Goal: Task Accomplishment & Management: Use online tool/utility

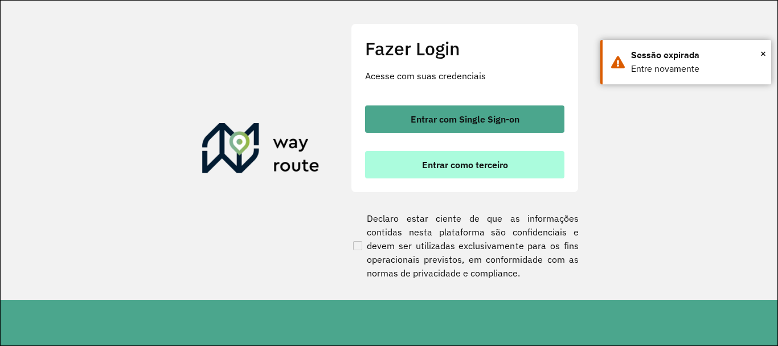
scroll to position [747, 0]
click at [402, 165] on button "Entrar como terceiro" at bounding box center [464, 164] width 199 height 27
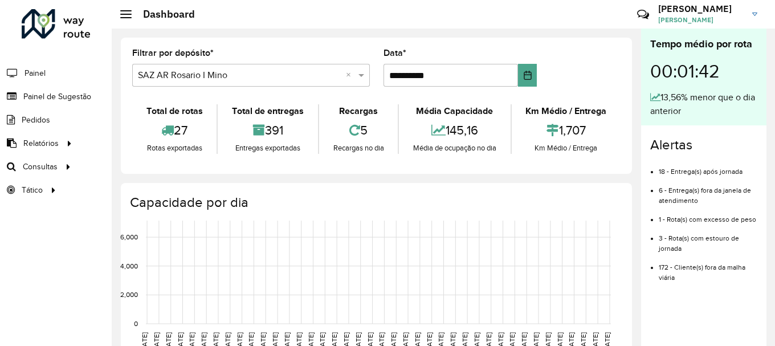
scroll to position [747, 0]
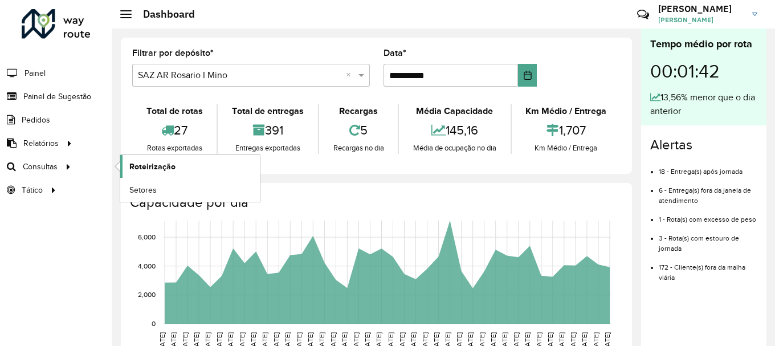
click at [145, 166] on span "Roteirização" at bounding box center [152, 167] width 46 height 12
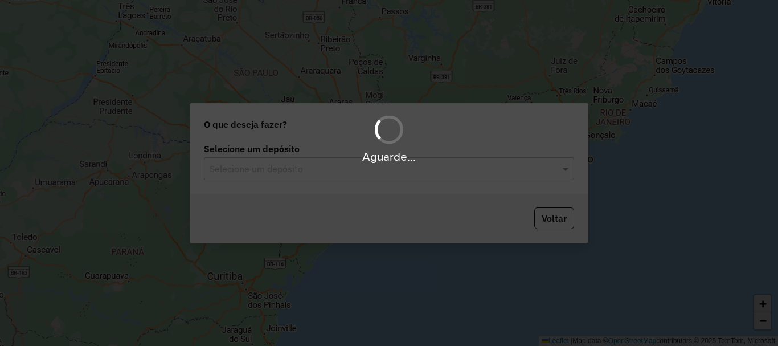
scroll to position [747, 0]
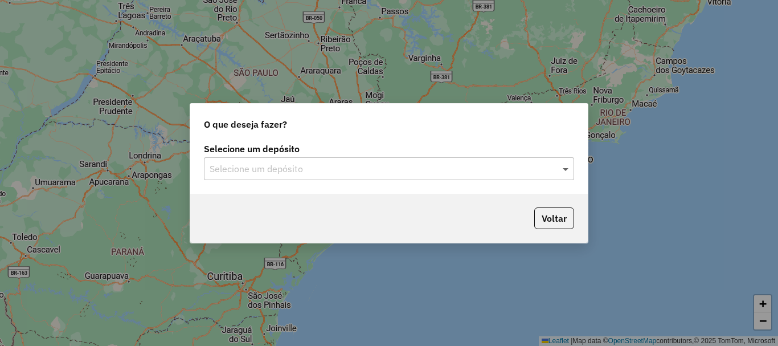
click at [564, 168] on span at bounding box center [567, 169] width 14 height 14
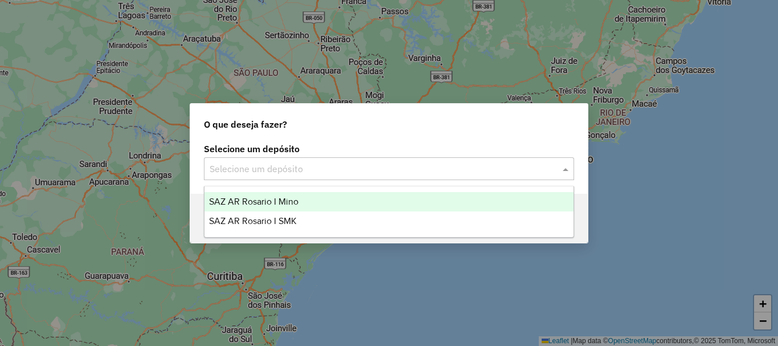
click at [268, 204] on span "SAZ AR Rosario I Mino" at bounding box center [253, 202] width 89 height 10
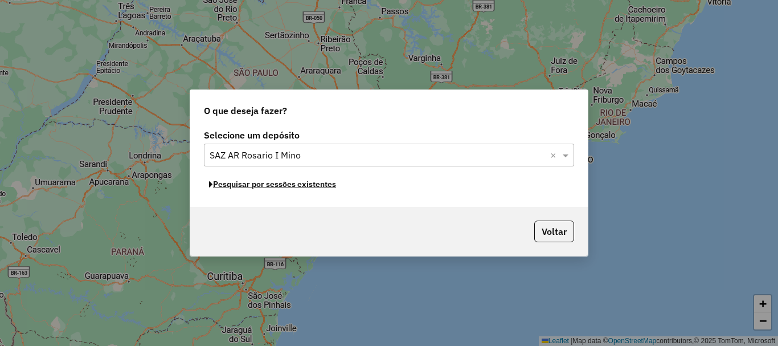
click at [281, 188] on button "Pesquisar por sessões existentes" at bounding box center [272, 184] width 137 height 18
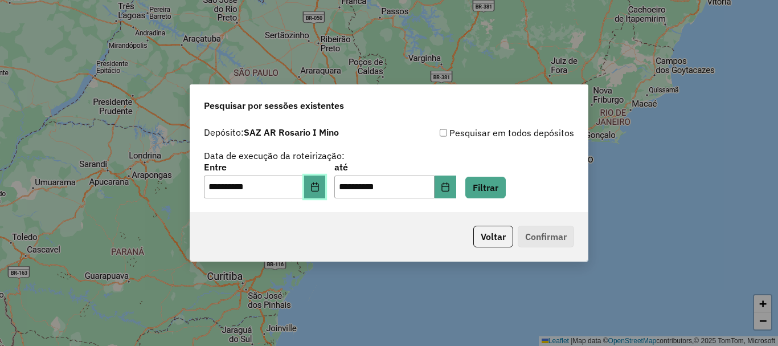
click at [317, 186] on button "Choose Date" at bounding box center [315, 186] width 22 height 23
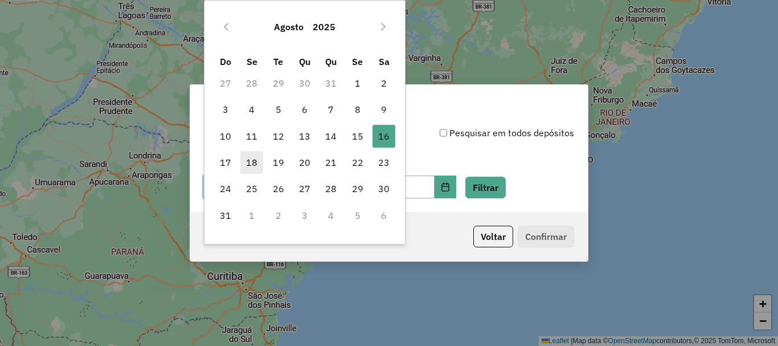
click at [256, 159] on span "18" at bounding box center [251, 162] width 23 height 23
type input "**********"
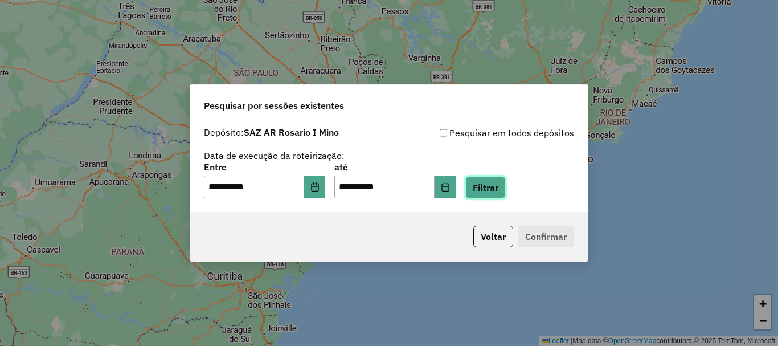
click at [503, 185] on button "Filtrar" at bounding box center [485, 188] width 40 height 22
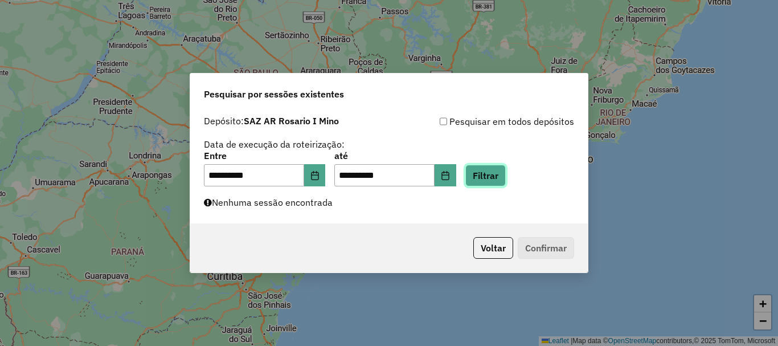
click at [505, 173] on button "Filtrar" at bounding box center [485, 176] width 40 height 22
click at [505, 175] on button "Filtrar" at bounding box center [485, 176] width 40 height 22
click at [506, 175] on button "Filtrar" at bounding box center [485, 176] width 40 height 22
click at [506, 170] on button "Filtrar" at bounding box center [485, 176] width 40 height 22
click at [497, 173] on button "Filtrar" at bounding box center [485, 176] width 40 height 22
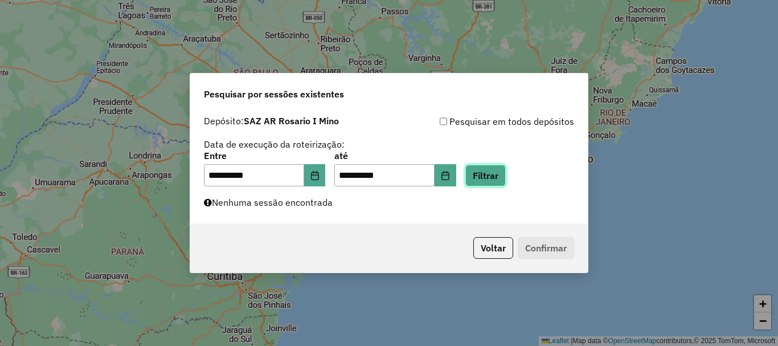
click at [498, 182] on button "Filtrar" at bounding box center [485, 176] width 40 height 22
click at [501, 177] on button "Filtrar" at bounding box center [485, 176] width 40 height 22
click at [506, 179] on button "Filtrar" at bounding box center [485, 176] width 40 height 22
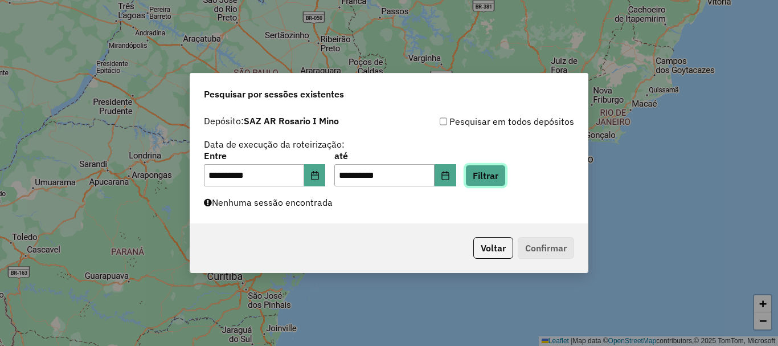
click at [506, 179] on button "Filtrar" at bounding box center [485, 176] width 40 height 22
click at [506, 181] on button "Filtrar" at bounding box center [485, 176] width 40 height 22
click at [506, 182] on button "Filtrar" at bounding box center [485, 176] width 40 height 22
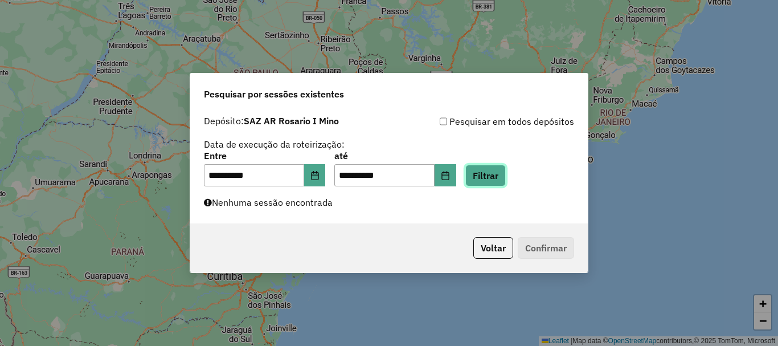
click at [506, 177] on button "Filtrar" at bounding box center [485, 176] width 40 height 22
click at [506, 174] on button "Filtrar" at bounding box center [485, 176] width 40 height 22
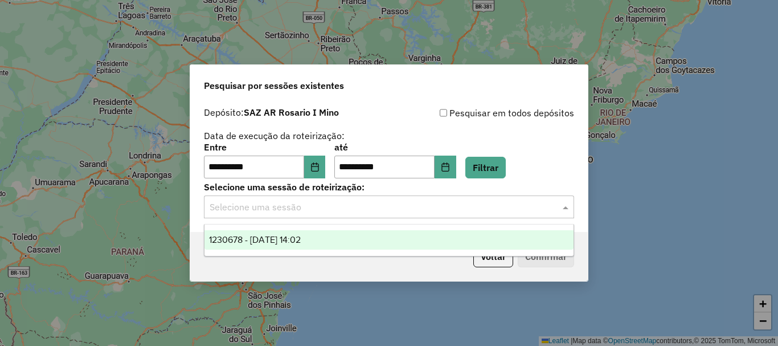
click at [563, 206] on span at bounding box center [567, 207] width 14 height 14
click at [259, 240] on span "1230678 - 18/08/2025 14:02" at bounding box center [255, 240] width 92 height 10
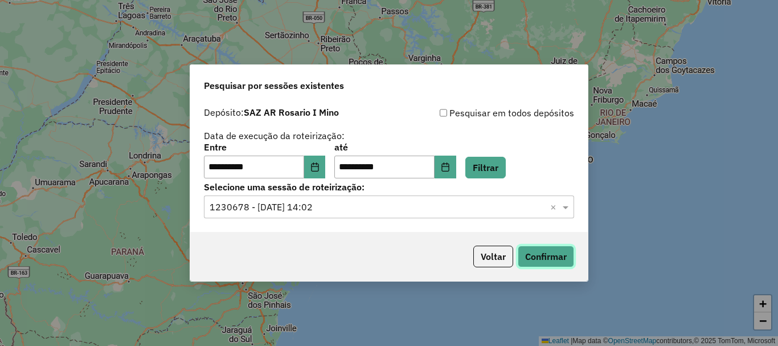
click at [534, 255] on button "Confirmar" at bounding box center [546, 256] width 56 height 22
click at [550, 261] on button "Confirmar" at bounding box center [546, 256] width 56 height 22
click at [546, 249] on button "Confirmar" at bounding box center [546, 256] width 56 height 22
click at [557, 252] on button "Confirmar" at bounding box center [546, 256] width 56 height 22
click at [548, 256] on button "Confirmar" at bounding box center [546, 256] width 56 height 22
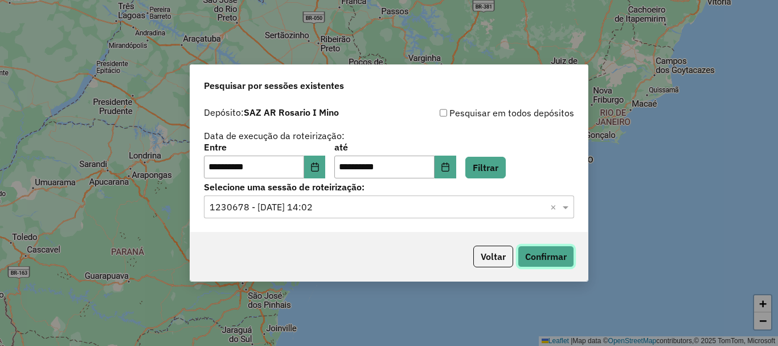
click at [546, 251] on button "Confirmar" at bounding box center [546, 256] width 56 height 22
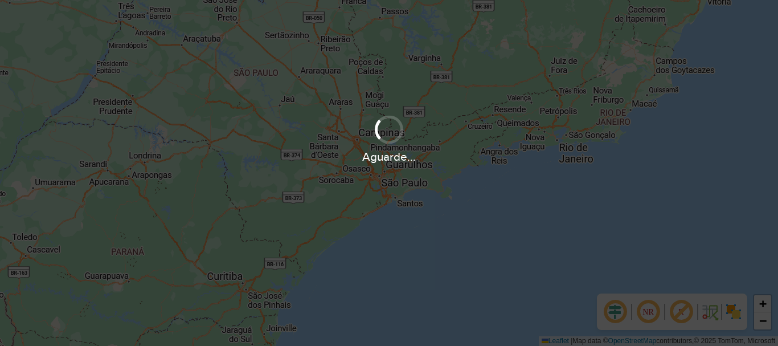
scroll to position [747, 0]
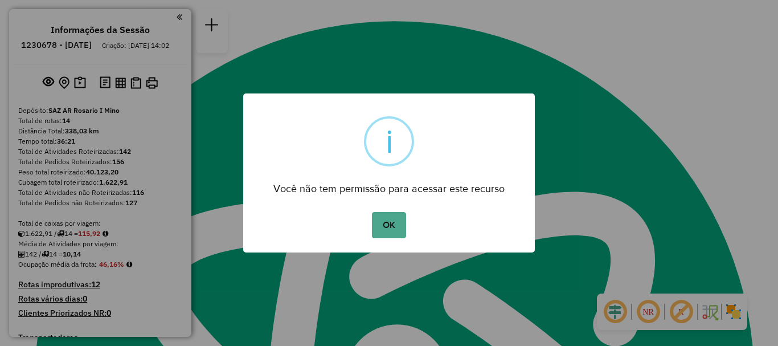
click at [368, 207] on div "× i Você não tem permissão para acessar este recurso OK No Cancel" at bounding box center [389, 172] width 292 height 159
click at [376, 216] on button "OK" at bounding box center [389, 225] width 34 height 26
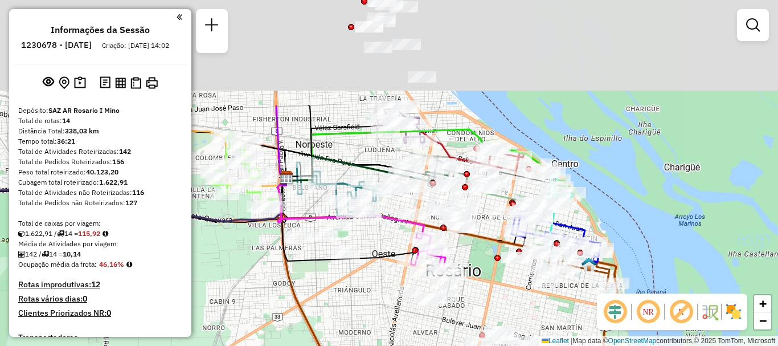
drag, startPoint x: 355, startPoint y: 181, endPoint x: 324, endPoint y: 305, distance: 128.1
click at [324, 305] on div "Janela de atendimento Grade de atendimento Capacidade Transportadoras Veículos …" at bounding box center [389, 173] width 778 height 346
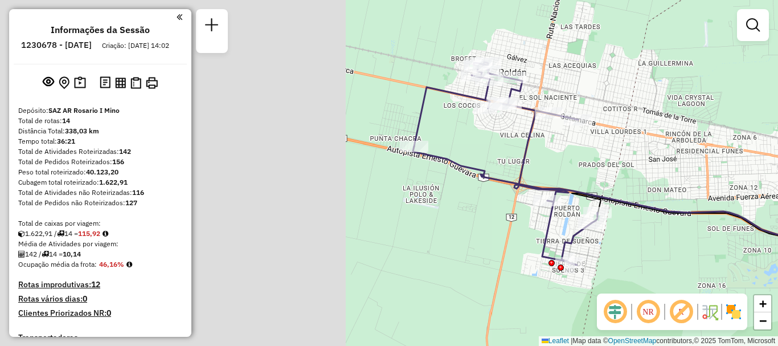
drag, startPoint x: 567, startPoint y: 272, endPoint x: 716, endPoint y: 275, distance: 149.3
click at [725, 279] on div "Rota 13 - Placa PLF967 0000514316 - ROSARIO COMPRAS AGRUPACION DE COLABORACION …" at bounding box center [389, 173] width 778 height 346
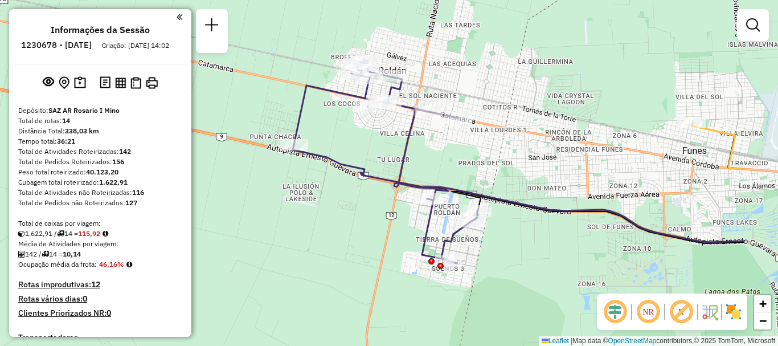
drag, startPoint x: 629, startPoint y: 271, endPoint x: 514, endPoint y: 262, distance: 114.8
click at [514, 262] on div "Rota 13 - Placa PLF967 0000514316 - ROSARIO COMPRAS AGRUPACION DE COLABORACION …" at bounding box center [389, 173] width 778 height 346
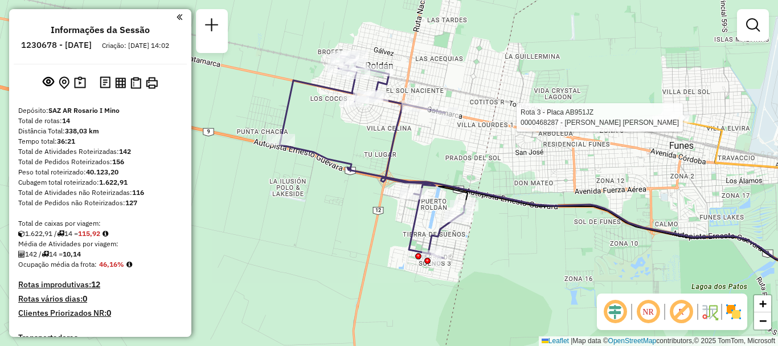
select select "**********"
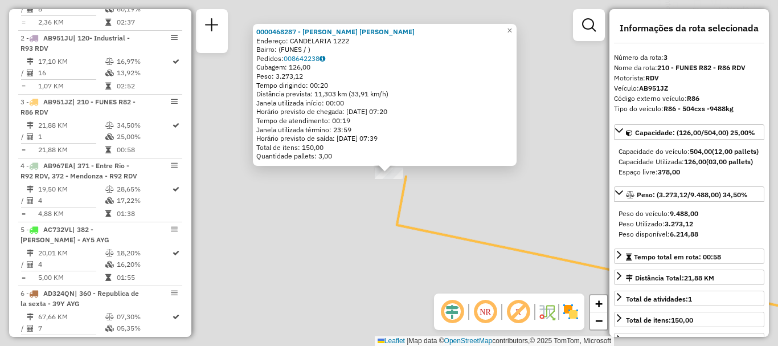
scroll to position [533, 0]
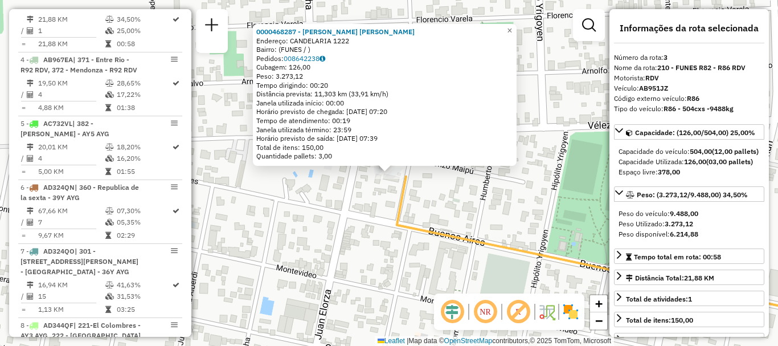
click at [541, 224] on div "0000468287 - BARRIONUEVO SERGIO ADRIAN Endereço: CANDELARIA 1222 Bairro: (FUNES…" at bounding box center [389, 173] width 778 height 346
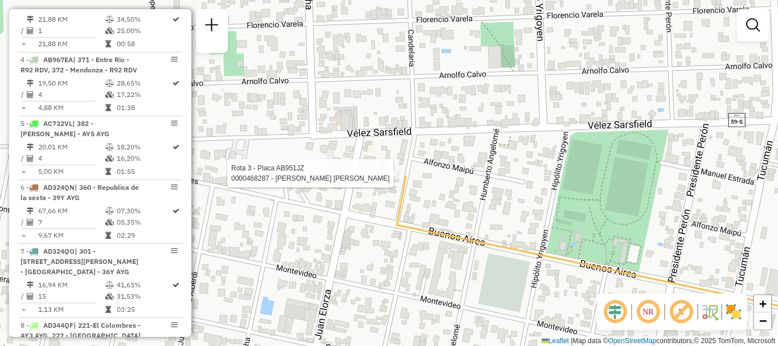
select select "**********"
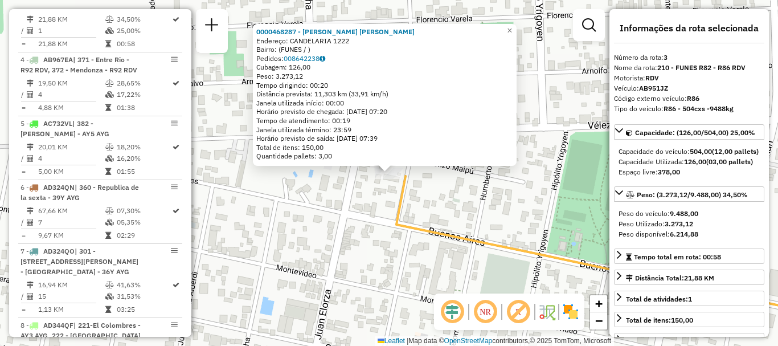
click at [514, 204] on div "0000468287 - BARRIONUEVO SERGIO ADRIAN Endereço: CANDELARIA 1222 Bairro: (FUNES…" at bounding box center [389, 173] width 778 height 346
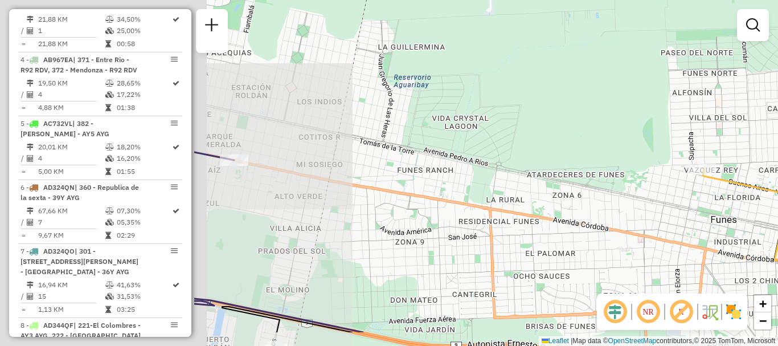
drag, startPoint x: 552, startPoint y: 188, endPoint x: 619, endPoint y: 180, distance: 66.5
click at [619, 180] on div "Janela de atendimento Grade de atendimento Capacidade Transportadoras Veículos …" at bounding box center [389, 173] width 778 height 346
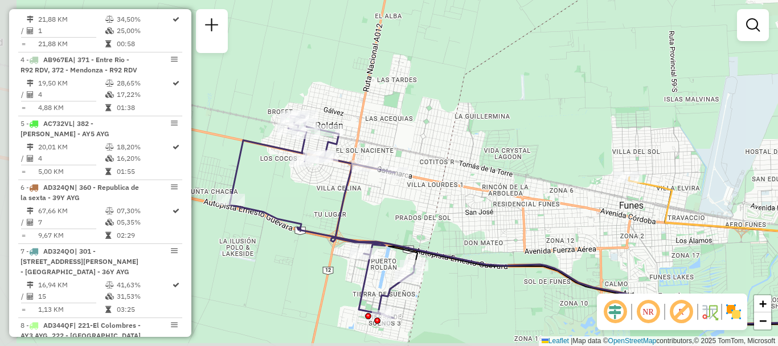
drag, startPoint x: 343, startPoint y: 206, endPoint x: 352, endPoint y: 206, distance: 8.5
click at [352, 206] on div "Janela de atendimento Grade de atendimento Capacidade Transportadoras Veículos …" at bounding box center [389, 173] width 778 height 346
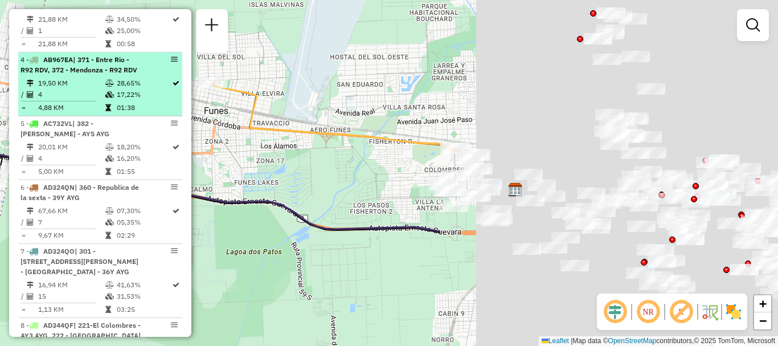
drag, startPoint x: 584, startPoint y: 206, endPoint x: 171, endPoint y: 108, distance: 424.3
click at [179, 109] on hb-router-mapa "Informações da Sessão 1230678 - 18/08/2025 Criação: 16/08/2025 14:02 Depósito: …" at bounding box center [389, 173] width 778 height 346
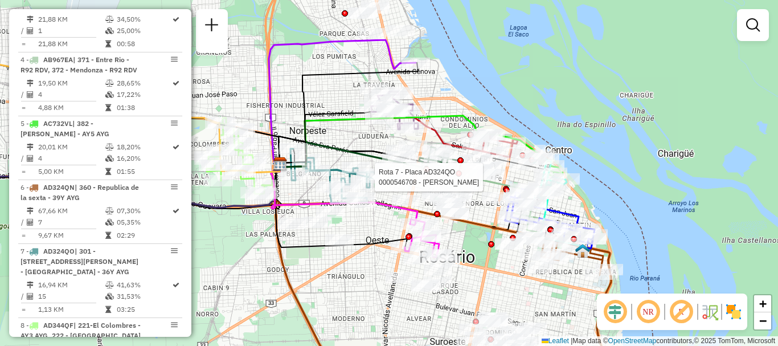
click at [375, 170] on div at bounding box center [389, 175] width 28 height 11
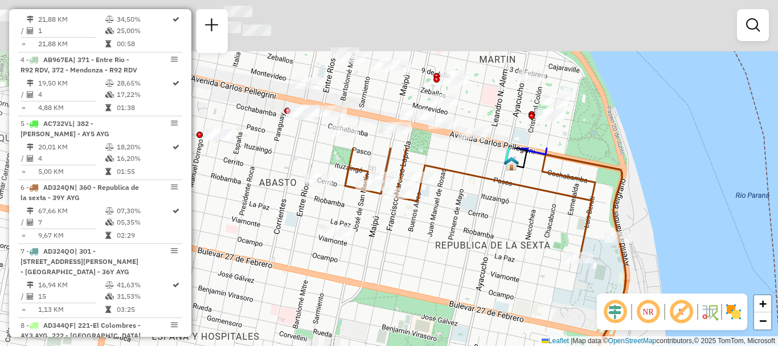
drag, startPoint x: 399, startPoint y: 256, endPoint x: 397, endPoint y: 310, distance: 53.6
click at [397, 310] on div "Rota 7 - Placa AD324QO 0000527321 - Guan Ruiqi Rota 7 - Placa AD324QO 000054670…" at bounding box center [389, 173] width 778 height 346
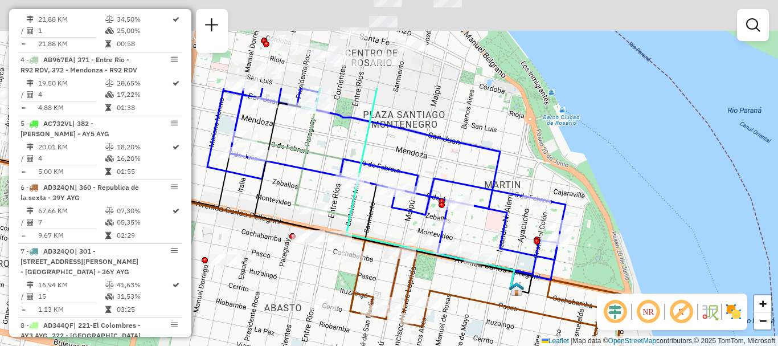
drag, startPoint x: 435, startPoint y: 312, endPoint x: 437, endPoint y: 363, distance: 51.9
click at [437, 345] on html "Aguarde... Pop-up bloqueado! Seu navegador bloqueou automáticamente a abertura …" at bounding box center [389, 173] width 778 height 346
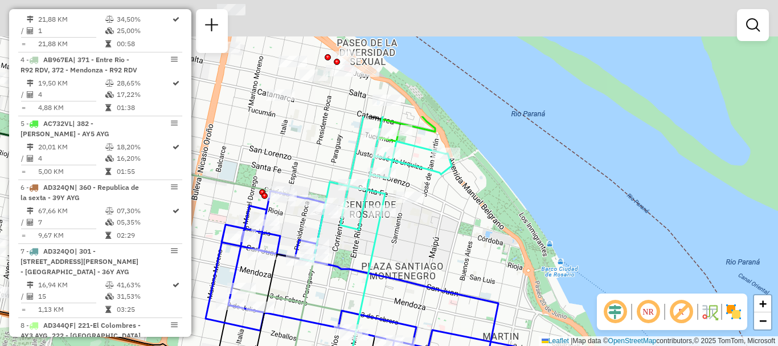
click at [457, 345] on html "Aguarde... Pop-up bloqueado! Seu navegador bloqueou automáticamente a abertura …" at bounding box center [389, 173] width 778 height 346
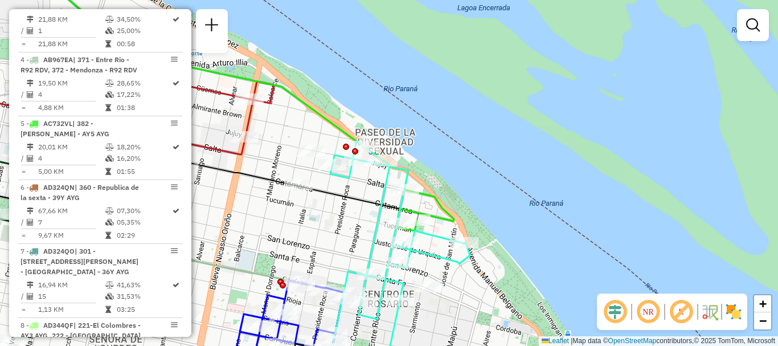
drag, startPoint x: 269, startPoint y: 249, endPoint x: 322, endPoint y: 140, distance: 121.8
click at [322, 140] on div "Rota 7 - Placa AD324QO 0000527321 - Guan Ruiqi Rota 7 - Placa AD324QO 000054670…" at bounding box center [389, 173] width 778 height 346
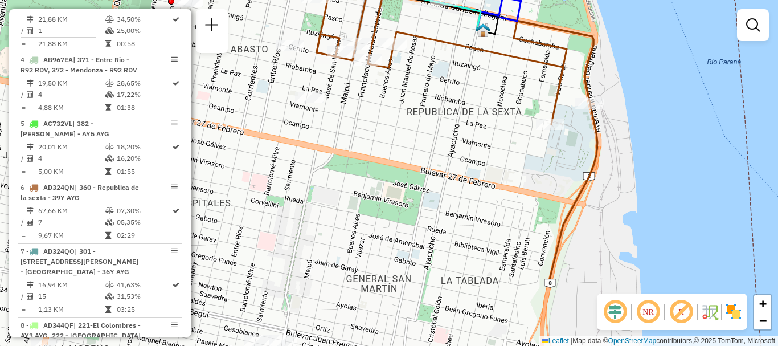
drag, startPoint x: 467, startPoint y: 224, endPoint x: 351, endPoint y: 123, distance: 153.8
click at [351, 123] on div "Rota 7 - Placa AD324QO 0000527321 - Guan Ruiqi Rota 7 - Placa AD324QO 000054670…" at bounding box center [389, 173] width 778 height 346
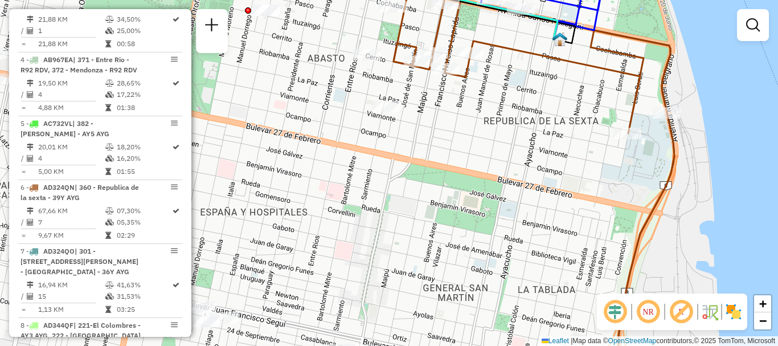
drag, startPoint x: 507, startPoint y: 172, endPoint x: 561, endPoint y: 181, distance: 54.8
click at [561, 181] on div "Rota 7 - Placa AD324QO 0000527321 - Guan Ruiqi Rota 7 - Placa AD324QO 000054670…" at bounding box center [389, 173] width 778 height 346
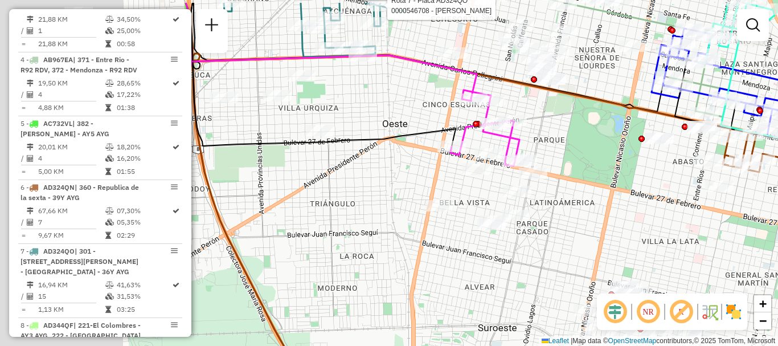
drag, startPoint x: 442, startPoint y: 238, endPoint x: 684, endPoint y: 276, distance: 245.0
click at [684, 276] on div "Rota 7 - Placa AD324QO 0000527321 - Guan Ruiqi Rota 7 - Placa AD324QO 000054670…" at bounding box center [389, 173] width 778 height 346
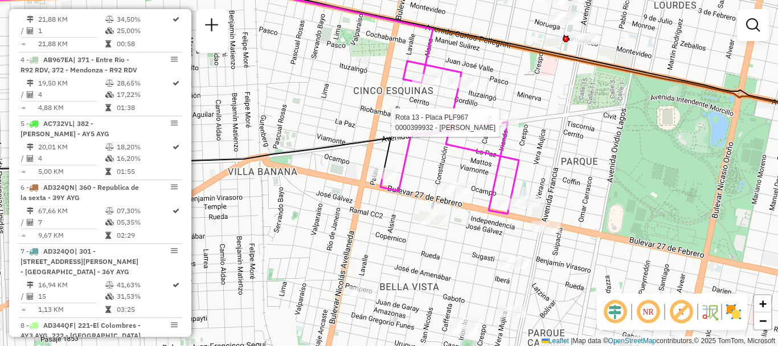
select select "**********"
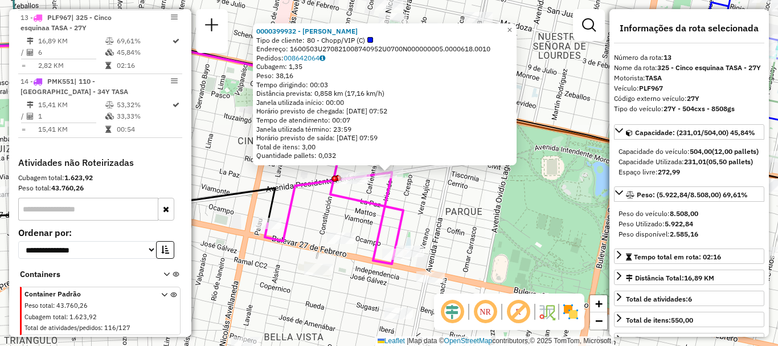
scroll to position [114, 0]
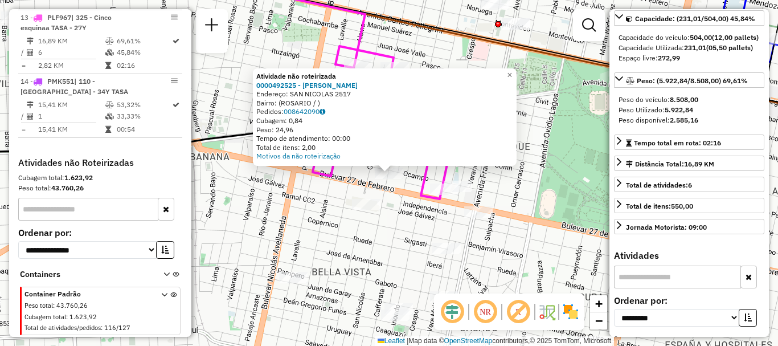
click at [293, 204] on div "Atividade não roteirizada 0000492525 - GONZALEZ MARIAN Endereço: SAN NICOLAS 25…" at bounding box center [389, 173] width 778 height 346
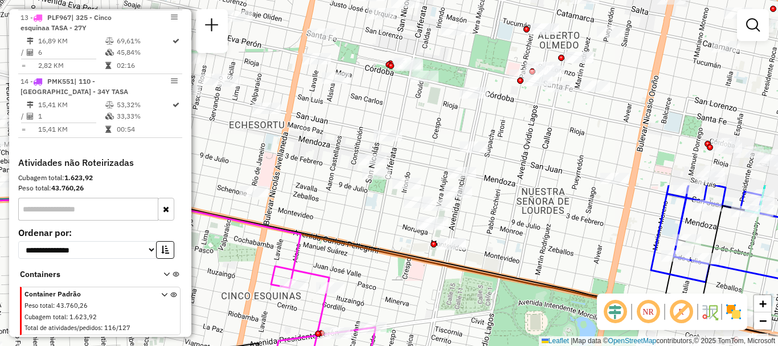
drag, startPoint x: 425, startPoint y: 74, endPoint x: 361, endPoint y: 294, distance: 229.1
click at [361, 294] on div "Janela de atendimento Grade de atendimento Capacidade Transportadoras Veículos …" at bounding box center [389, 173] width 778 height 346
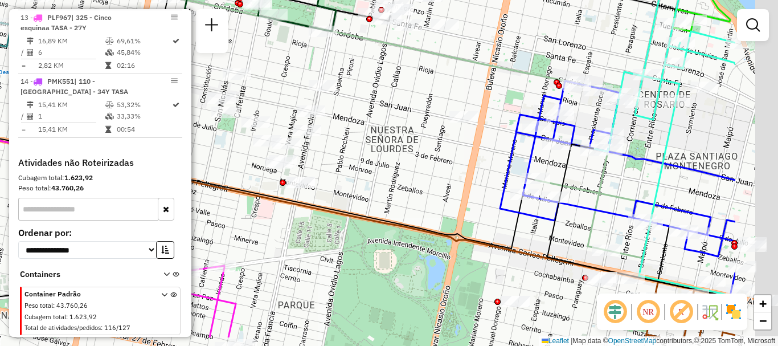
drag, startPoint x: 460, startPoint y: 211, endPoint x: 343, endPoint y: 144, distance: 134.2
click at [345, 145] on div "Janela de atendimento Grade de atendimento Capacidade Transportadoras Veículos …" at bounding box center [389, 173] width 778 height 346
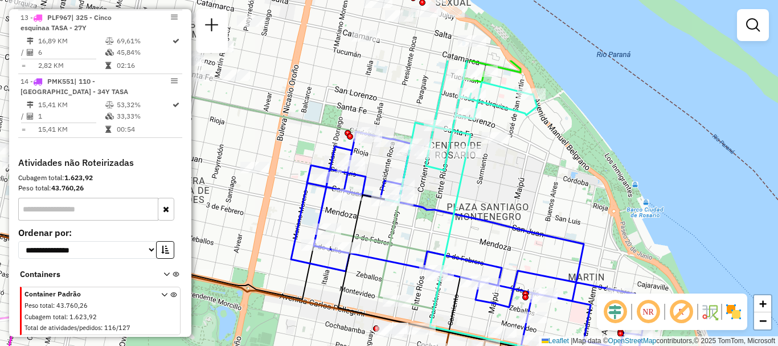
drag, startPoint x: 365, startPoint y: 206, endPoint x: 285, endPoint y: 297, distance: 121.5
click at [285, 297] on icon at bounding box center [239, 316] width 934 height 259
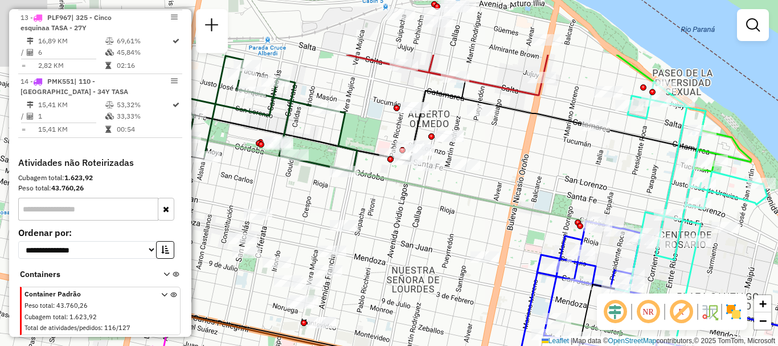
drag, startPoint x: 289, startPoint y: 286, endPoint x: 494, endPoint y: 329, distance: 210.0
click at [494, 329] on div "Janela de atendimento Grade de atendimento Capacidade Transportadoras Veículos …" at bounding box center [389, 173] width 778 height 346
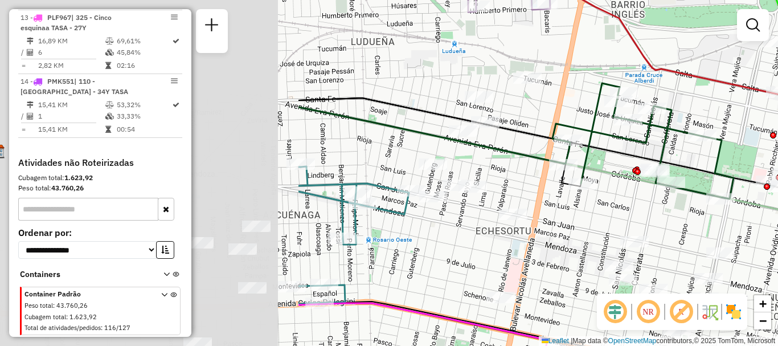
drag, startPoint x: 445, startPoint y: 296, endPoint x: 777, endPoint y: 308, distance: 332.3
click at [777, 310] on div "Rota 9 - Placa AD908UK 0000451932 - MAIDA JUAN MARCELO Janela de atendimento Gr…" at bounding box center [389, 173] width 778 height 346
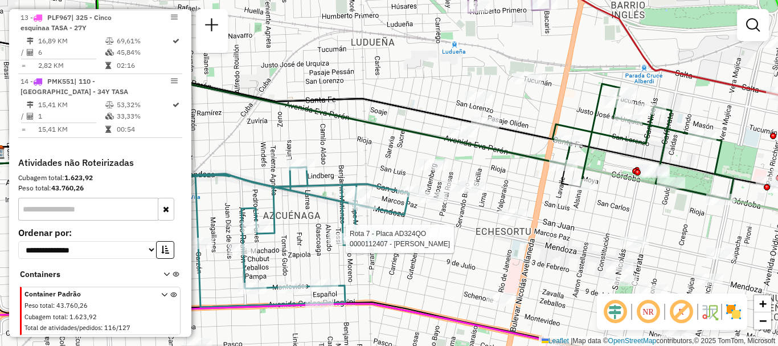
select select "**********"
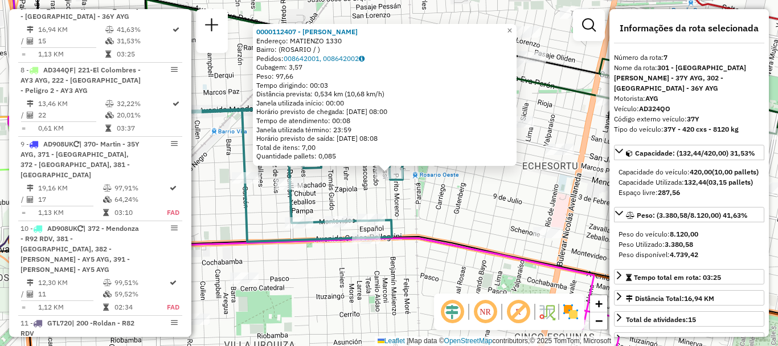
scroll to position [57, 0]
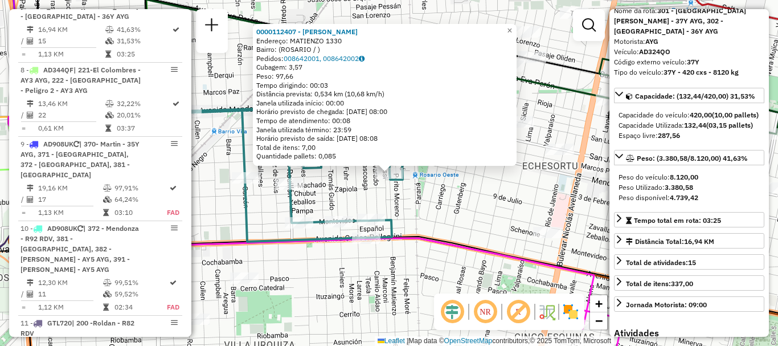
click at [418, 218] on div "0000112407 - ASCANIO JUAN Endereço: MATIENZO 1330 Bairro: (ROSARIO / ) Pedidos:…" at bounding box center [389, 173] width 778 height 346
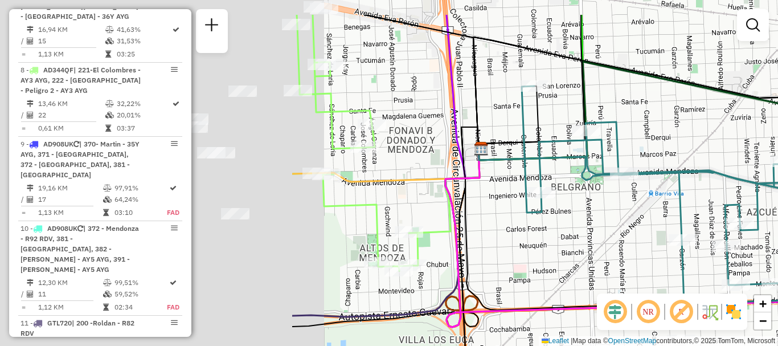
drag, startPoint x: 285, startPoint y: 235, endPoint x: 617, endPoint y: 284, distance: 336.2
click at [657, 286] on div "Janela de atendimento Grade de atendimento Capacidade Transportadoras Veículos …" at bounding box center [389, 173] width 778 height 346
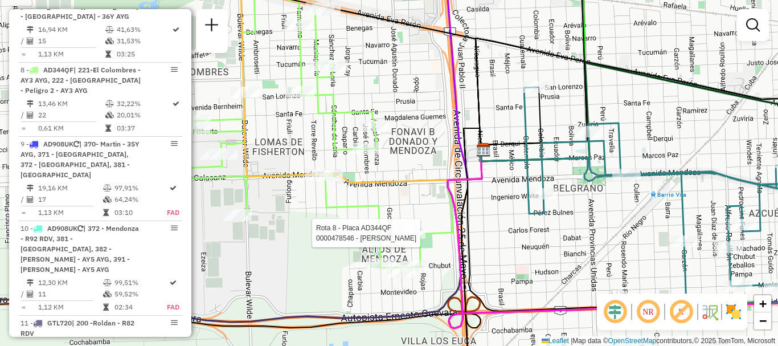
select select "**********"
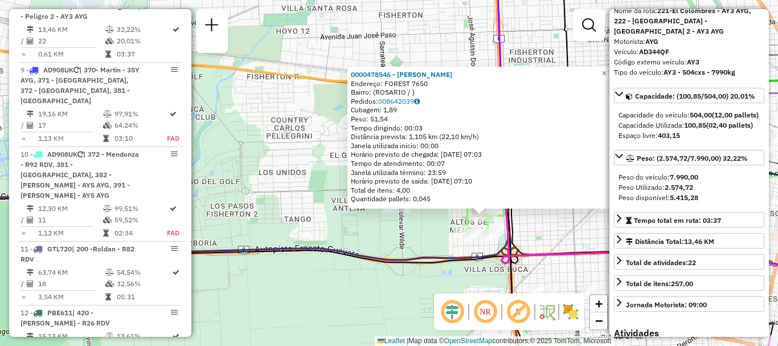
click at [562, 250] on icon at bounding box center [648, 233] width 293 height 118
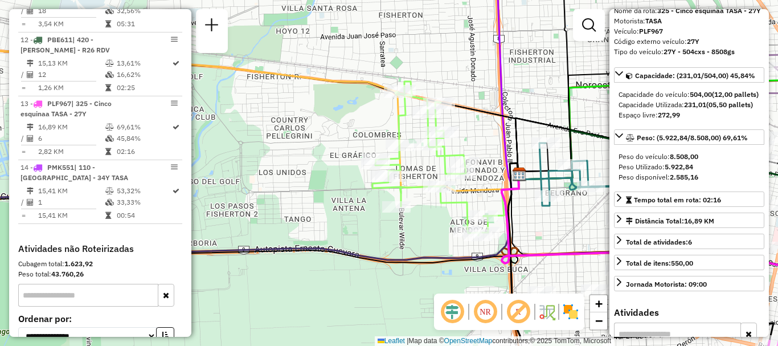
scroll to position [1252, 0]
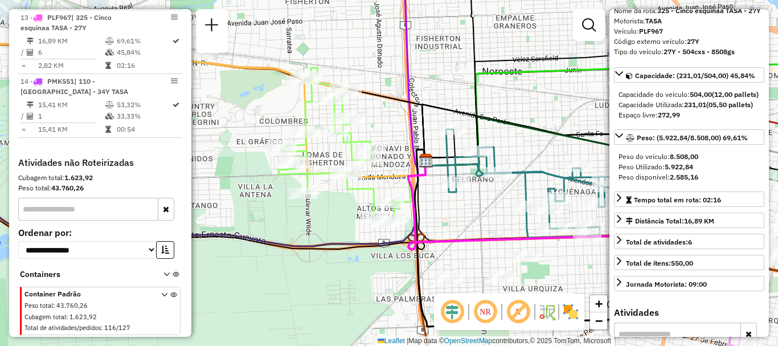
drag, startPoint x: 495, startPoint y: 216, endPoint x: 429, endPoint y: 192, distance: 69.7
click at [429, 193] on div "Janela de atendimento Grade de atendimento Capacidade Transportadoras Veículos …" at bounding box center [389, 173] width 778 height 346
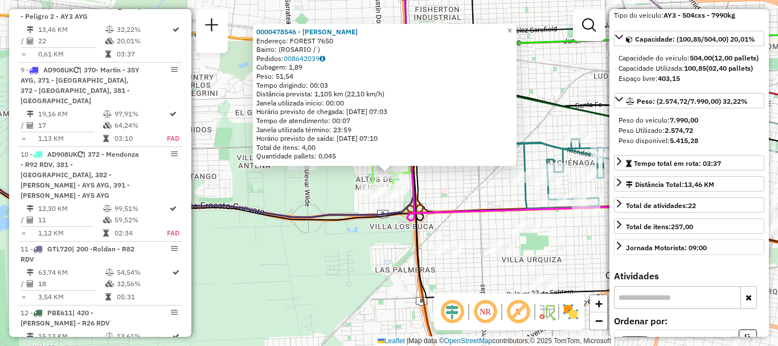
scroll to position [171, 0]
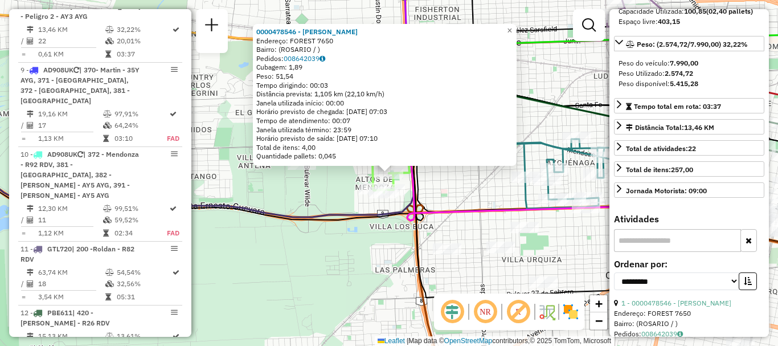
click at [546, 236] on div "0000478546 - Amaya Yanina Endereço: FOREST 7650 Bairro: (ROSARIO / ) Pedidos: 0…" at bounding box center [389, 173] width 778 height 346
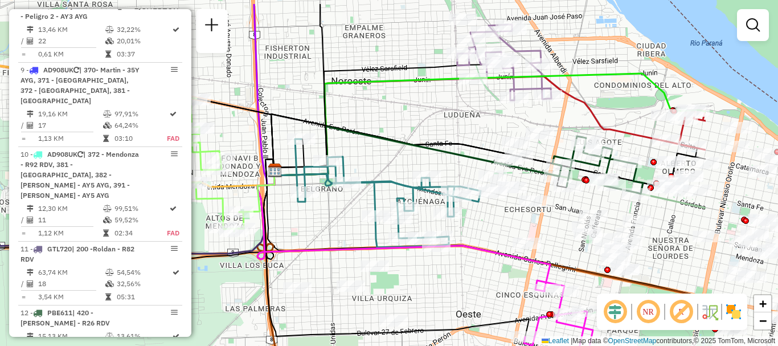
drag, startPoint x: 475, startPoint y: 200, endPoint x: 350, endPoint y: 219, distance: 126.7
click at [350, 219] on div "Janela de atendimento Grade de atendimento Capacidade Transportadoras Veículos …" at bounding box center [389, 173] width 778 height 346
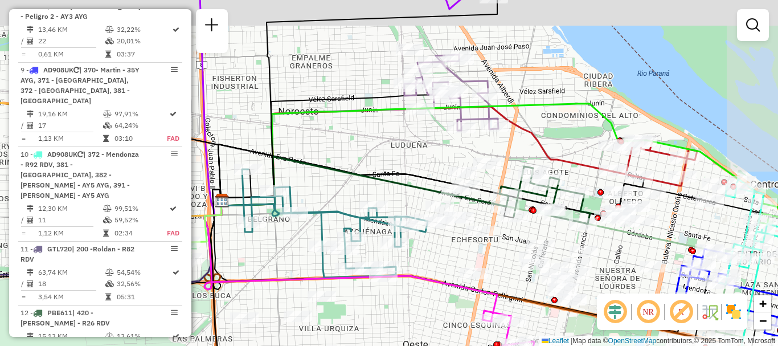
drag, startPoint x: 459, startPoint y: 183, endPoint x: 426, endPoint y: 196, distance: 35.3
click at [426, 196] on icon at bounding box center [363, 182] width 284 height 50
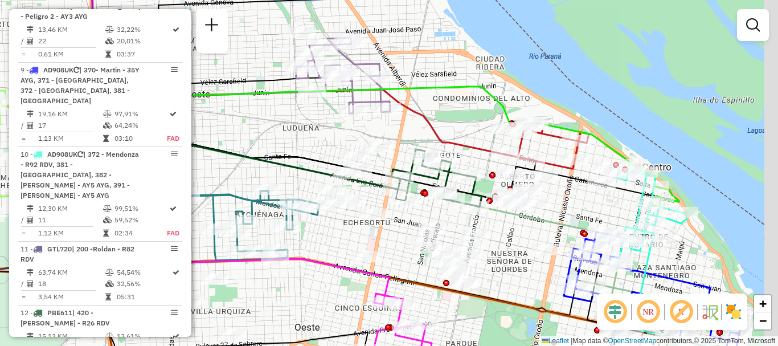
drag, startPoint x: 584, startPoint y: 238, endPoint x: 428, endPoint y: 207, distance: 158.6
click at [431, 208] on div "Janela de atendimento Grade de atendimento Capacidade Transportadoras Veículos …" at bounding box center [389, 173] width 778 height 346
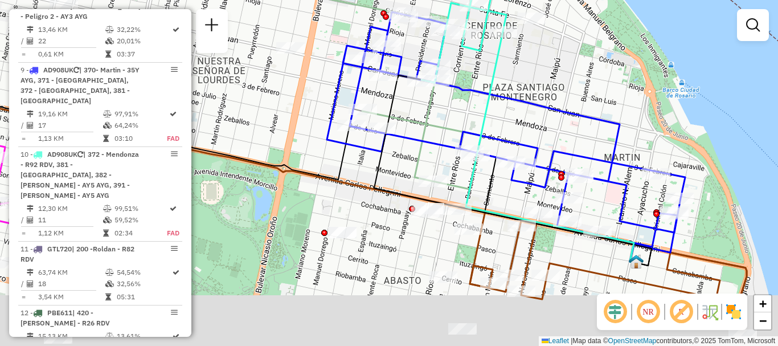
drag, startPoint x: 443, startPoint y: 152, endPoint x: 387, endPoint y: 51, distance: 115.0
click at [424, 82] on icon at bounding box center [506, 129] width 358 height 235
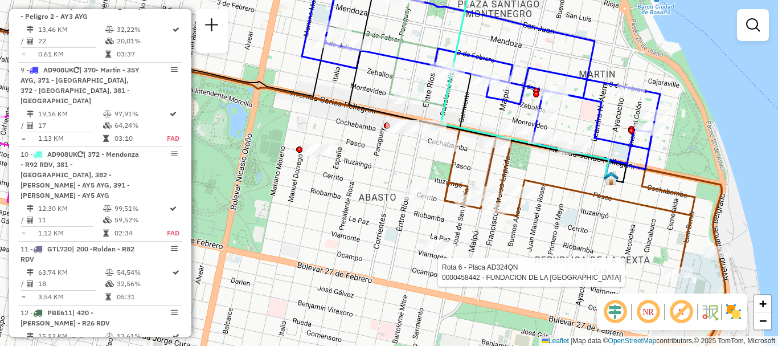
select select "**********"
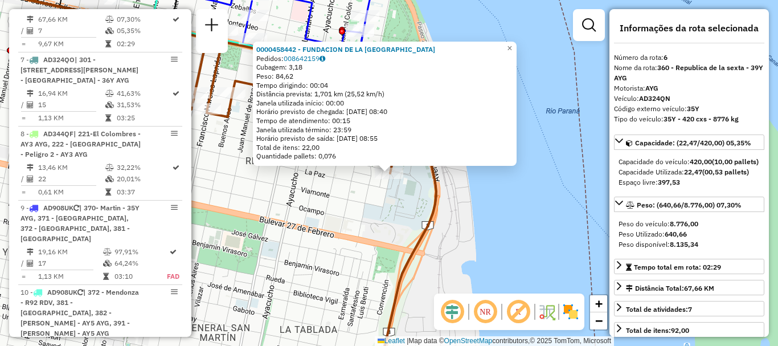
scroll to position [57, 0]
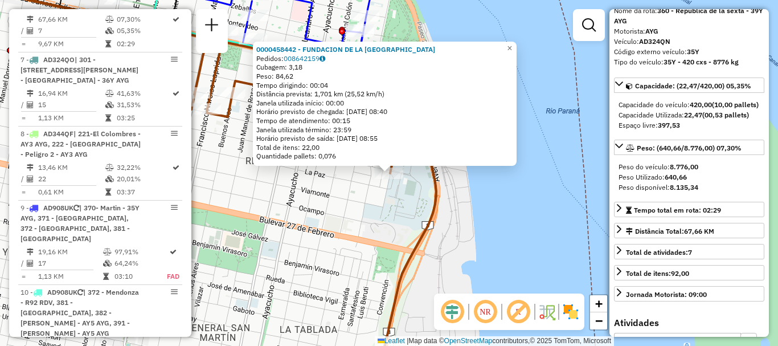
click at [514, 259] on div "0000458442 - FUNDACION DE LA UNIVERSIDAD NACIONAL DE ROSAR Pedidos: 008642159 C…" at bounding box center [389, 173] width 778 height 346
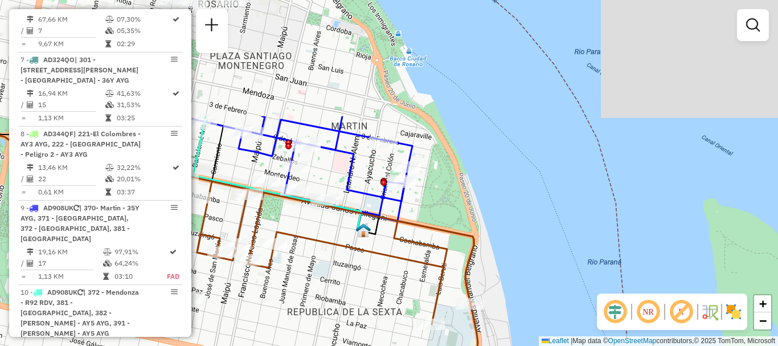
drag, startPoint x: 480, startPoint y: 267, endPoint x: 526, endPoint y: 368, distance: 111.4
click at [526, 345] on html "Aguarde... Pop-up bloqueado! Seu navegador bloqueou automáticamente a abertura …" at bounding box center [389, 173] width 778 height 346
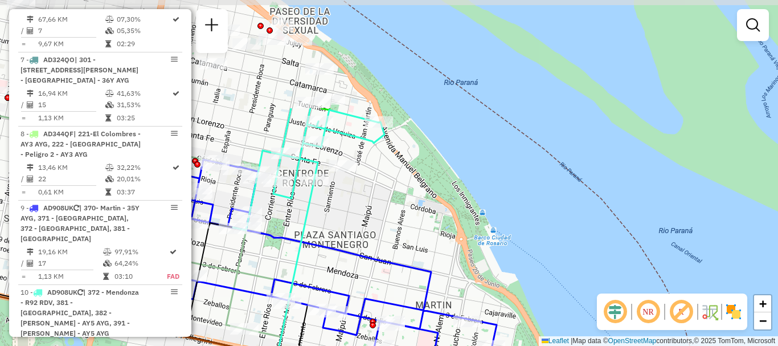
drag, startPoint x: 483, startPoint y: 368, endPoint x: 507, endPoint y: 368, distance: 23.9
click at [507, 345] on html "Aguarde... Pop-up bloqueado! Seu navegador bloqueou automáticamente a abertura …" at bounding box center [389, 173] width 778 height 346
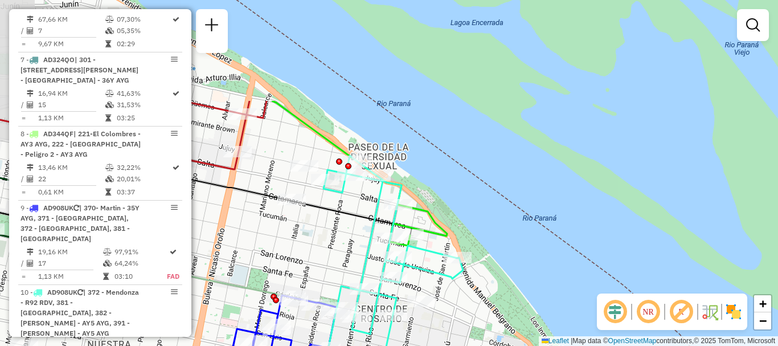
drag, startPoint x: 505, startPoint y: 368, endPoint x: 525, endPoint y: 368, distance: 19.4
click at [525, 345] on html "Aguarde... Pop-up bloqueado! Seu navegador bloqueou automáticamente a abertura …" at bounding box center [389, 173] width 778 height 346
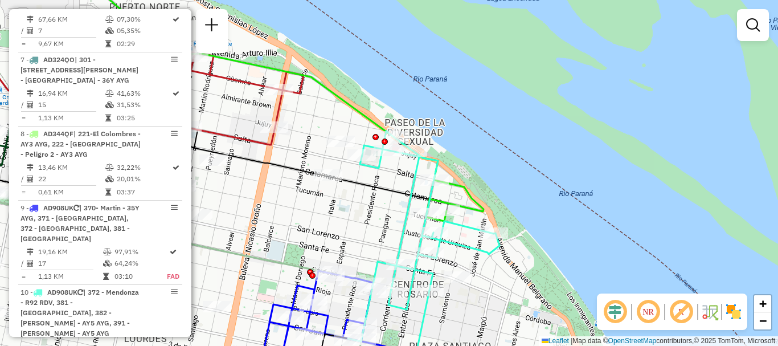
drag, startPoint x: 404, startPoint y: 235, endPoint x: 433, endPoint y: 203, distance: 43.1
click at [433, 203] on icon at bounding box center [424, 236] width 152 height 210
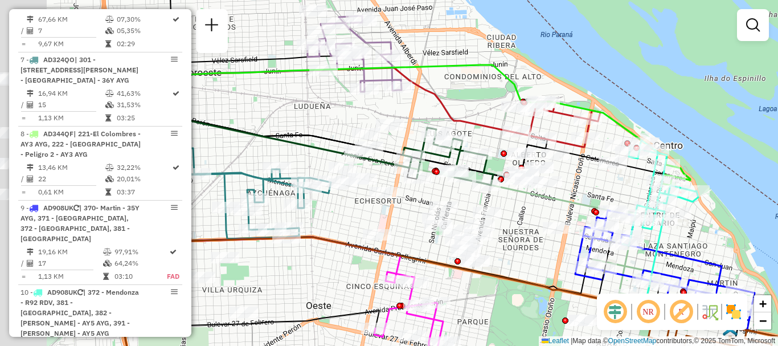
drag, startPoint x: 486, startPoint y: 200, endPoint x: 601, endPoint y: 186, distance: 115.4
click at [601, 186] on div "Janela de atendimento Grade de atendimento Capacidade Transportadoras Veículos …" at bounding box center [389, 173] width 778 height 346
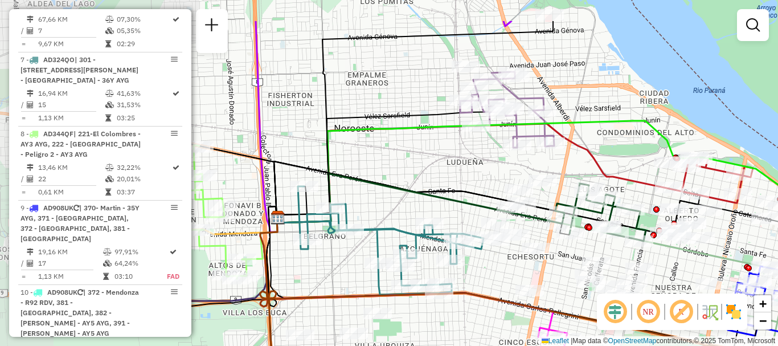
drag, startPoint x: 491, startPoint y: 263, endPoint x: 513, endPoint y: 279, distance: 27.0
click at [513, 279] on div "Janela de atendimento Grade de atendimento Capacidade Transportadoras Veículos …" at bounding box center [389, 173] width 778 height 346
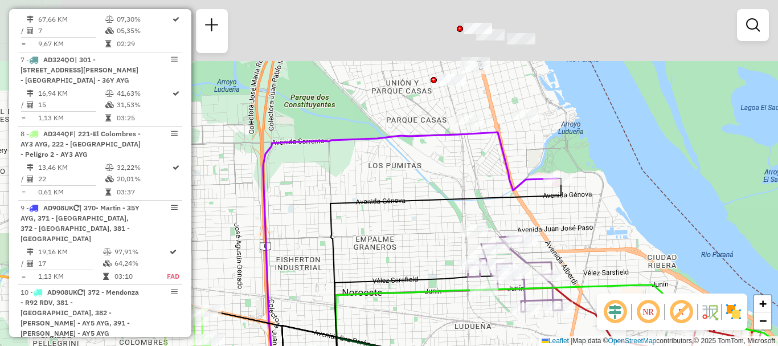
drag, startPoint x: 446, startPoint y: 224, endPoint x: 470, endPoint y: 322, distance: 101.5
click at [452, 345] on html "Aguarde... Pop-up bloqueado! Seu navegador bloqueou automáticamente a abertura …" at bounding box center [389, 173] width 778 height 346
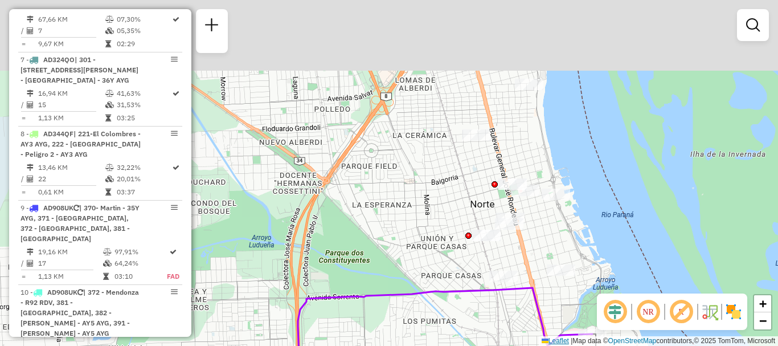
drag, startPoint x: 525, startPoint y: 214, endPoint x: 557, endPoint y: 341, distance: 131.7
click at [557, 341] on div "Rota 7 - Placa AD324QO 0000546708 - Chen Junfeng Janela de atendimento Grade de…" at bounding box center [389, 173] width 778 height 346
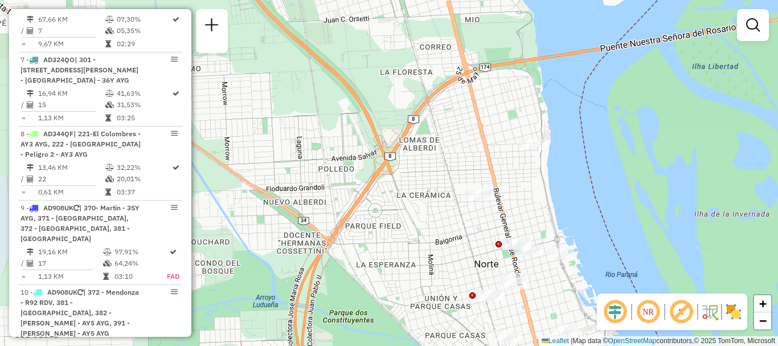
drag, startPoint x: 513, startPoint y: 300, endPoint x: 517, endPoint y: 355, distance: 56.0
click at [517, 345] on html "Aguarde... Pop-up bloqueado! Seu navegador bloqueou automáticamente a abertura …" at bounding box center [389, 173] width 778 height 346
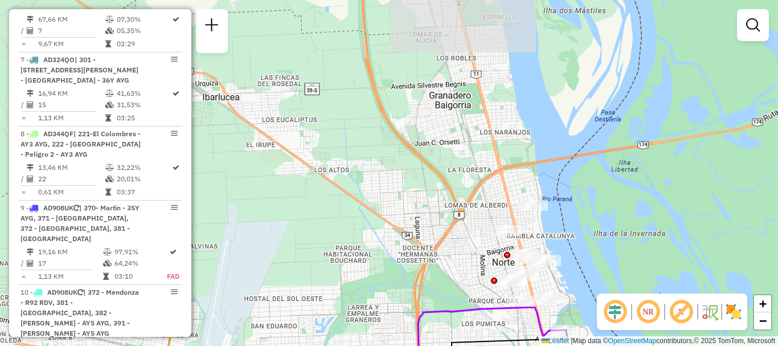
drag, startPoint x: 518, startPoint y: 244, endPoint x: 580, endPoint y: 119, distance: 139.3
click at [565, 307] on icon at bounding box center [491, 343] width 147 height 73
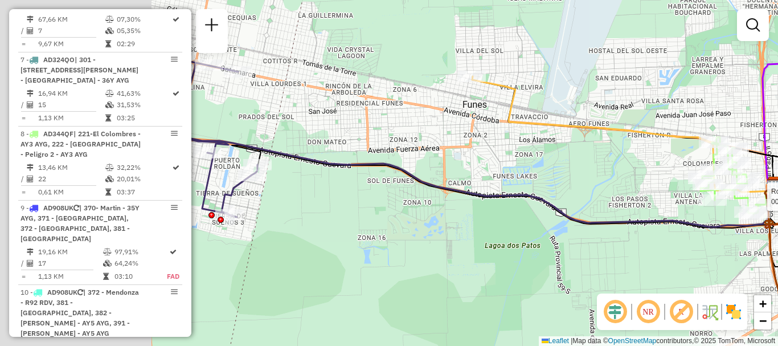
drag, startPoint x: 569, startPoint y: 239, endPoint x: 738, endPoint y: 238, distance: 169.2
click at [738, 238] on div "Rota 7 - Placa AD324QO 0000546708 - Chen Junfeng Janela de atendimento Grade de…" at bounding box center [389, 173] width 778 height 346
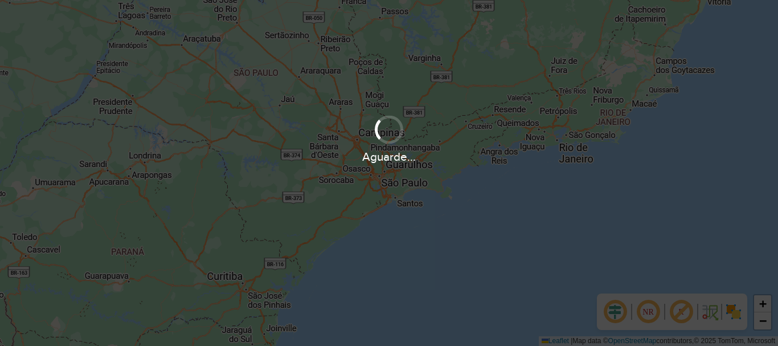
scroll to position [747, 0]
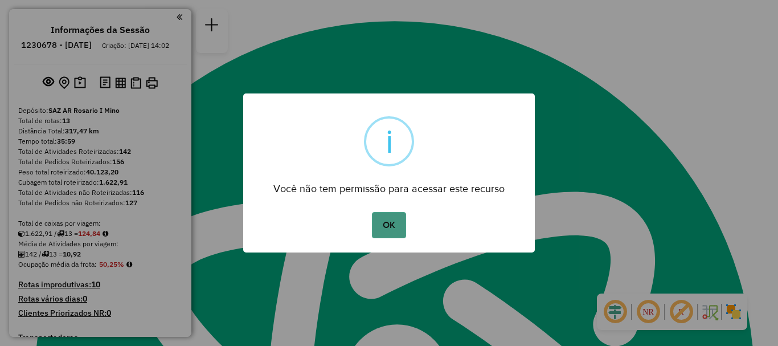
click at [381, 233] on button "OK" at bounding box center [389, 225] width 34 height 26
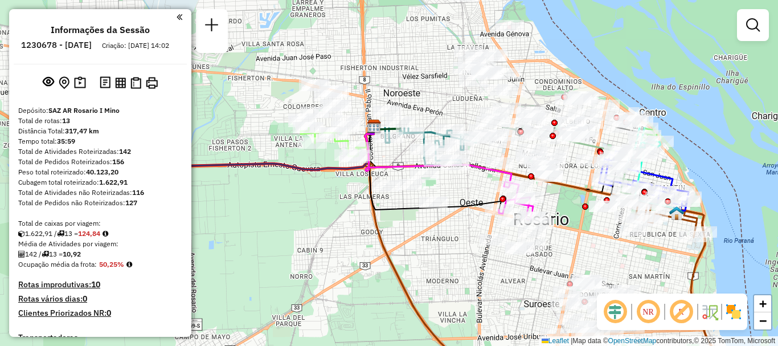
drag, startPoint x: 452, startPoint y: 232, endPoint x: 457, endPoint y: 285, distance: 52.7
click at [457, 285] on div "Janela de atendimento Grade de atendimento Capacidade Transportadoras Veículos …" at bounding box center [389, 173] width 778 height 346
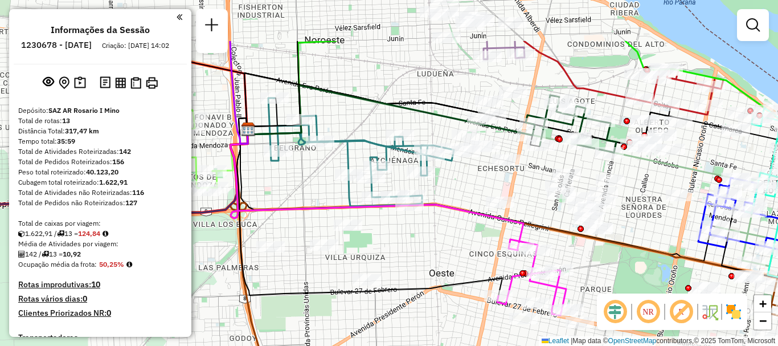
drag, startPoint x: 470, startPoint y: 248, endPoint x: 466, endPoint y: 263, distance: 14.8
click at [466, 263] on div "Janela de atendimento Grade de atendimento Capacidade Transportadoras Veículos …" at bounding box center [389, 173] width 778 height 346
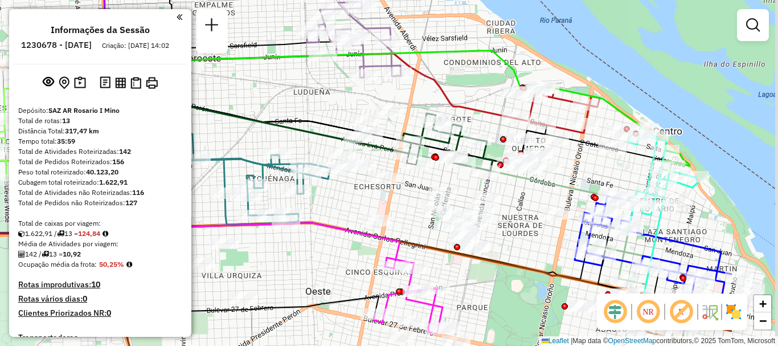
drag, startPoint x: 526, startPoint y: 210, endPoint x: 401, endPoint y: 229, distance: 126.7
click at [401, 229] on div "Janela de atendimento Grade de atendimento Capacidade Transportadoras Veículos …" at bounding box center [389, 173] width 778 height 346
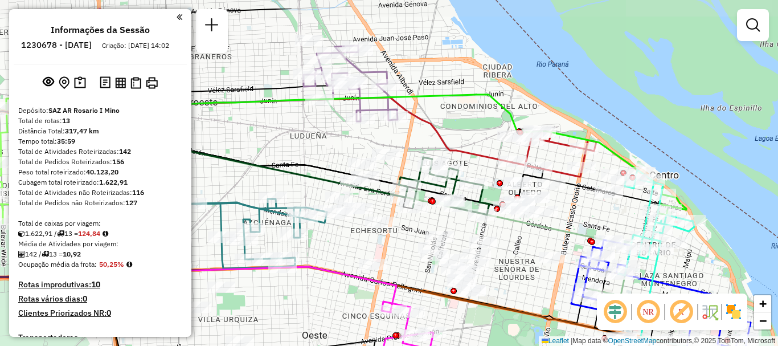
drag, startPoint x: 490, startPoint y: 279, endPoint x: 489, endPoint y: 320, distance: 40.5
click at [489, 320] on div "Janela de atendimento Grade de atendimento Capacidade Transportadoras Veículos …" at bounding box center [389, 173] width 778 height 346
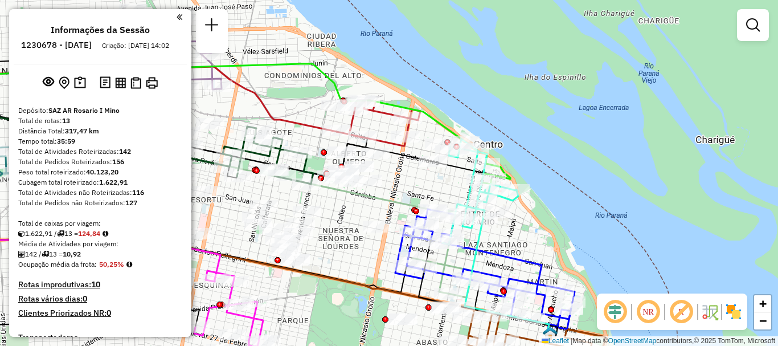
drag, startPoint x: 558, startPoint y: 311, endPoint x: 551, endPoint y: 331, distance: 20.9
click at [551, 331] on img at bounding box center [550, 333] width 15 height 15
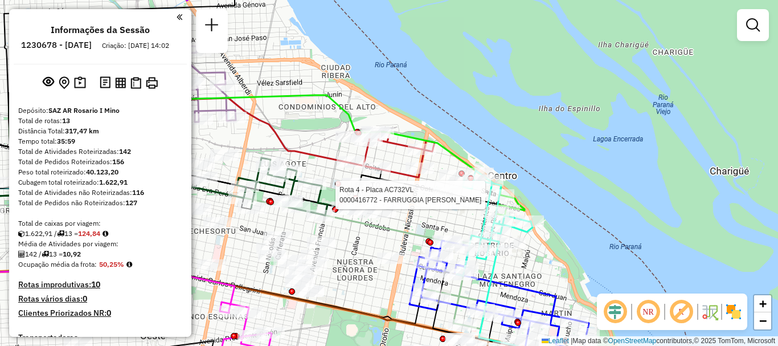
select select "**********"
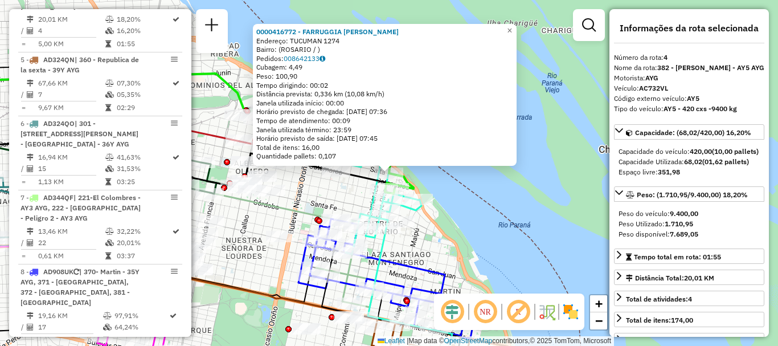
scroll to position [57, 0]
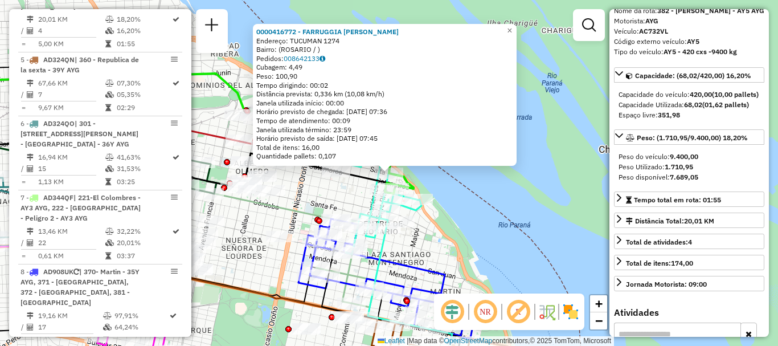
click at [548, 249] on div "0000416772 - FARRUGGIA FABRICIO EZEQUIEL Endereço: TUCUMAN 1274 Bairro: (ROSARI…" at bounding box center [389, 173] width 778 height 346
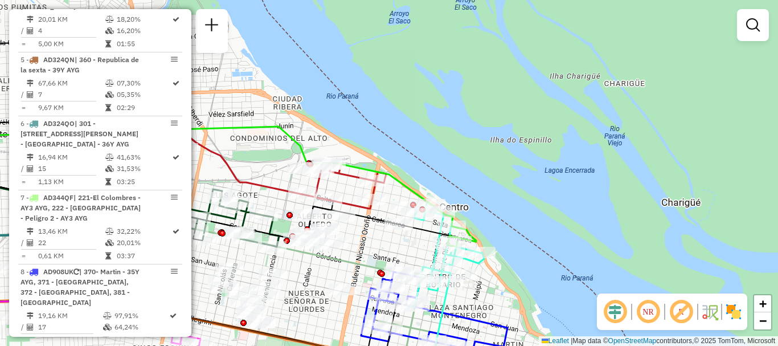
drag, startPoint x: 392, startPoint y: 270, endPoint x: 446, endPoint y: 316, distance: 71.1
click at [446, 316] on icon at bounding box center [473, 339] width 85 height 116
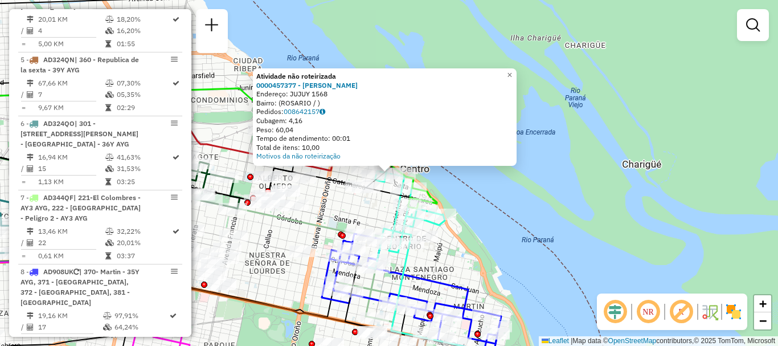
click at [500, 218] on div "Atividade não roteirizada 0000457377 - MARIANI - DEMARCHI PEDRO Endereço: JUJUY…" at bounding box center [389, 173] width 778 height 346
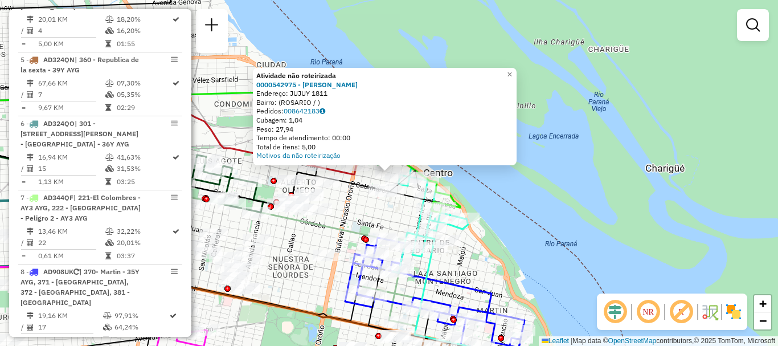
click at [514, 219] on div "Atividade não roteirizada 0000542975 - Morelli Silvana Graciela Endereço: JUJUY…" at bounding box center [389, 173] width 778 height 346
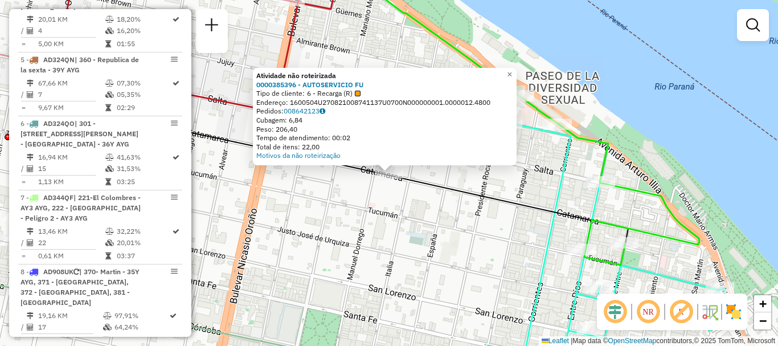
click at [394, 210] on div "Atividade não roteirizada 0000385396 - AUTOSERVICIO FU Tipo de cliente: 6 - Rec…" at bounding box center [389, 173] width 778 height 346
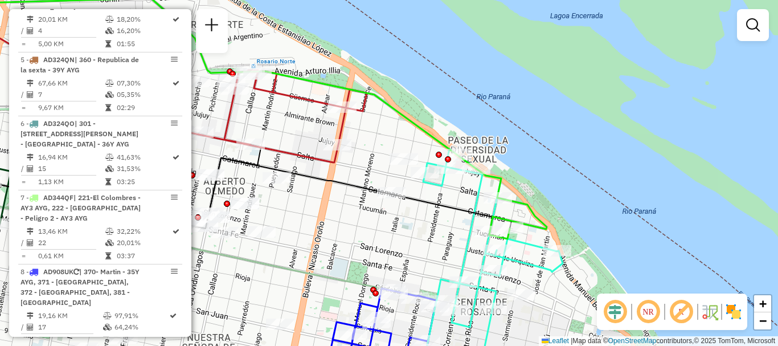
drag, startPoint x: 408, startPoint y: 247, endPoint x: 414, endPoint y: 146, distance: 100.9
click at [412, 156] on div "Janela de atendimento Grade de atendimento Capacidade Transportadoras Veículos …" at bounding box center [389, 173] width 778 height 346
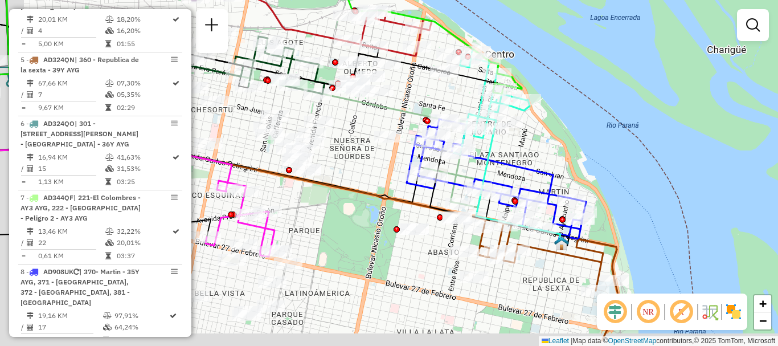
drag, startPoint x: 359, startPoint y: 169, endPoint x: 384, endPoint y: 141, distance: 38.3
click at [384, 141] on div "Janela de atendimento Grade de atendimento Capacidade Transportadoras Veículos …" at bounding box center [389, 173] width 778 height 346
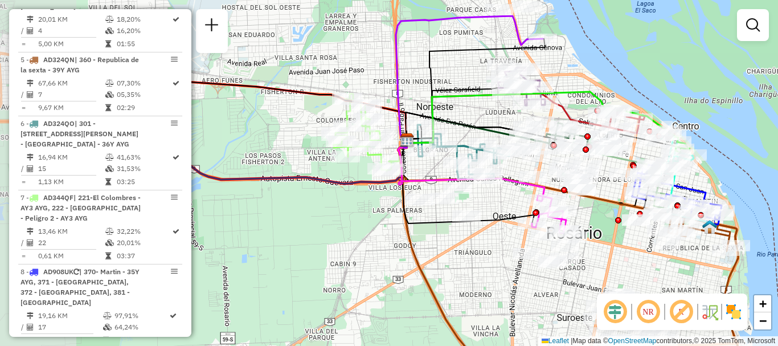
drag, startPoint x: 298, startPoint y: 195, endPoint x: 415, endPoint y: 207, distance: 116.8
click at [415, 205] on div at bounding box center [418, 199] width 28 height 11
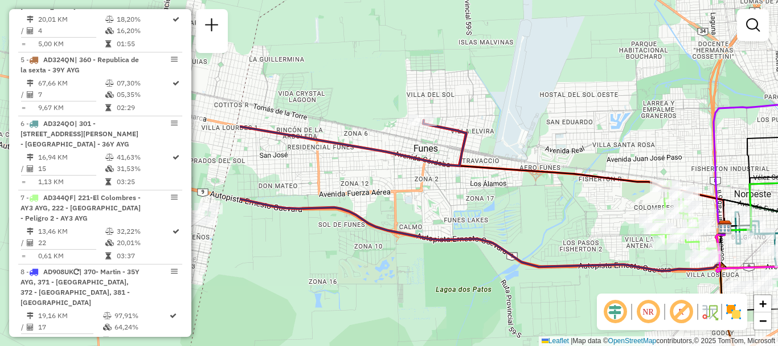
drag, startPoint x: 340, startPoint y: 214, endPoint x: 649, endPoint y: 293, distance: 318.7
click at [649, 293] on div "Janela de atendimento Grade de atendimento Capacidade Transportadoras Veículos …" at bounding box center [389, 173] width 778 height 346
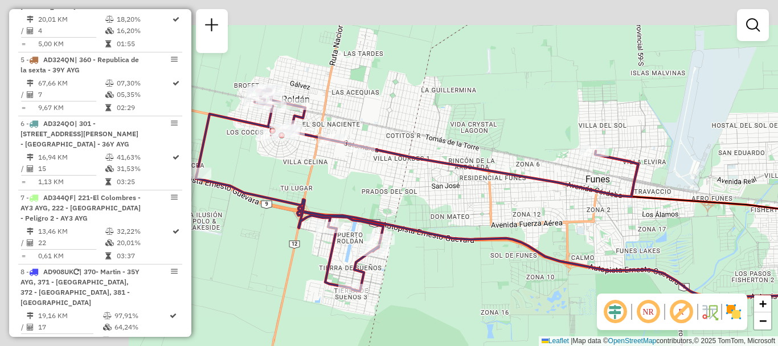
drag, startPoint x: 582, startPoint y: 220, endPoint x: 598, endPoint y: 224, distance: 17.0
click at [598, 224] on div "Janela de atendimento Grade de atendimento Capacidade Transportadoras Veículos …" at bounding box center [389, 173] width 778 height 346
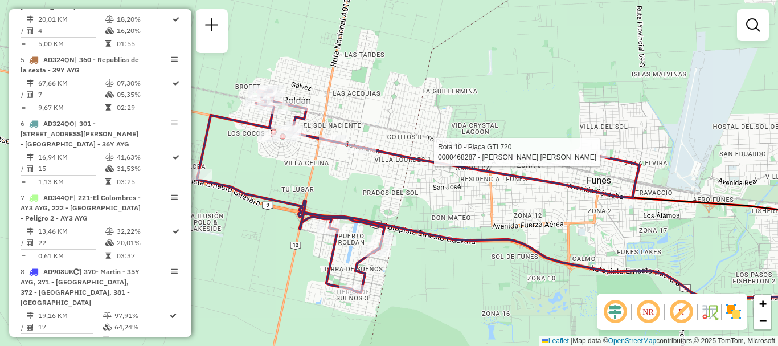
select select "**********"
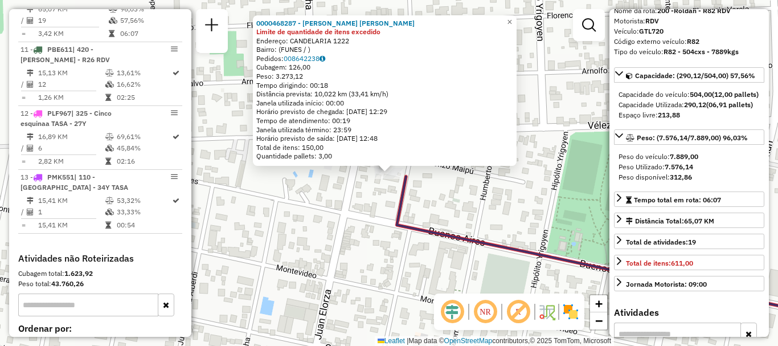
click at [534, 239] on div "0000468287 - BARRIONUEVO SERGIO ADRIAN Limite de quantidade de itens excedido E…" at bounding box center [389, 173] width 778 height 346
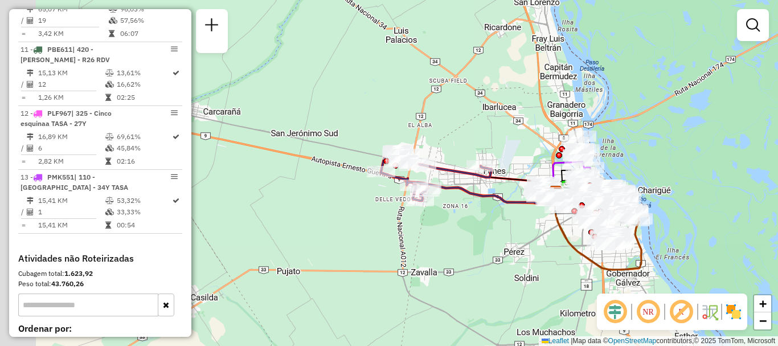
drag, startPoint x: 288, startPoint y: 265, endPoint x: 443, endPoint y: 194, distance: 171.0
click at [443, 194] on icon at bounding box center [481, 191] width 150 height 23
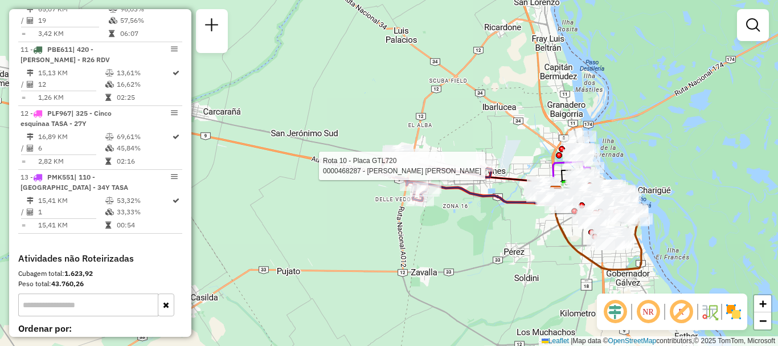
click at [455, 223] on div "Rota 10 - Placa GTL720 0000468287 - BARRIONUEVO SERGIO ADRIAN Janela de atendim…" at bounding box center [389, 173] width 778 height 346
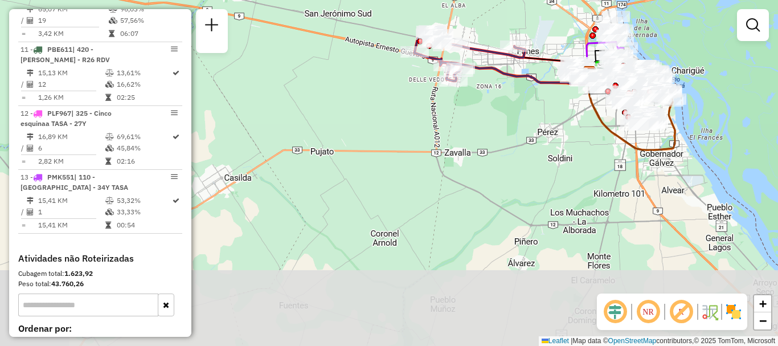
drag, startPoint x: 537, startPoint y: 262, endPoint x: 571, endPoint y: 150, distance: 117.1
click at [571, 150] on div "Janela de atendimento Grade de atendimento Capacidade Transportadoras Veículos …" at bounding box center [389, 173] width 778 height 346
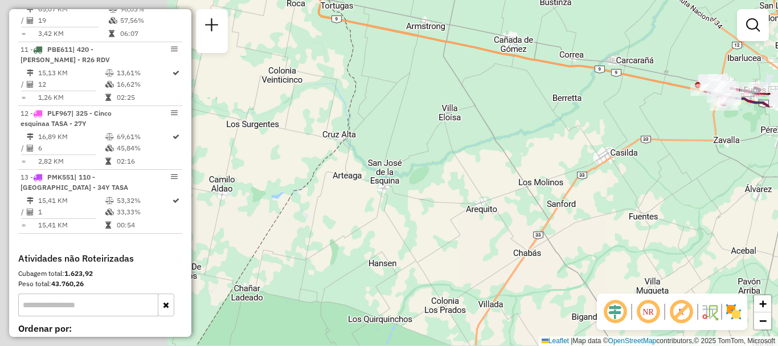
drag, startPoint x: 268, startPoint y: 136, endPoint x: 499, endPoint y: 121, distance: 231.7
click at [499, 121] on div "Janela de atendimento Grade de atendimento Capacidade Transportadoras Veículos …" at bounding box center [389, 173] width 778 height 346
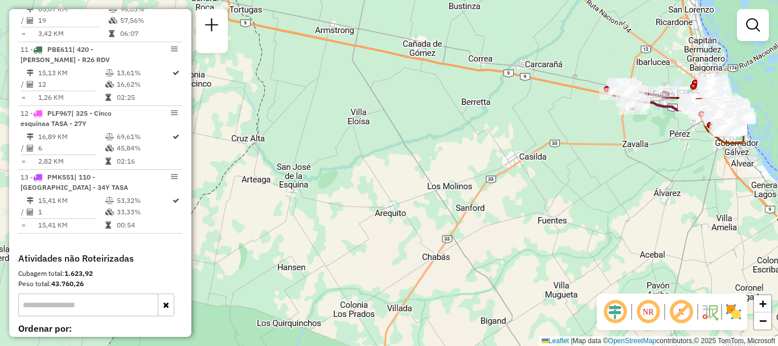
drag, startPoint x: 410, startPoint y: 114, endPoint x: 226, endPoint y: 126, distance: 184.4
click at [226, 126] on div "Janela de atendimento Grade de atendimento Capacidade Transportadoras Veículos …" at bounding box center [389, 173] width 778 height 346
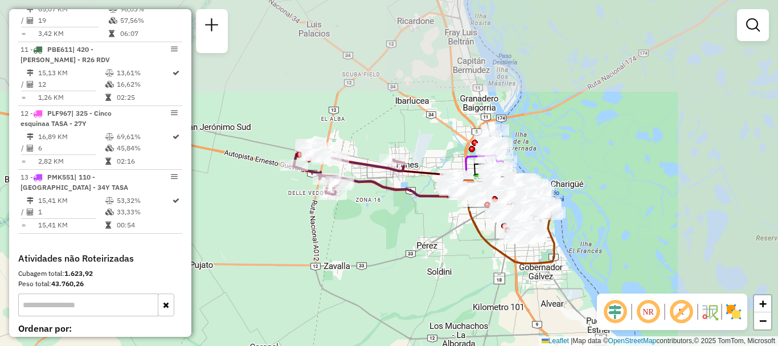
drag, startPoint x: 504, startPoint y: 156, endPoint x: 398, endPoint y: 213, distance: 119.8
click at [398, 213] on div "Janela de atendimento Grade de atendimento Capacidade Transportadoras Veículos …" at bounding box center [389, 173] width 778 height 346
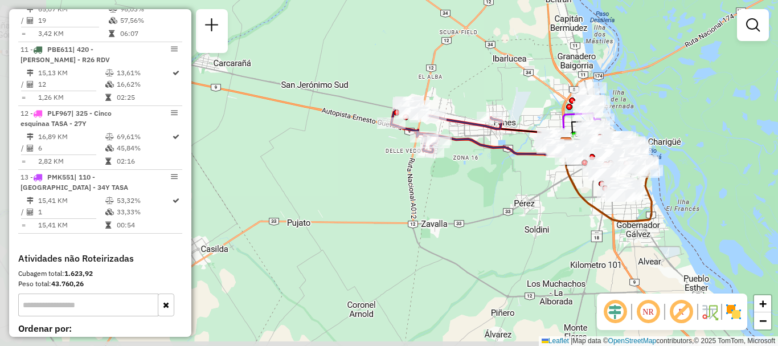
drag, startPoint x: 358, startPoint y: 193, endPoint x: 500, endPoint y: 170, distance: 143.7
click at [500, 170] on div "Janela de atendimento Grade de atendimento Capacidade Transportadoras Veículos …" at bounding box center [389, 173] width 778 height 346
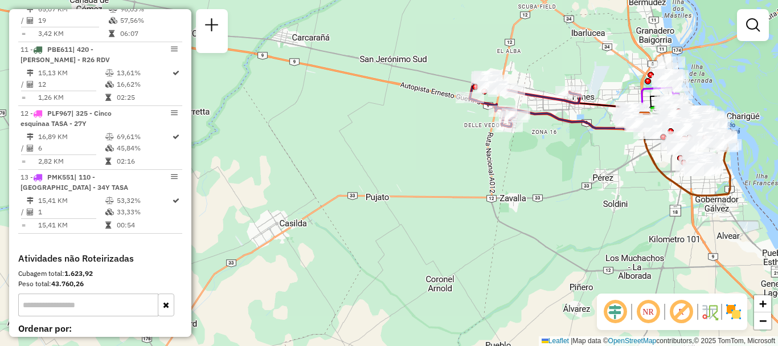
click at [464, 160] on div "Janela de atendimento Grade de atendimento Capacidade Transportadoras Veículos …" at bounding box center [389, 173] width 778 height 346
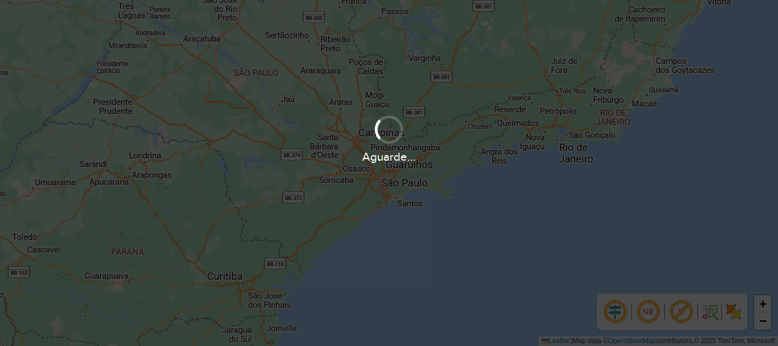
scroll to position [747, 0]
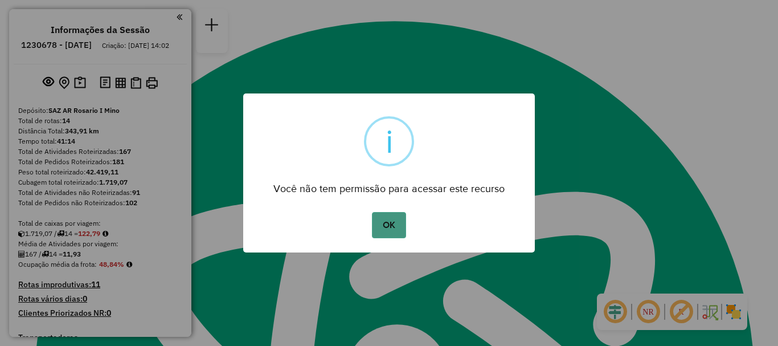
click at [385, 218] on button "OK" at bounding box center [389, 225] width 34 height 26
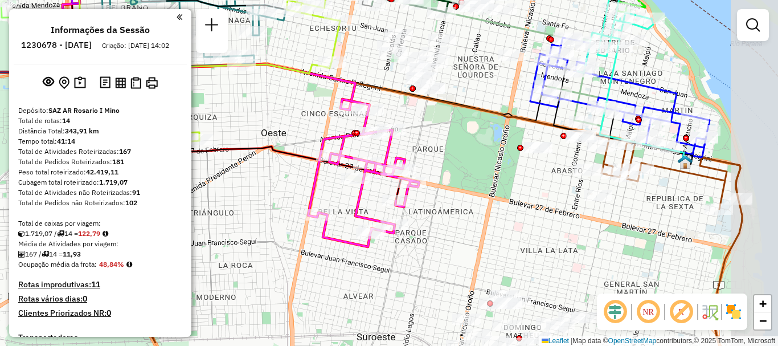
drag, startPoint x: 507, startPoint y: 177, endPoint x: 406, endPoint y: 138, distance: 108.3
click at [406, 138] on div "Janela de atendimento Grade de atendimento Capacidade Transportadoras Veículos …" at bounding box center [389, 173] width 778 height 346
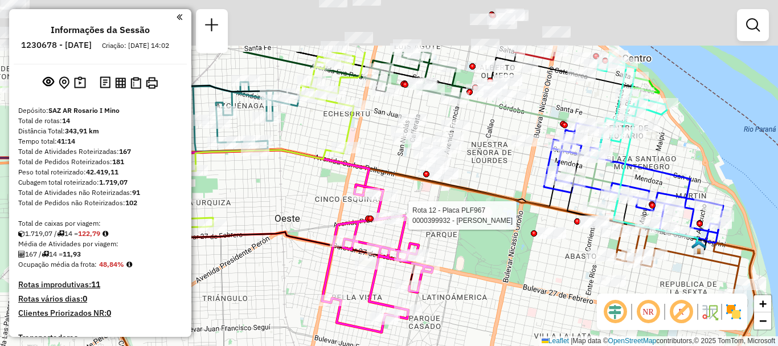
drag, startPoint x: 542, startPoint y: 202, endPoint x: 561, endPoint y: 284, distance: 83.7
click at [561, 284] on div "Rota 12 - Placa PLF967 0000399932 - PARMIGIANI [PERSON_NAME] de atendimento Gra…" at bounding box center [389, 173] width 778 height 346
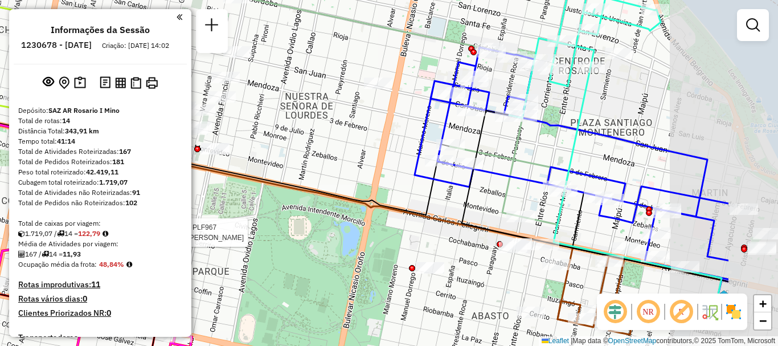
drag, startPoint x: 548, startPoint y: 194, endPoint x: 410, endPoint y: 198, distance: 138.5
click at [410, 198] on div "Rota 12 - Placa PLF967 0000399932 - PARMIGIANI [PERSON_NAME] de atendimento Gra…" at bounding box center [389, 173] width 778 height 346
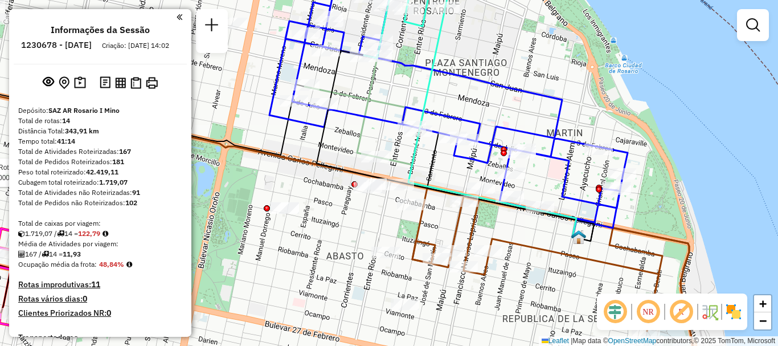
drag, startPoint x: 451, startPoint y: 173, endPoint x: 445, endPoint y: 159, distance: 14.3
click at [448, 196] on icon at bounding box center [550, 263] width 277 height 135
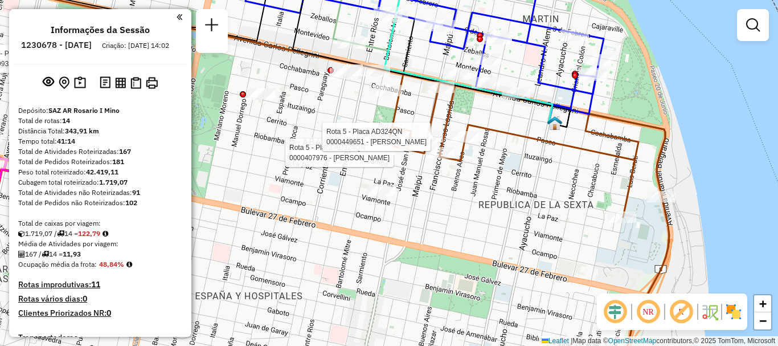
select select "**********"
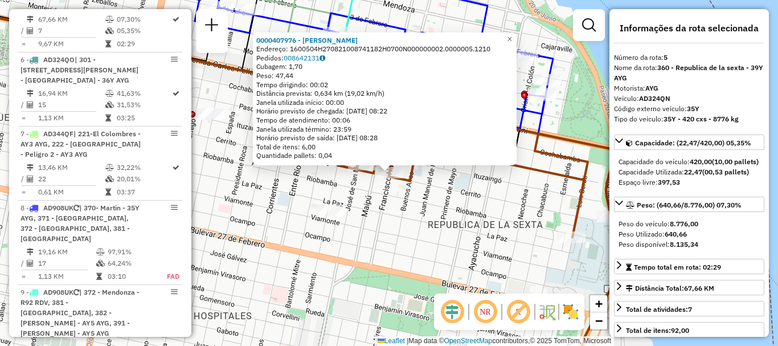
scroll to position [57, 0]
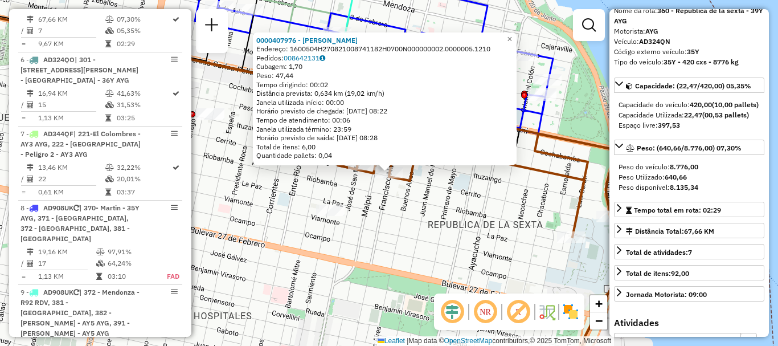
click at [465, 250] on div "0000407976 - [PERSON_NAME]: 1600504H270821008741182H0700N000000002.0000005.1210…" at bounding box center [389, 173] width 778 height 346
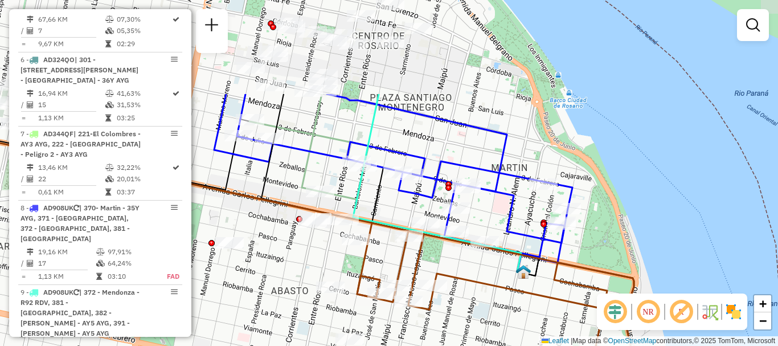
drag, startPoint x: 488, startPoint y: 265, endPoint x: 500, endPoint y: 331, distance: 67.7
click at [500, 331] on div "Janela de atendimento Grade de atendimento Capacidade Transportadoras Veículos …" at bounding box center [389, 173] width 778 height 346
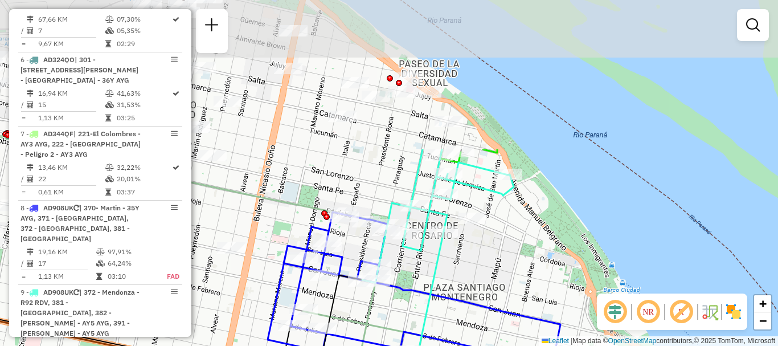
drag, startPoint x: 506, startPoint y: 263, endPoint x: 531, endPoint y: 333, distance: 74.9
click at [531, 333] on div "Janela de atendimento Grade de atendimento Capacidade Transportadoras Veículos …" at bounding box center [389, 173] width 778 height 346
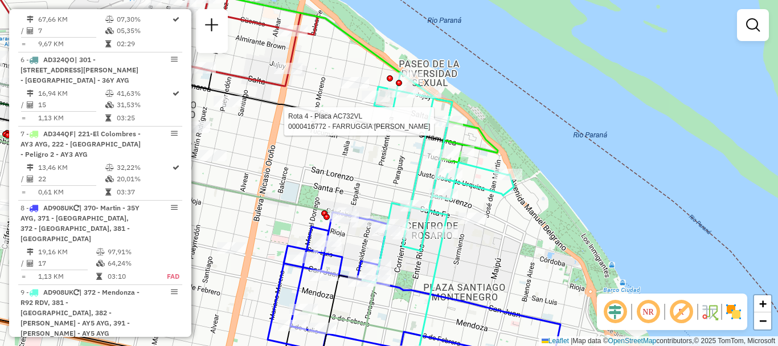
select select "**********"
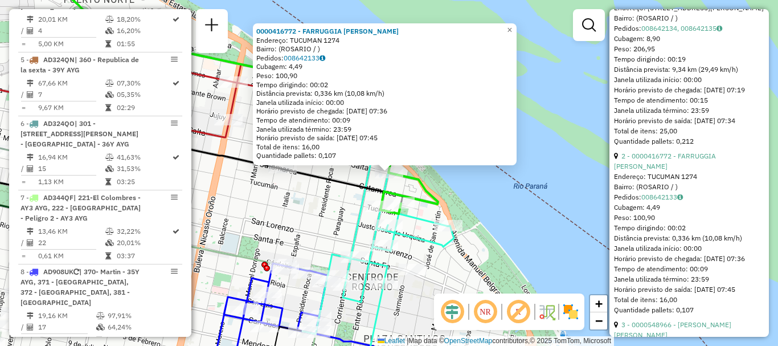
scroll to position [513, 0]
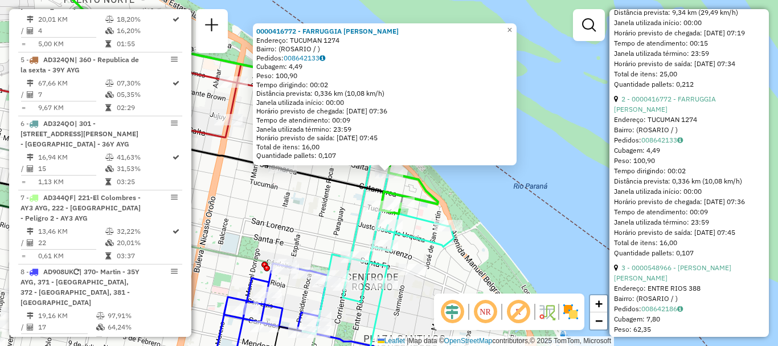
click at [535, 228] on div "0000416772 - FARRUGGIA [PERSON_NAME]: TUCUMAN 1274 Bairro: ([GEOGRAPHIC_DATA] /…" at bounding box center [389, 173] width 778 height 346
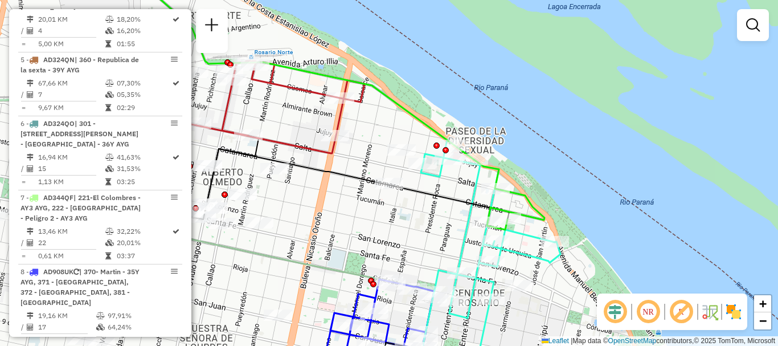
drag, startPoint x: 557, startPoint y: 266, endPoint x: 626, endPoint y: 270, distance: 69.0
click at [626, 270] on div "Janela de atendimento Grade de atendimento Capacidade Transportadoras Veículos …" at bounding box center [389, 173] width 778 height 346
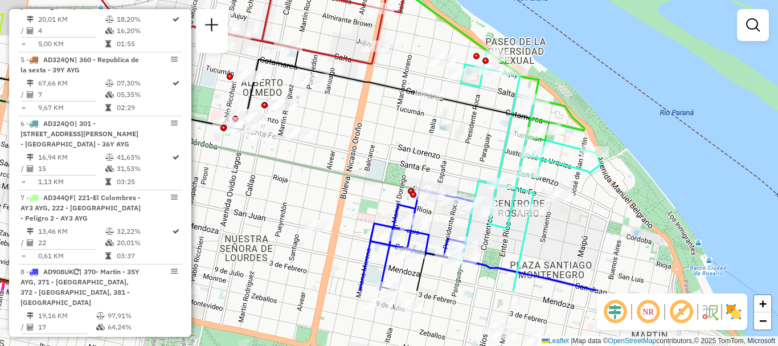
drag, startPoint x: 408, startPoint y: 237, endPoint x: 486, endPoint y: 110, distance: 148.8
click at [484, 112] on div "Janela de atendimento Grade de atendimento Capacidade Transportadoras Veículos …" at bounding box center [389, 173] width 778 height 346
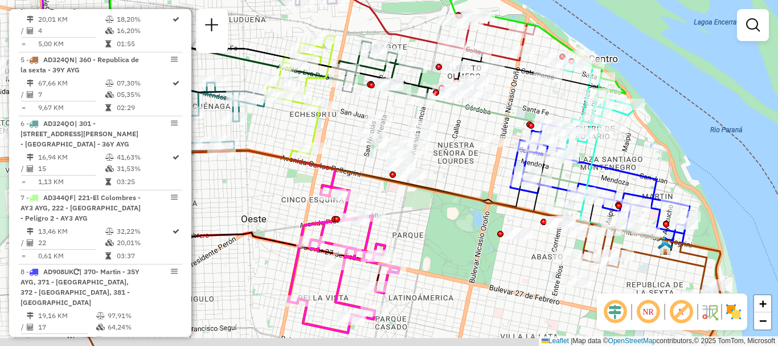
drag, startPoint x: 487, startPoint y: 133, endPoint x: 526, endPoint y: 130, distance: 38.9
click at [526, 130] on div "Janela de atendimento Grade de atendimento Capacidade Transportadoras Veículos …" at bounding box center [389, 173] width 778 height 346
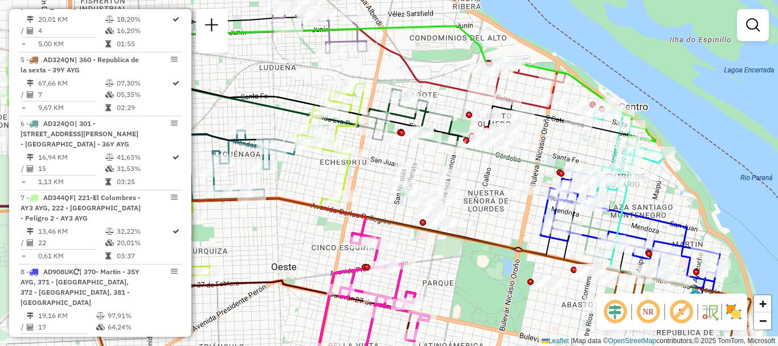
click at [493, 165] on div "Janela de atendimento Grade de atendimento Capacidade Transportadoras Veículos …" at bounding box center [389, 173] width 778 height 346
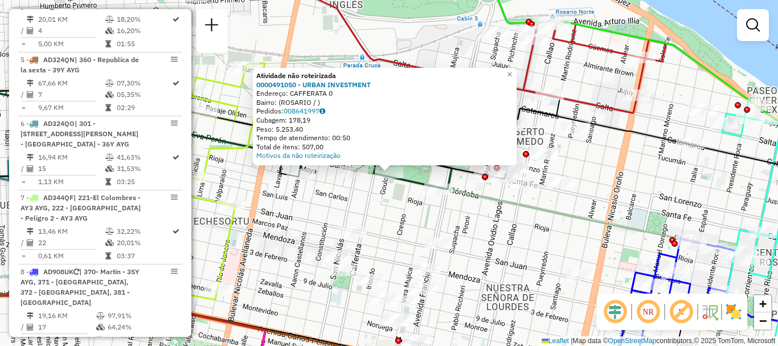
click at [396, 198] on div "Atividade não roteirizada 0000491050 - URBAN INVESTMENT Endereço: CAFFERATA 0 B…" at bounding box center [389, 173] width 778 height 346
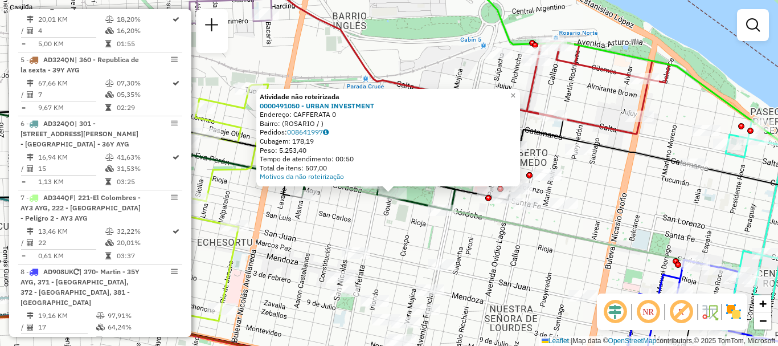
click at [342, 220] on div "Atividade não roteirizada 0000491050 - URBAN INVESTMENT Endereço: CAFFERATA 0 B…" at bounding box center [389, 173] width 778 height 346
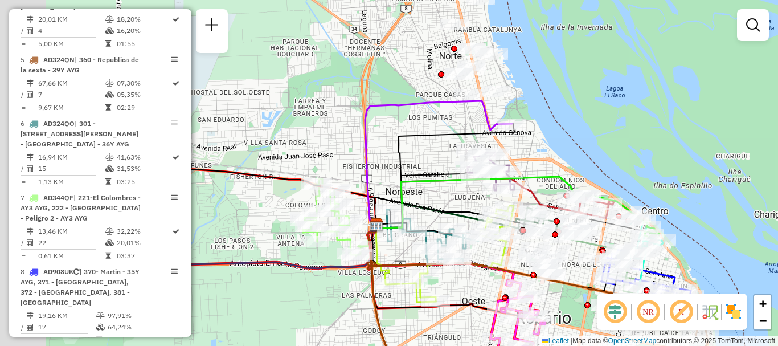
drag, startPoint x: 322, startPoint y: 109, endPoint x: 460, endPoint y: 134, distance: 140.1
click at [460, 134] on icon at bounding box center [445, 174] width 138 height 101
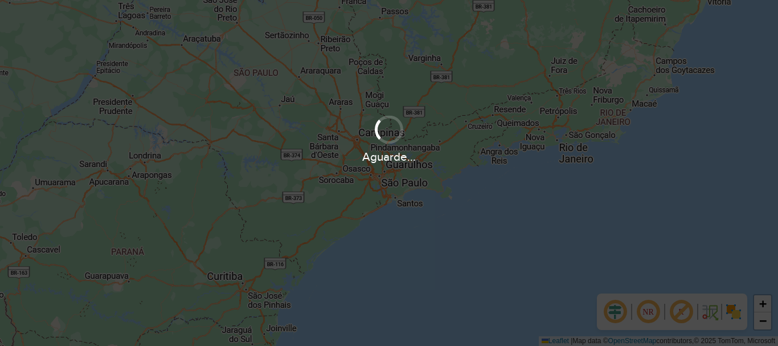
scroll to position [747, 0]
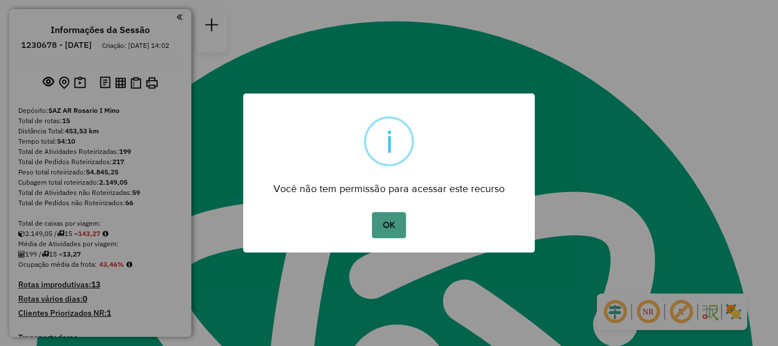
click at [395, 230] on button "OK" at bounding box center [389, 225] width 34 height 26
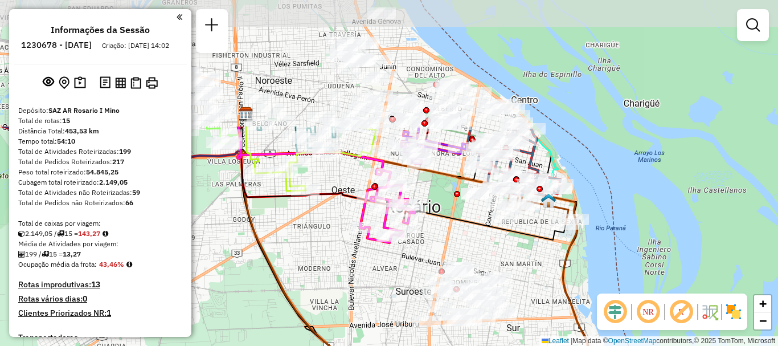
drag, startPoint x: 414, startPoint y: 95, endPoint x: 443, endPoint y: 256, distance: 163.7
click at [443, 268] on div at bounding box center [442, 271] width 6 height 6
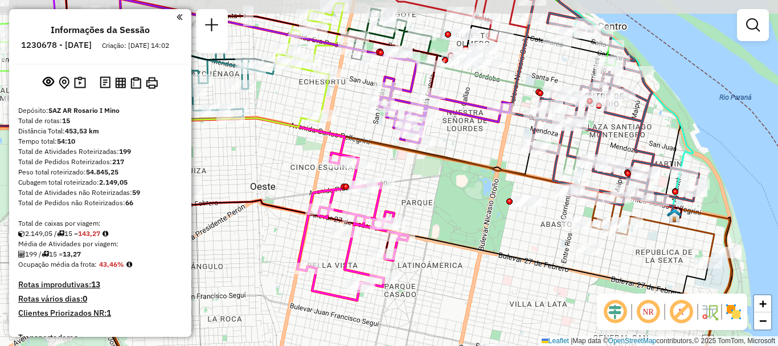
drag, startPoint x: 459, startPoint y: 196, endPoint x: 459, endPoint y: 214, distance: 17.7
click at [459, 214] on div "Janela de atendimento Grade de atendimento Capacidade Transportadoras Veículos …" at bounding box center [389, 173] width 778 height 346
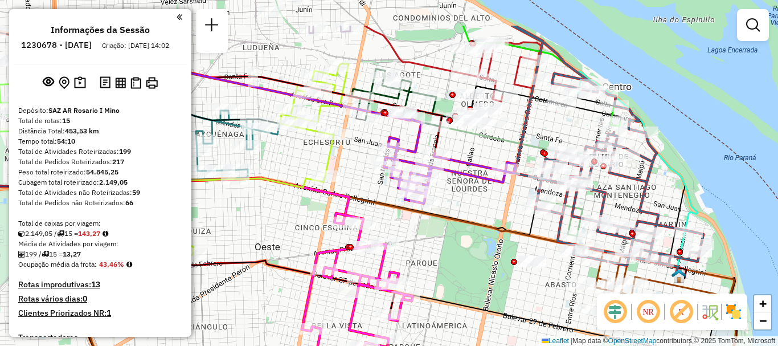
drag, startPoint x: 550, startPoint y: 247, endPoint x: 551, endPoint y: 289, distance: 42.2
click at [551, 289] on div "Janela de atendimento Grade de atendimento Capacidade Transportadoras Veículos …" at bounding box center [389, 173] width 778 height 346
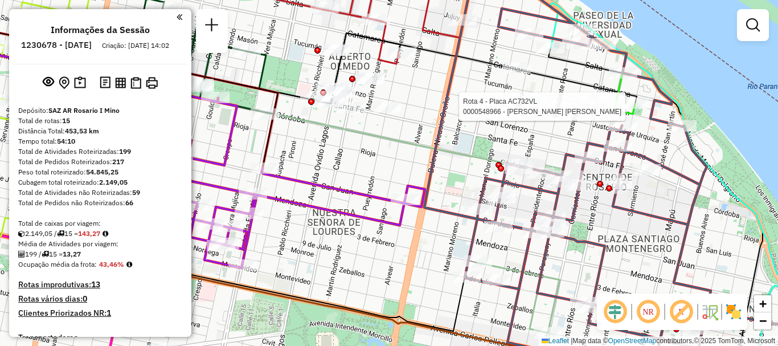
select select "**********"
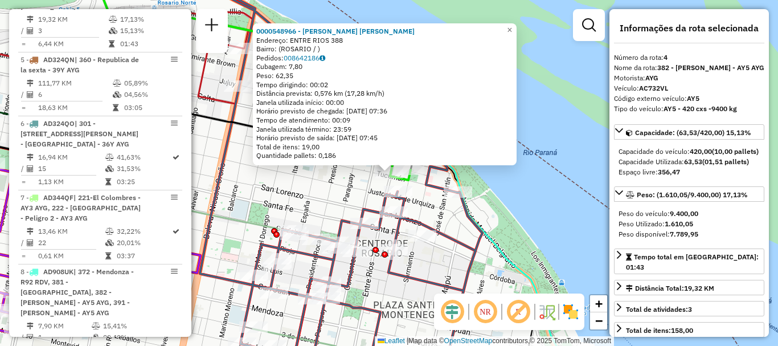
scroll to position [114, 0]
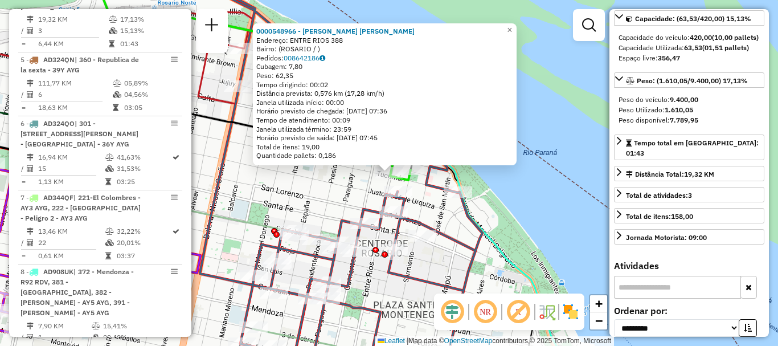
click at [559, 235] on div "0000548966 - Taborda Martinez Lucas Joaquin Endereço: ENTRE RIOS 388 Bairro: (R…" at bounding box center [389, 173] width 778 height 346
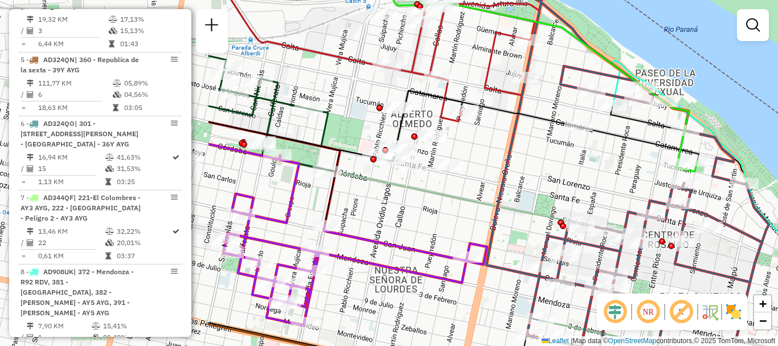
drag, startPoint x: 493, startPoint y: 222, endPoint x: 777, endPoint y: 212, distance: 284.4
click at [777, 212] on div "Janela de atendimento Grade de atendimento Capacidade Transportadoras Veículos …" at bounding box center [389, 173] width 778 height 346
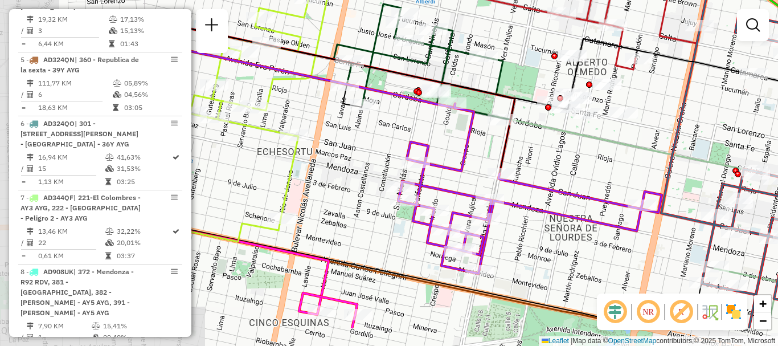
drag, startPoint x: 414, startPoint y: 264, endPoint x: 571, endPoint y: 220, distance: 162.8
click at [547, 226] on div "Janela de atendimento Grade de atendimento Capacidade Transportadoras Veículos …" at bounding box center [389, 173] width 778 height 346
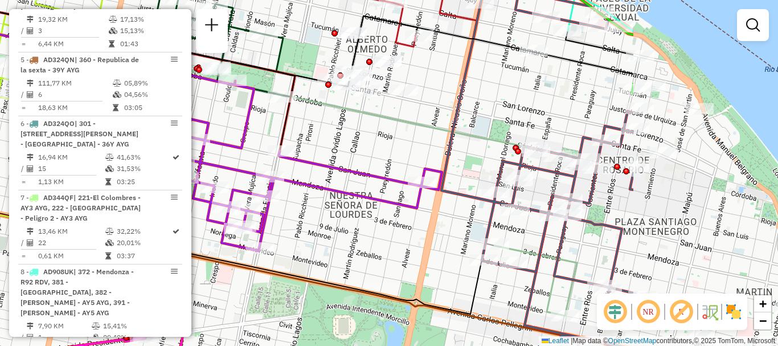
drag, startPoint x: 579, startPoint y: 215, endPoint x: 308, endPoint y: 175, distance: 274.0
click at [311, 177] on icon at bounding box center [310, 166] width 264 height 170
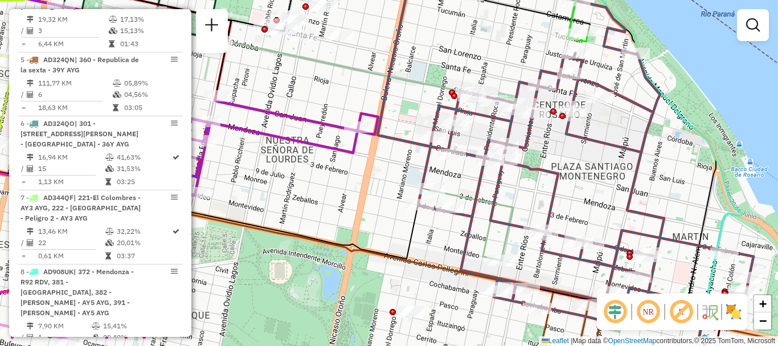
drag, startPoint x: 455, startPoint y: 302, endPoint x: 427, endPoint y: 212, distance: 93.5
click at [437, 233] on div "Janela de atendimento Grade de atendimento Capacidade Transportadoras Veículos …" at bounding box center [389, 173] width 778 height 346
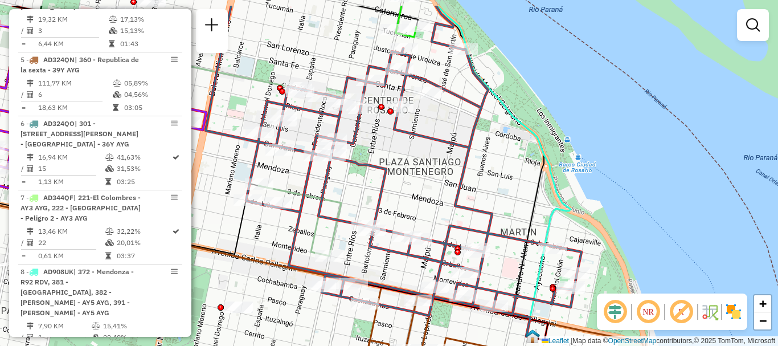
drag, startPoint x: 533, startPoint y: 223, endPoint x: 375, endPoint y: 264, distance: 162.9
click at [375, 264] on div "Janela de atendimento Grade de atendimento Capacidade Transportadoras Veículos …" at bounding box center [389, 173] width 778 height 346
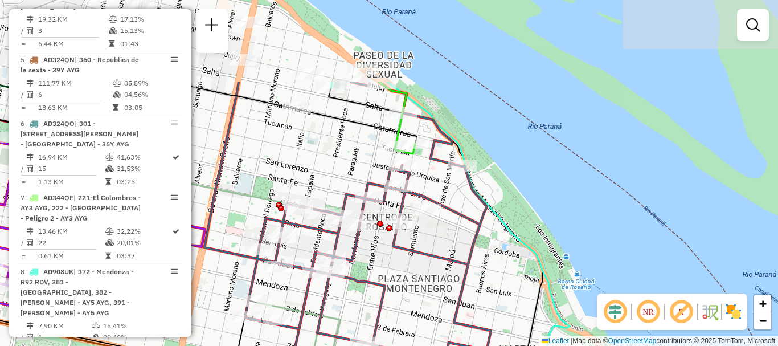
drag, startPoint x: 407, startPoint y: 155, endPoint x: 408, endPoint y: 268, distance: 112.2
click at [406, 276] on div "Janela de atendimento Grade de atendimento Capacidade Transportadoras Veículos …" at bounding box center [389, 173] width 778 height 346
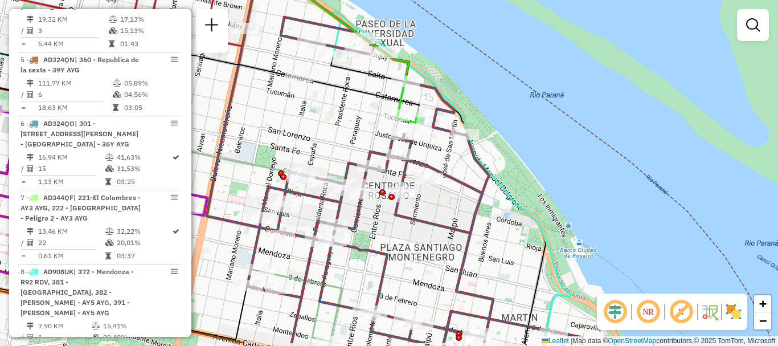
drag, startPoint x: 357, startPoint y: 102, endPoint x: 359, endPoint y: 75, distance: 26.8
click at [358, 80] on div "Janela de atendimento Grade de atendimento Capacidade Transportadoras Veículos …" at bounding box center [389, 173] width 778 height 346
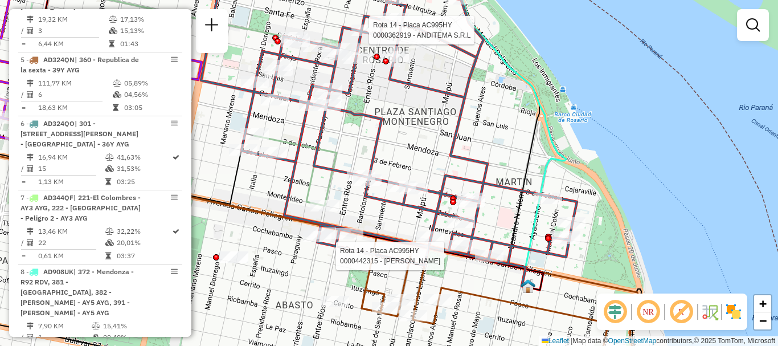
select select "**********"
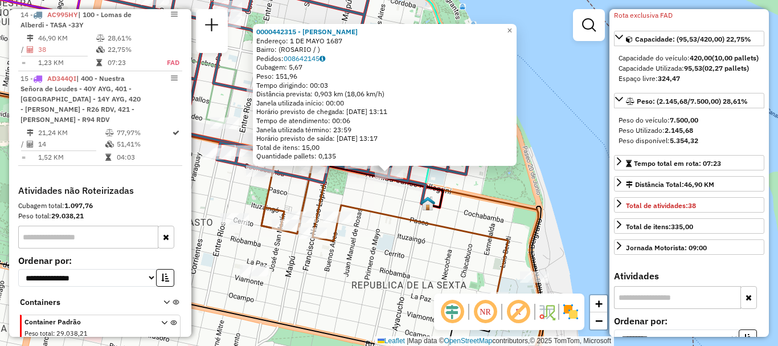
click at [564, 261] on div "0000442315 - MENDOZA MARIA FLORENCIA Endereço: 1 DE MAYO 1687 Bairro: (ROSARIO …" at bounding box center [389, 173] width 778 height 346
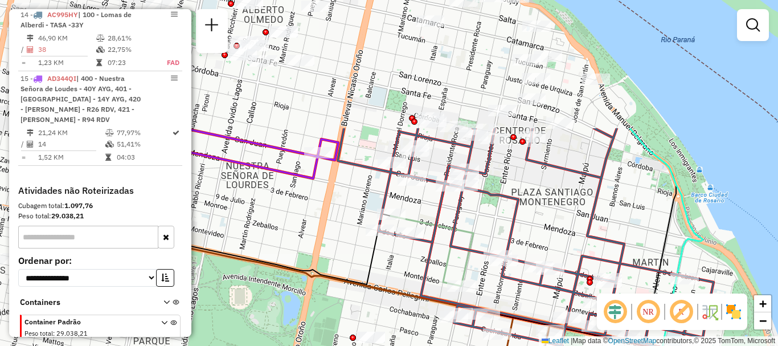
drag, startPoint x: 471, startPoint y: 260, endPoint x: 713, endPoint y: 368, distance: 264.6
click at [713, 345] on html "Aguarde... Pop-up bloqueado! Seu navegador bloqueou automáticamente a abertura …" at bounding box center [389, 173] width 778 height 346
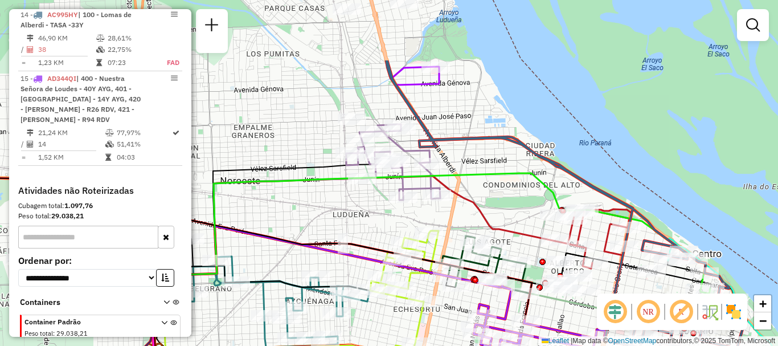
drag, startPoint x: 517, startPoint y: 251, endPoint x: 555, endPoint y: 331, distance: 88.4
click at [555, 331] on icon at bounding box center [540, 327] width 132 height 85
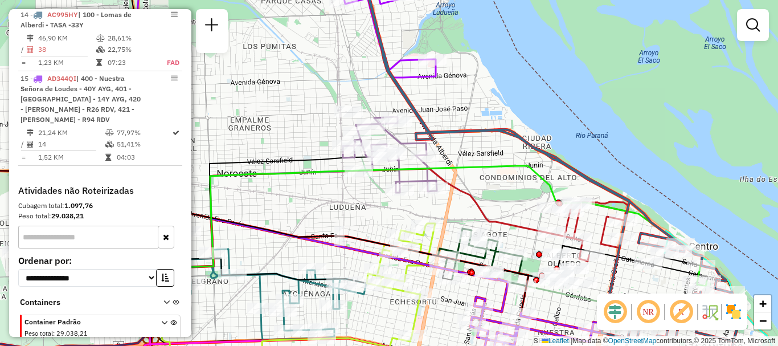
drag, startPoint x: 541, startPoint y: 252, endPoint x: 529, endPoint y: 191, distance: 62.7
click at [536, 251] on div at bounding box center [539, 254] width 6 height 6
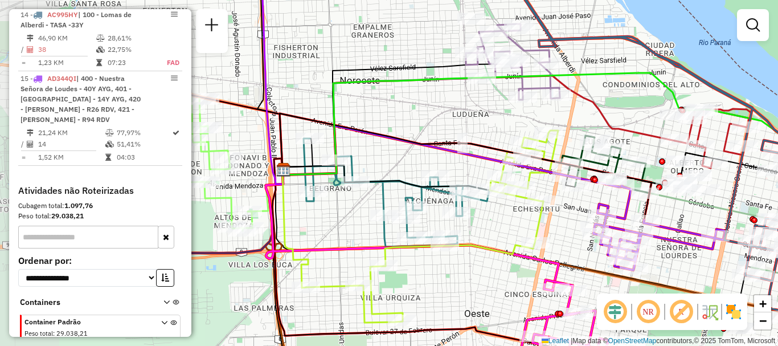
drag, startPoint x: 497, startPoint y: 202, endPoint x: 632, endPoint y: 171, distance: 138.6
click at [632, 171] on icon at bounding box center [466, 166] width 372 height 107
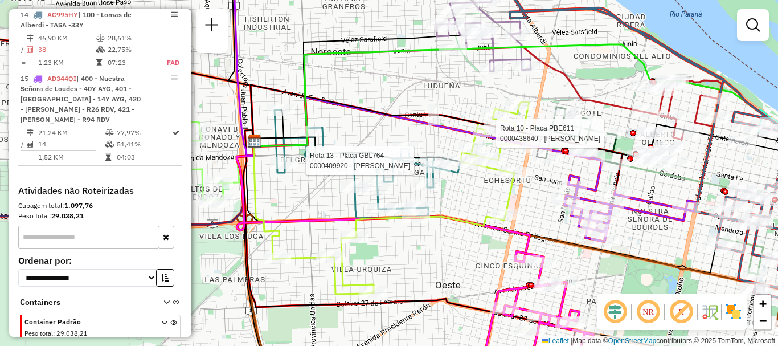
drag, startPoint x: 483, startPoint y: 195, endPoint x: 428, endPoint y: 155, distance: 68.1
click at [447, 155] on div at bounding box center [461, 160] width 28 height 11
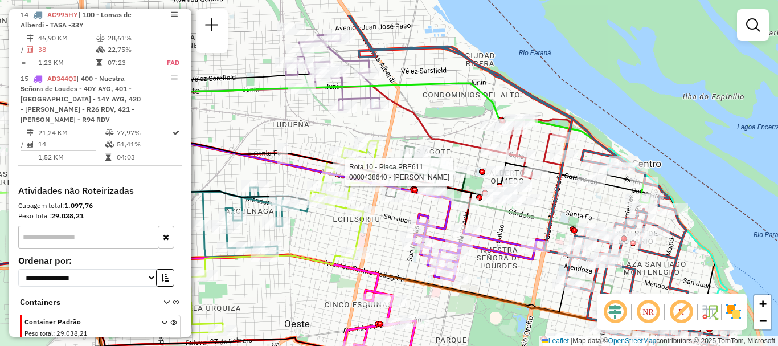
drag, startPoint x: 504, startPoint y: 222, endPoint x: 380, endPoint y: 272, distance: 132.8
click at [379, 272] on icon at bounding box center [232, 239] width 293 height 118
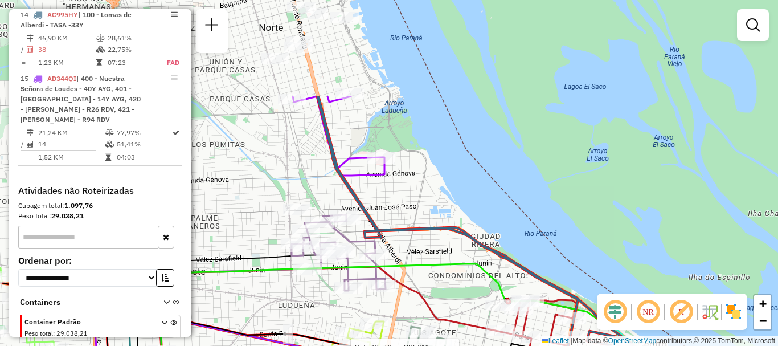
drag, startPoint x: 390, startPoint y: 132, endPoint x: 393, endPoint y: 221, distance: 88.9
click at [393, 221] on div "Rota 10 - Placa PBE611 0000438640 - WANG LINGPING Janela de atendimento Grade d…" at bounding box center [389, 173] width 778 height 346
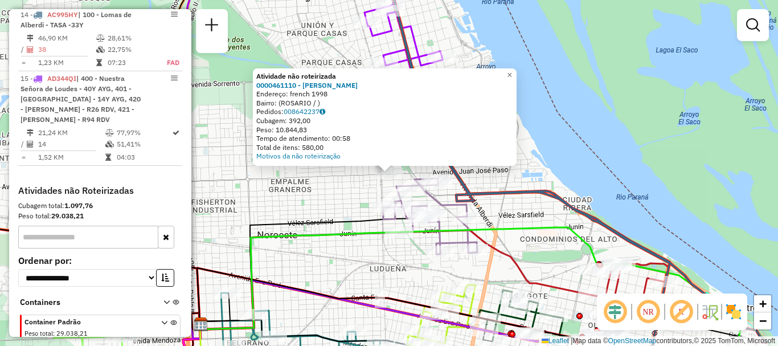
click at [302, 218] on icon at bounding box center [311, 271] width 224 height 106
select select "**********"
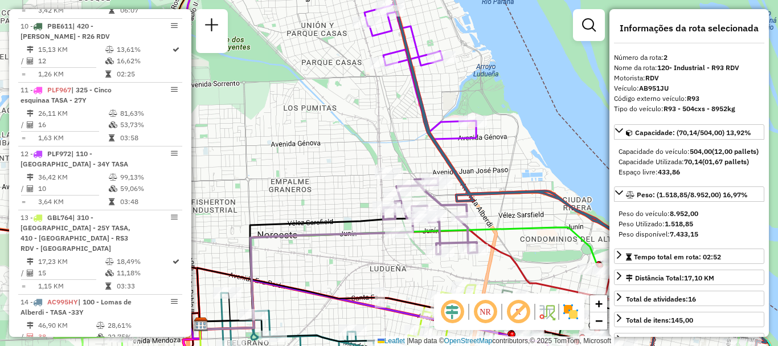
scroll to position [469, 0]
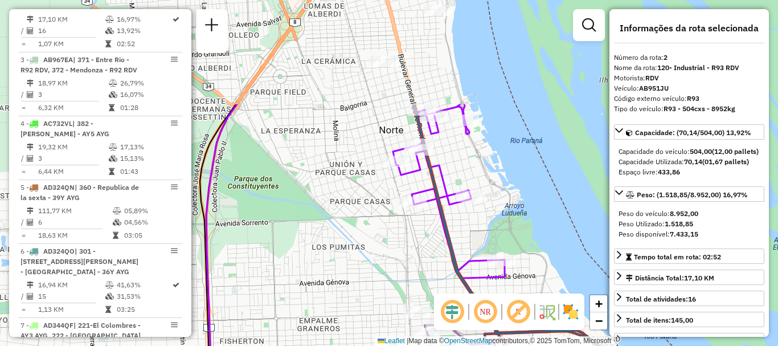
drag, startPoint x: 406, startPoint y: 215, endPoint x: 420, endPoint y: 247, distance: 35.2
click at [419, 273] on div "Janela de atendimento Grade de atendimento Capacidade Transportadoras Veículos …" at bounding box center [389, 173] width 778 height 346
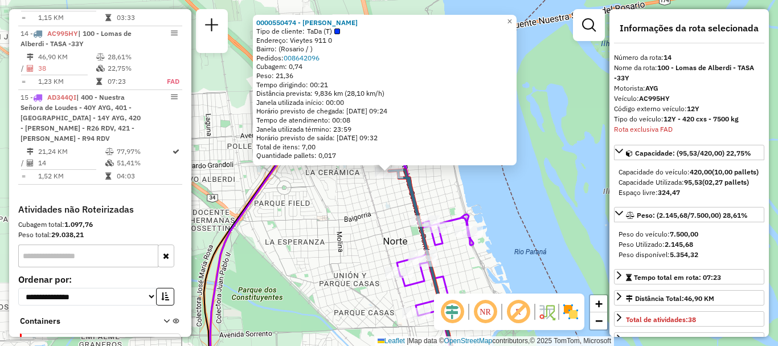
scroll to position [1286, 0]
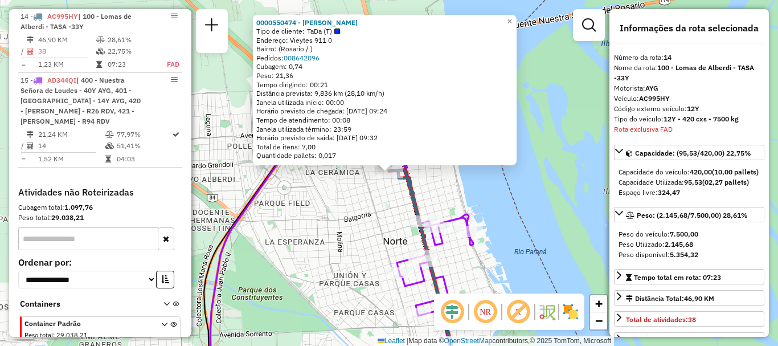
click at [350, 222] on div "0000550474 - Mariano Viviano Tipo de cliente: TaDa (T) Endereço: Vieytes 911 0 …" at bounding box center [389, 173] width 778 height 346
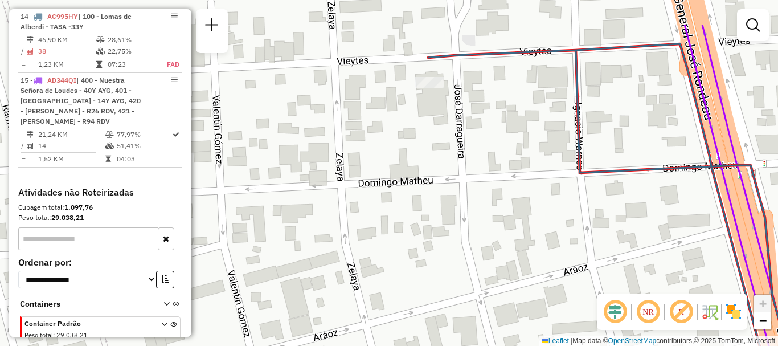
drag, startPoint x: 423, startPoint y: 89, endPoint x: 432, endPoint y: 154, distance: 65.0
click at [432, 154] on div "Janela de atendimento Grade de atendimento Capacidade Transportadoras Veículos …" at bounding box center [389, 173] width 778 height 346
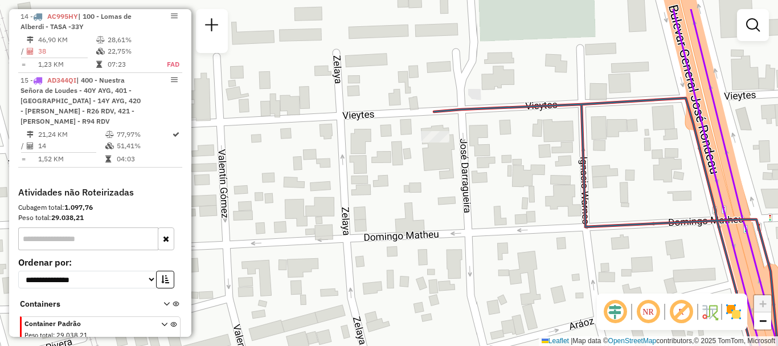
click at [437, 203] on div "Janela de atendimento Grade de atendimento Capacidade Transportadoras Veículos …" at bounding box center [389, 173] width 778 height 346
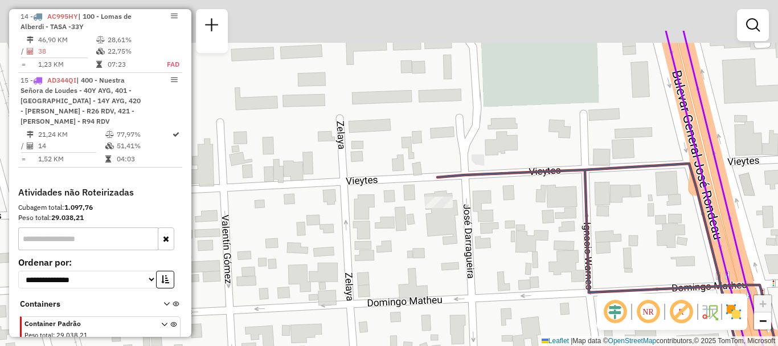
drag, startPoint x: 444, startPoint y: 226, endPoint x: 447, endPoint y: 261, distance: 34.8
click at [447, 261] on div "Janela de atendimento Grade de atendimento Capacidade Transportadoras Veículos …" at bounding box center [389, 173] width 778 height 346
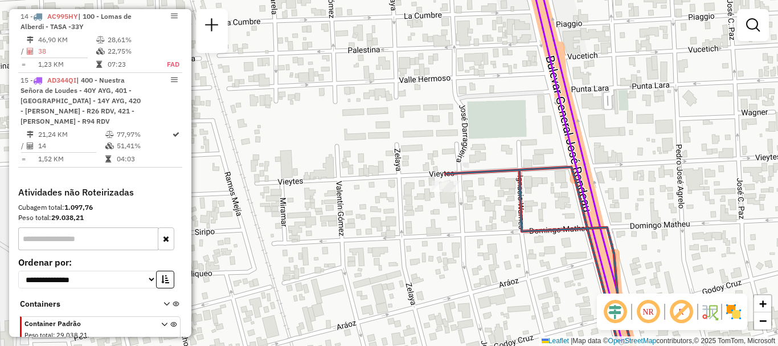
drag, startPoint x: 451, startPoint y: 279, endPoint x: 452, endPoint y: 215, distance: 63.2
click at [453, 217] on div "Janela de atendimento Grade de atendimento Capacidade Transportadoras Veículos …" at bounding box center [389, 173] width 778 height 346
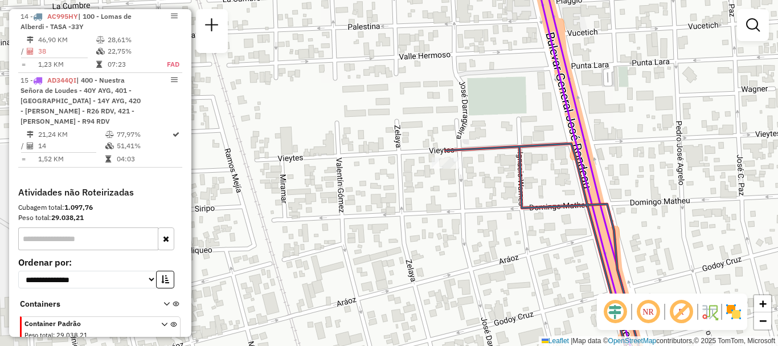
drag, startPoint x: 451, startPoint y: 245, endPoint x: 451, endPoint y: 160, distance: 84.9
click at [451, 168] on div "Janela de atendimento Grade de atendimento Capacidade Transportadoras Veículos …" at bounding box center [389, 173] width 778 height 346
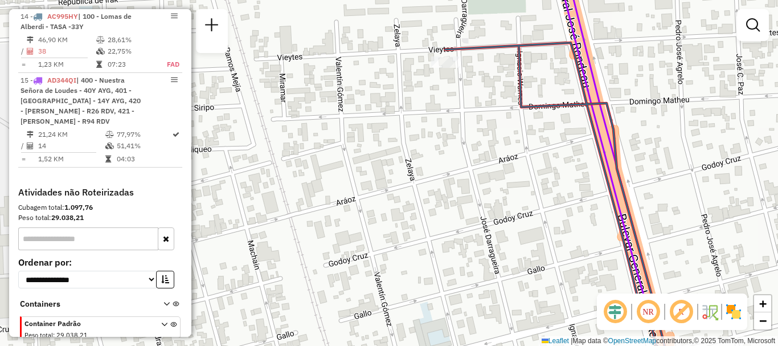
drag, startPoint x: 450, startPoint y: 183, endPoint x: 441, endPoint y: 138, distance: 45.8
click at [441, 143] on div "Janela de atendimento Grade de atendimento Capacidade Transportadoras Veículos …" at bounding box center [389, 173] width 778 height 346
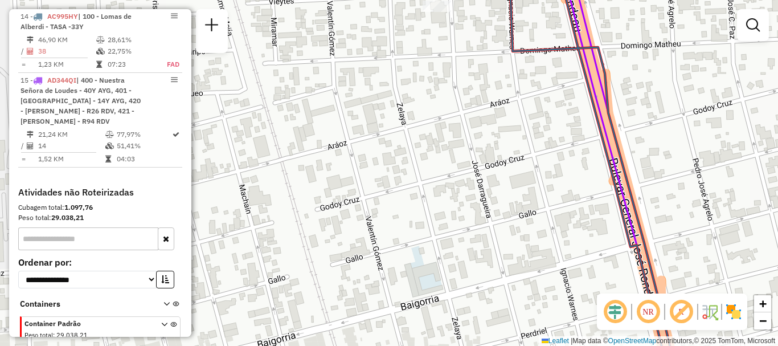
drag, startPoint x: 437, startPoint y: 190, endPoint x: 436, endPoint y: 159, distance: 30.8
click at [436, 163] on div "Janela de atendimento Grade de atendimento Capacidade Transportadoras Veículos …" at bounding box center [389, 173] width 778 height 346
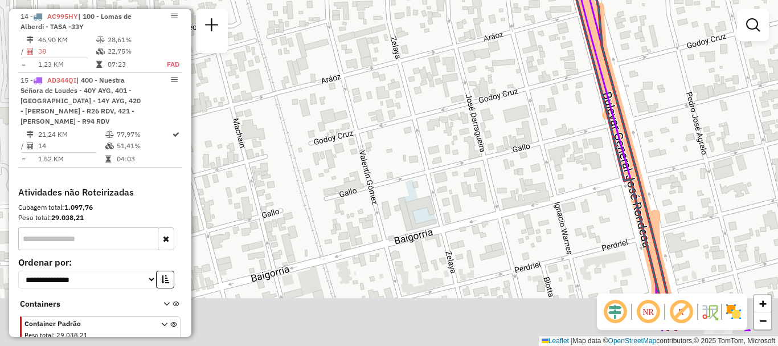
drag, startPoint x: 440, startPoint y: 191, endPoint x: 435, endPoint y: 141, distance: 50.4
click at [435, 144] on div "Janela de atendimento Grade de atendimento Capacidade Transportadoras Veículos …" at bounding box center [389, 173] width 778 height 346
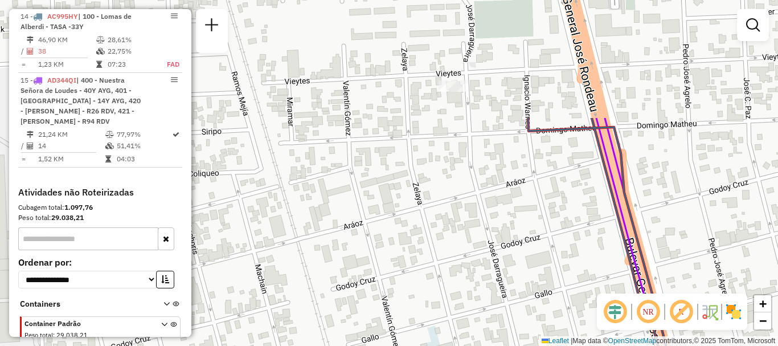
drag, startPoint x: 445, startPoint y: 215, endPoint x: 467, endPoint y: 368, distance: 154.3
click at [467, 345] on html "Aguarde... Pop-up bloqueado! Seu navegador bloqueou automáticamente a abertura …" at bounding box center [389, 173] width 778 height 346
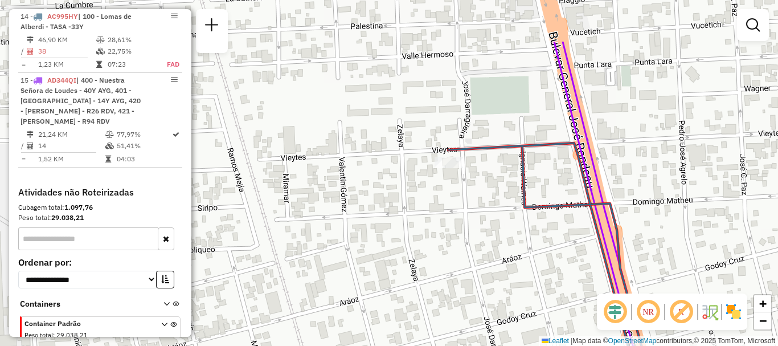
drag, startPoint x: 462, startPoint y: 292, endPoint x: 458, endPoint y: 368, distance: 76.4
click at [458, 345] on html "Aguarde... Pop-up bloqueado! Seu navegador bloqueou automáticamente a abertura …" at bounding box center [389, 173] width 778 height 346
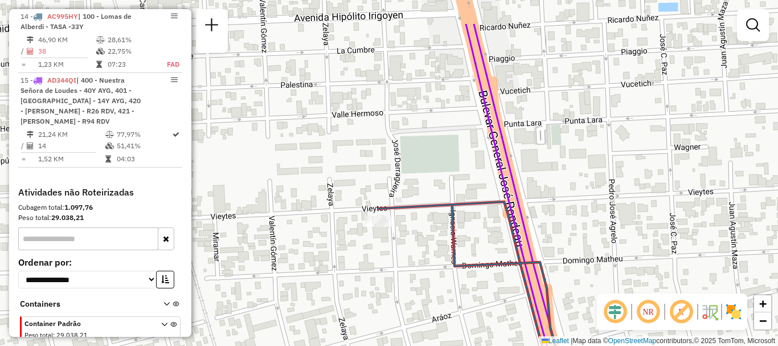
drag, startPoint x: 496, startPoint y: 288, endPoint x: 425, endPoint y: 345, distance: 90.3
click at [425, 345] on div "Janela de atendimento Grade de atendimento Capacidade Transportadoras Veículos …" at bounding box center [389, 173] width 778 height 346
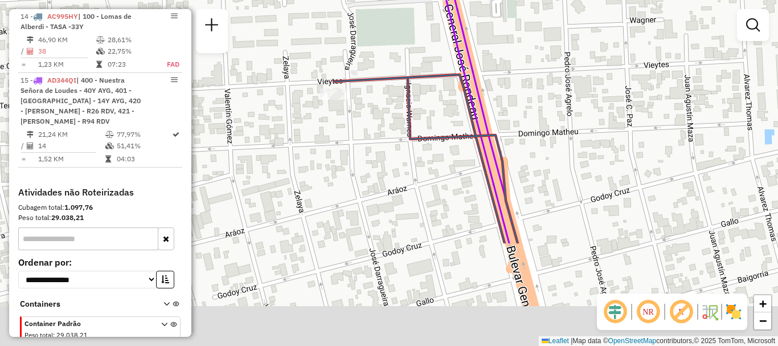
drag, startPoint x: 517, startPoint y: 268, endPoint x: 515, endPoint y: 125, distance: 142.4
click at [515, 125] on div "Janela de atendimento Grade de atendimento Capacidade Transportadoras Veículos …" at bounding box center [389, 173] width 778 height 346
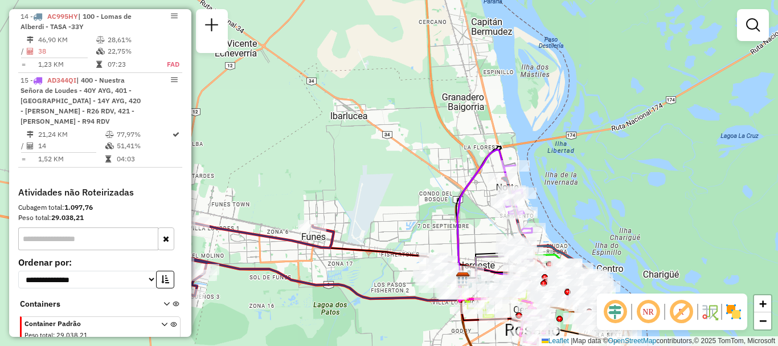
click at [459, 108] on div "Janela de atendimento Grade de atendimento Capacidade Transportadoras Veículos …" at bounding box center [389, 173] width 778 height 346
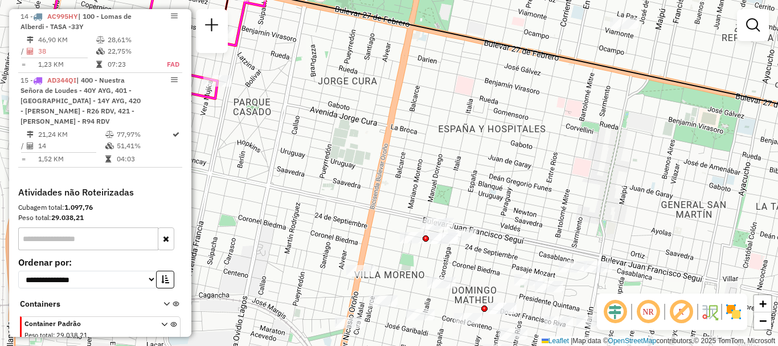
drag, startPoint x: 561, startPoint y: 165, endPoint x: 439, endPoint y: 2, distance: 203.5
click at [452, 20] on div "Janela de atendimento Grade de atendimento Capacidade Transportadoras Veículos …" at bounding box center [389, 173] width 778 height 346
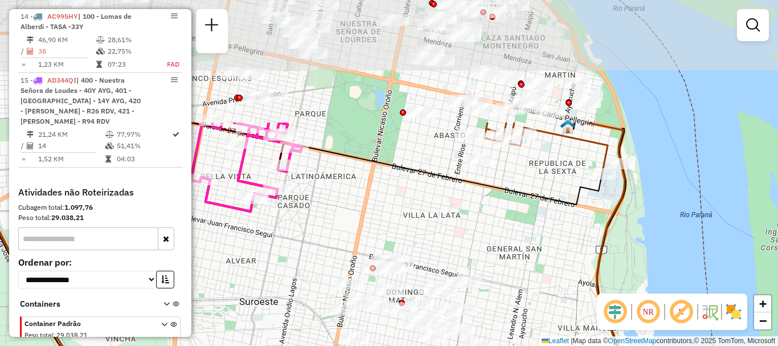
drag, startPoint x: 507, startPoint y: 191, endPoint x: 512, endPoint y: 272, distance: 81.6
click at [512, 272] on div "Janela de atendimento Grade de atendimento Capacidade Transportadoras Veículos …" at bounding box center [389, 173] width 778 height 346
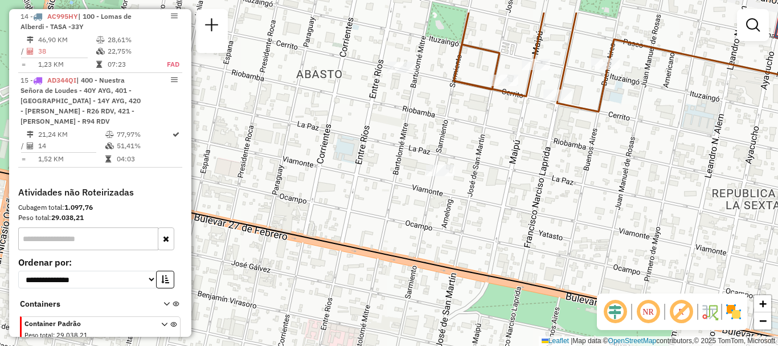
drag, startPoint x: 483, startPoint y: 191, endPoint x: 490, endPoint y: 197, distance: 9.3
click at [490, 197] on div "Janela de atendimento Grade de atendimento Capacidade Transportadoras Veículos …" at bounding box center [389, 173] width 778 height 346
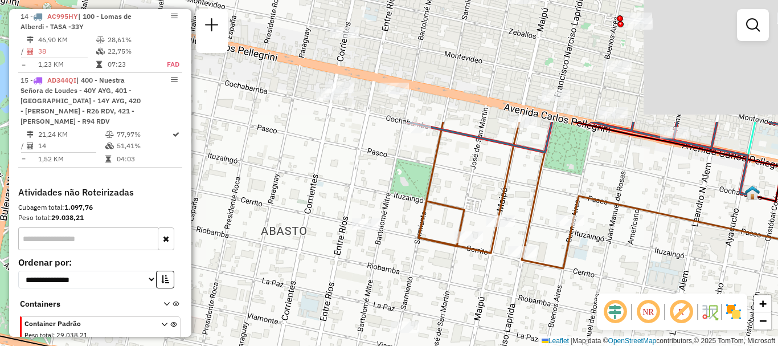
drag, startPoint x: 477, startPoint y: 216, endPoint x: 443, endPoint y: 342, distance: 130.4
click at [443, 342] on div "Janela de atendimento Grade de atendimento Capacidade Transportadoras Veículos …" at bounding box center [389, 173] width 778 height 346
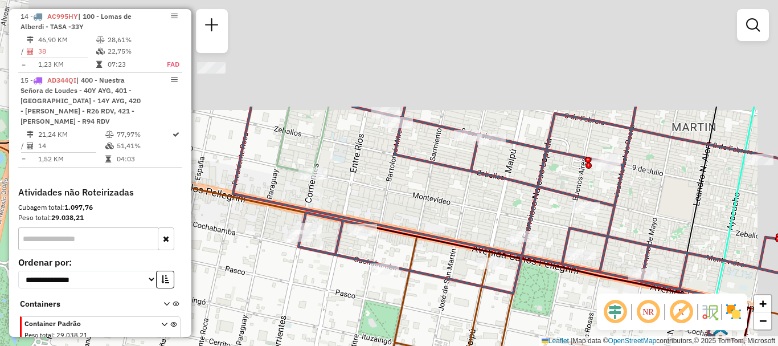
drag, startPoint x: 432, startPoint y: 302, endPoint x: 429, endPoint y: 319, distance: 17.3
click at [429, 319] on div "Janela de atendimento Grade de atendimento Capacidade Transportadoras Veículos …" at bounding box center [389, 173] width 778 height 346
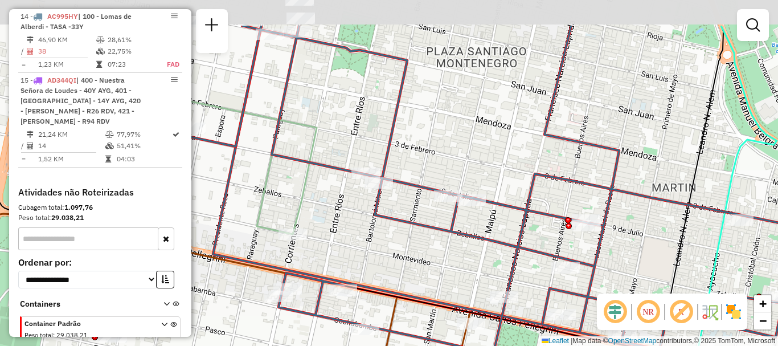
drag, startPoint x: 463, startPoint y: 228, endPoint x: 444, endPoint y: 274, distance: 49.8
click at [444, 280] on div "Janela de atendimento Grade de atendimento Capacidade Transportadoras Veículos …" at bounding box center [389, 173] width 778 height 346
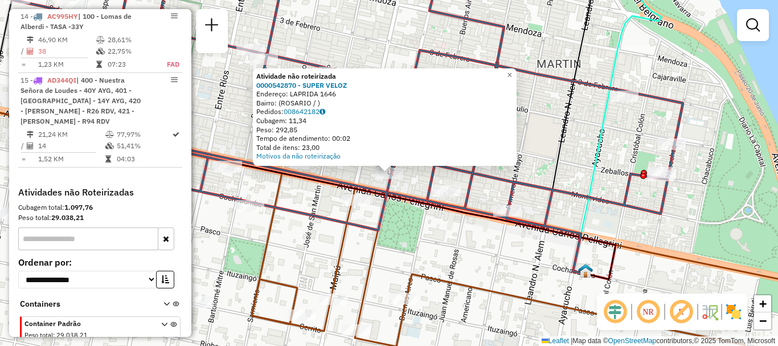
click at [443, 259] on div "Atividade não roteirizada 0000542870 - SUPER VELOZ Endereço: LAPRIDA 1646 Bairr…" at bounding box center [389, 173] width 778 height 346
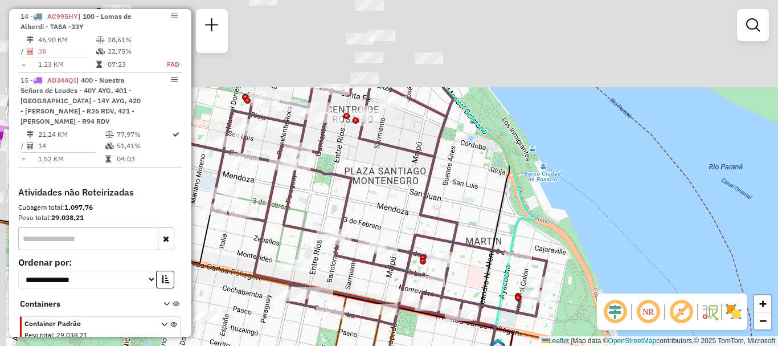
drag, startPoint x: 379, startPoint y: 151, endPoint x: 415, endPoint y: 289, distance: 142.4
click at [411, 296] on icon at bounding box center [359, 206] width 376 height 236
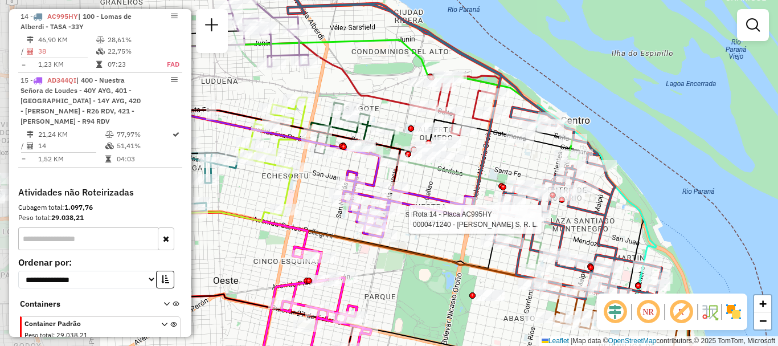
drag, startPoint x: 460, startPoint y: 231, endPoint x: 542, endPoint y: 226, distance: 82.2
click at [542, 225] on div at bounding box center [529, 219] width 28 height 11
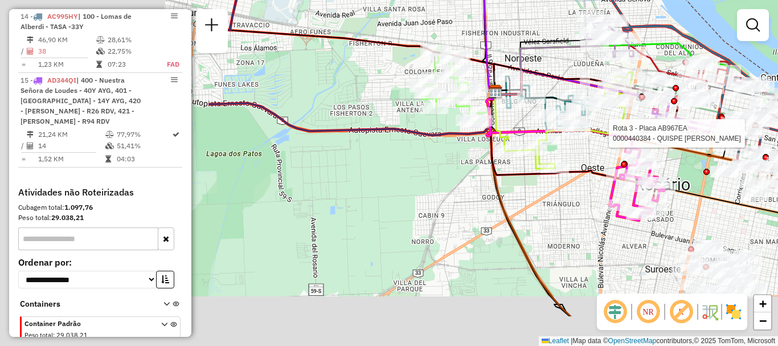
drag, startPoint x: 365, startPoint y: 208, endPoint x: 544, endPoint y: 155, distance: 187.1
click at [544, 155] on icon at bounding box center [570, 120] width 126 height 96
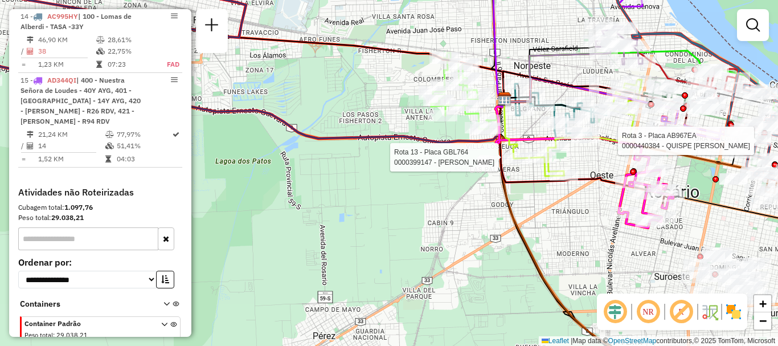
drag, startPoint x: 437, startPoint y: 222, endPoint x: 435, endPoint y: 232, distance: 10.5
click at [435, 232] on div "Rota 3 - Placa AB967EA 0000440384 - QUISPE INGA ADA ROCIO Rota 13 - Placa GBL76…" at bounding box center [389, 173] width 778 height 346
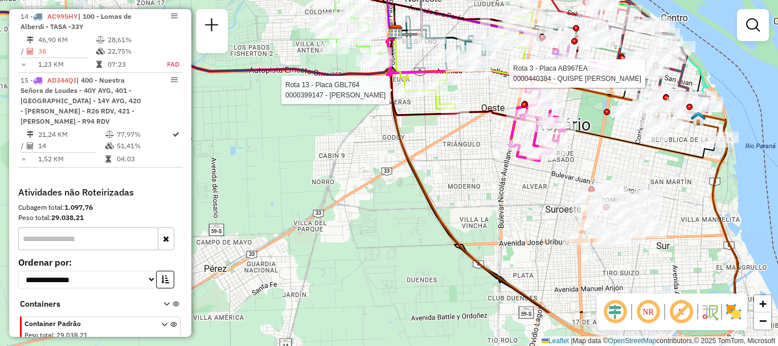
drag, startPoint x: 398, startPoint y: 254, endPoint x: 289, endPoint y: 187, distance: 127.9
click at [289, 187] on div "Rota 3 - Placa AB967EA 0000440384 - QUISPE INGA ADA ROCIO Rota 13 - Placa GBL76…" at bounding box center [389, 173] width 778 height 346
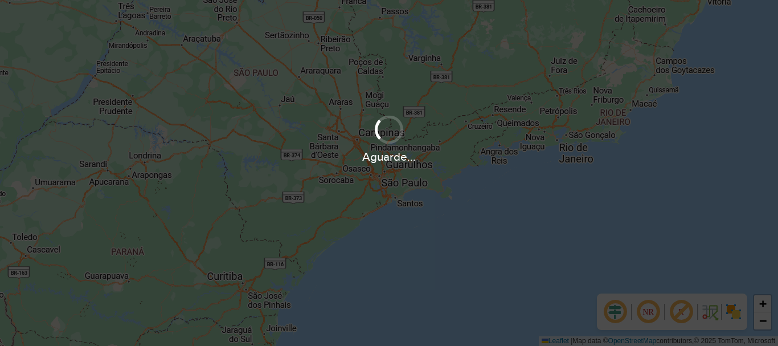
scroll to position [747, 0]
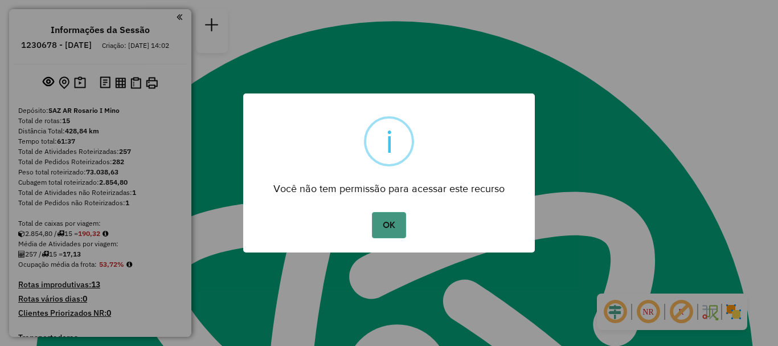
click at [398, 217] on button "OK" at bounding box center [389, 225] width 34 height 26
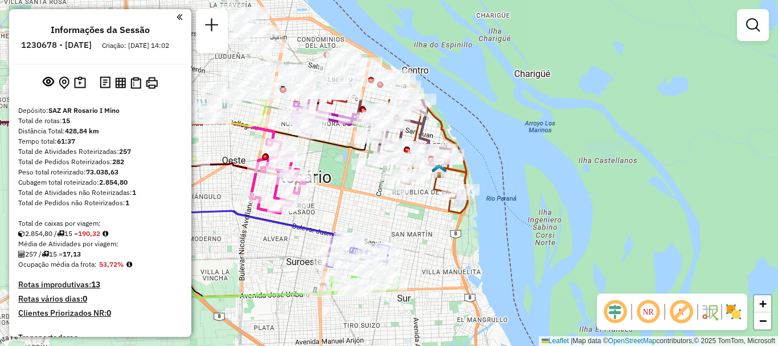
drag, startPoint x: 456, startPoint y: 191, endPoint x: 461, endPoint y: 253, distance: 62.3
click at [461, 253] on div "Janela de atendimento Grade de atendimento Capacidade Transportadoras Veículos …" at bounding box center [389, 173] width 778 height 346
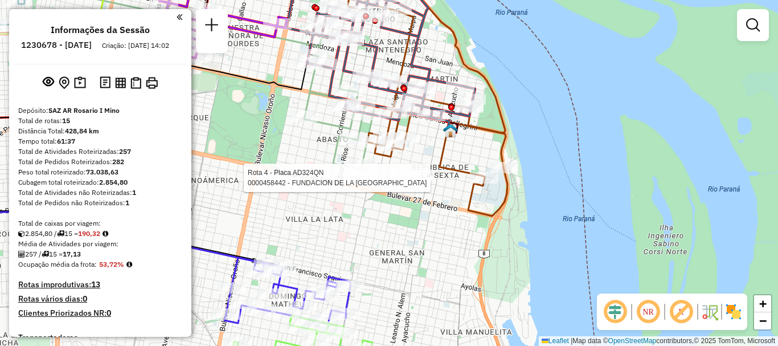
select select "**********"
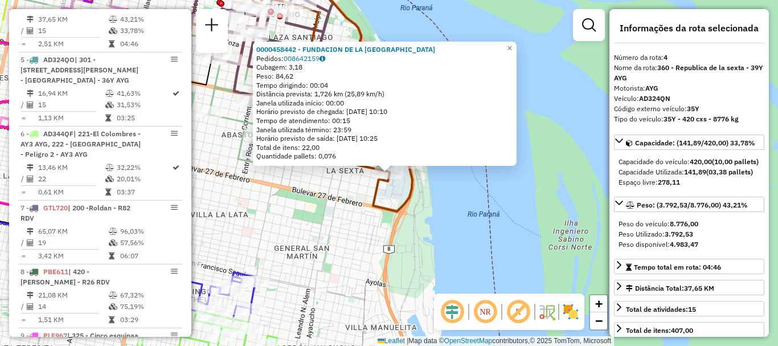
scroll to position [57, 0]
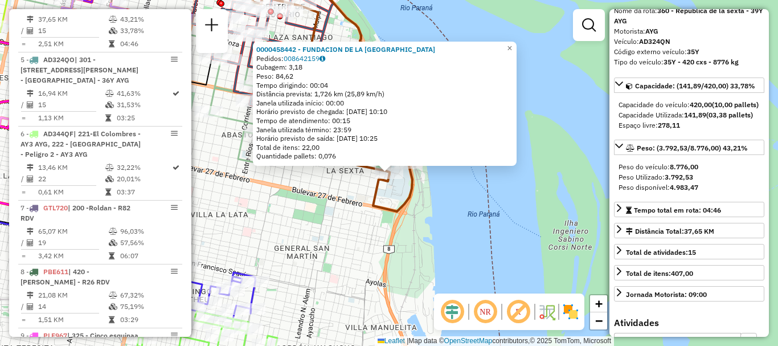
click at [545, 206] on div "0000458442 - FUNDACION DE LA [GEOGRAPHIC_DATA] Pedidos: 008642159 Cubagem: 3,18…" at bounding box center [389, 173] width 778 height 346
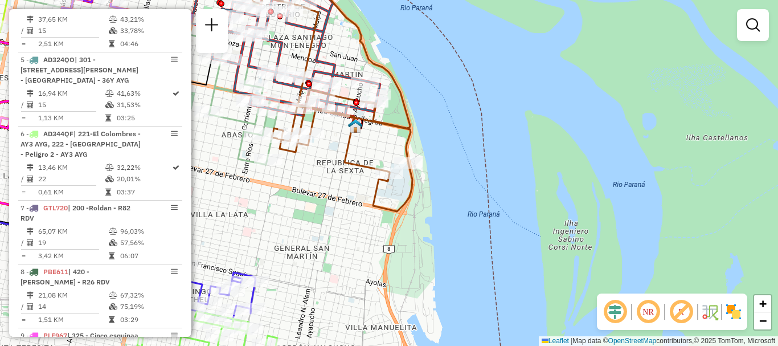
click at [572, 319] on div "0000458442 - FUNDACION DE LA [GEOGRAPHIC_DATA] Pedidos: 008642159 Cubagem: 3,18…" at bounding box center [389, 173] width 778 height 346
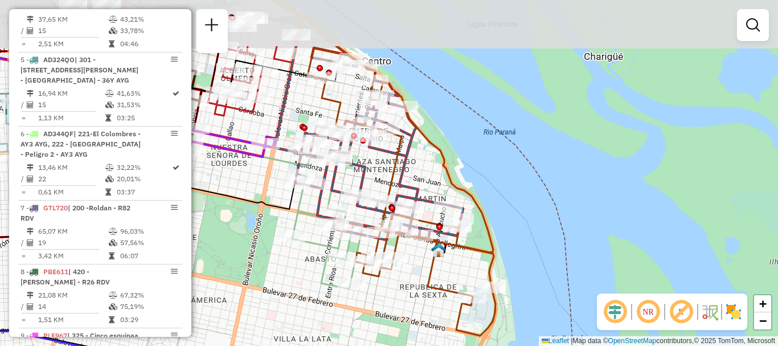
drag, startPoint x: 516, startPoint y: 281, endPoint x: 566, endPoint y: 338, distance: 75.5
click at [566, 338] on div "Janela de atendimento Grade de atendimento Capacidade Transportadoras Veículos …" at bounding box center [389, 173] width 778 height 346
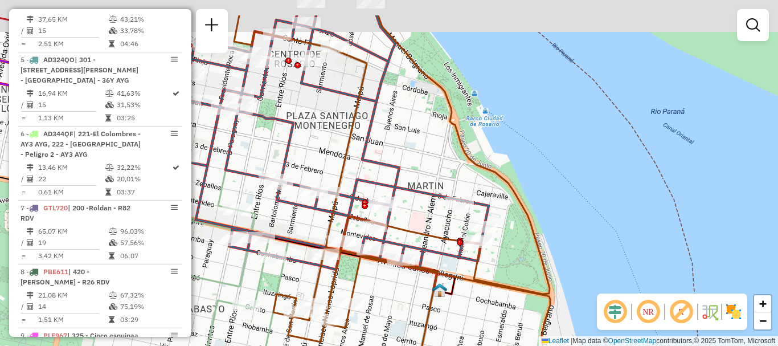
drag, startPoint x: 469, startPoint y: 287, endPoint x: 484, endPoint y: 308, distance: 26.1
click at [484, 308] on div "Janela de atendimento Grade de atendimento Capacidade Transportadoras Veículos …" at bounding box center [389, 173] width 778 height 346
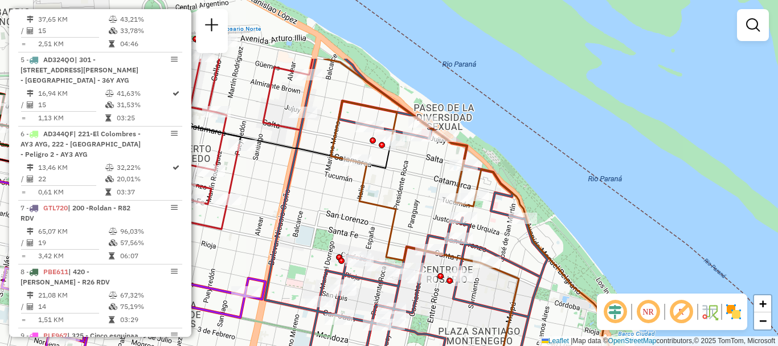
drag, startPoint x: 472, startPoint y: 293, endPoint x: 486, endPoint y: 314, distance: 25.0
click at [486, 314] on div "Janela de atendimento Grade de atendimento Capacidade Transportadoras Veículos …" at bounding box center [389, 173] width 778 height 346
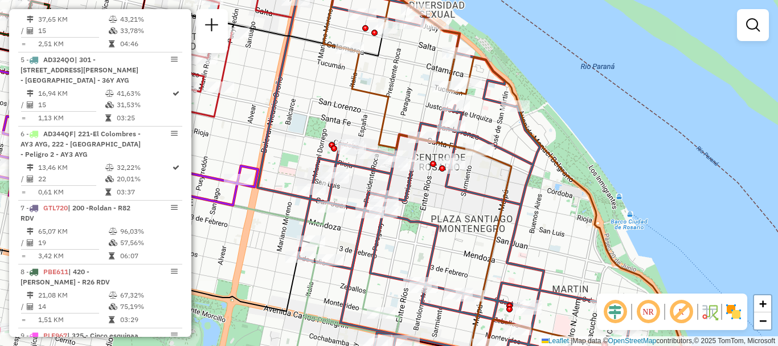
drag, startPoint x: 399, startPoint y: 263, endPoint x: 374, endPoint y: 167, distance: 99.1
click at [375, 172] on div "Janela de atendimento Grade de atendimento Capacidade Transportadoras Veículos …" at bounding box center [389, 173] width 778 height 346
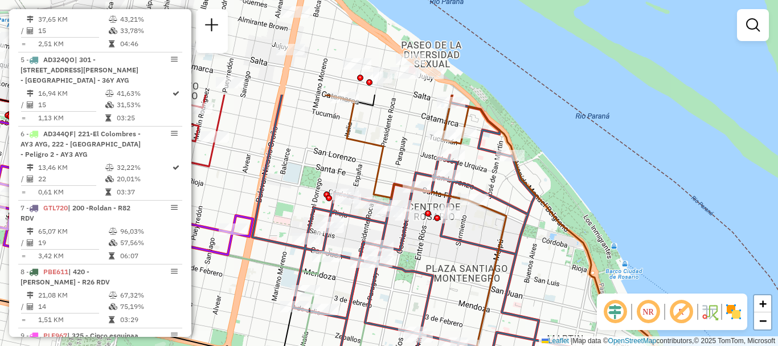
drag, startPoint x: 476, startPoint y: 284, endPoint x: 479, endPoint y: 312, distance: 28.7
click at [479, 312] on icon at bounding box center [507, 302] width 365 height 415
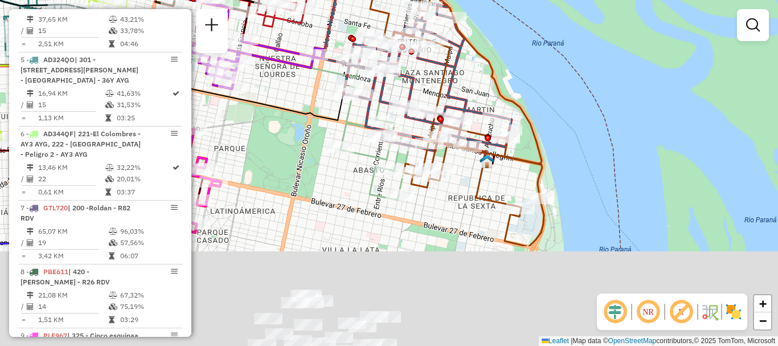
drag, startPoint x: 429, startPoint y: 200, endPoint x: 415, endPoint y: 36, distance: 164.7
click at [415, 46] on div "Rota 12 - Placa AC995HY 0000406845 - VIDONDO MATIAS ARIEL Rota 12 - Placa AC995…" at bounding box center [389, 173] width 778 height 346
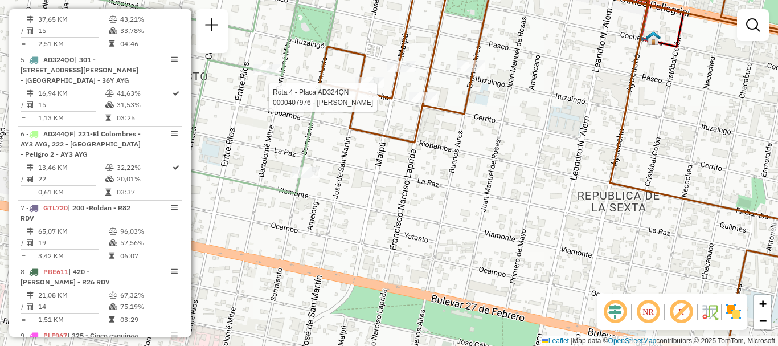
select select "**********"
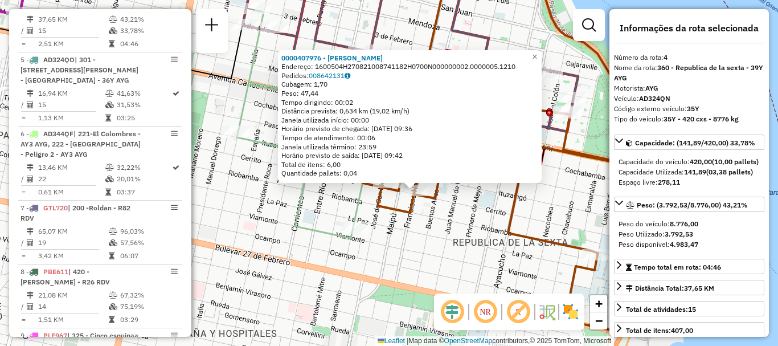
click at [440, 208] on div "0000407976 - PALOMA CAROLINA SOLEDAD Endereço: 1600504H270821008741182H0700N000…" at bounding box center [389, 173] width 778 height 346
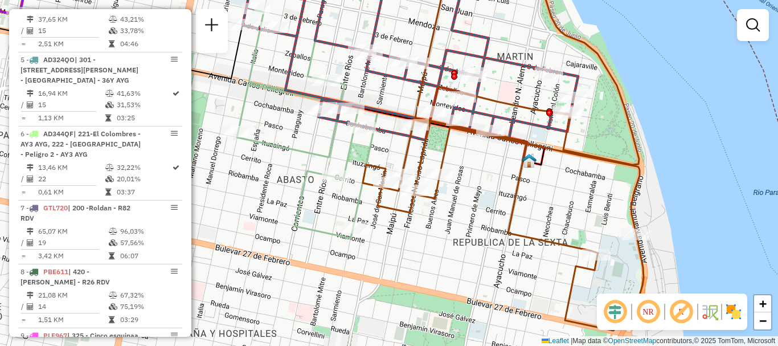
click at [433, 224] on div "Janela de atendimento Grade de atendimento Capacidade Transportadoras Veículos …" at bounding box center [389, 173] width 778 height 346
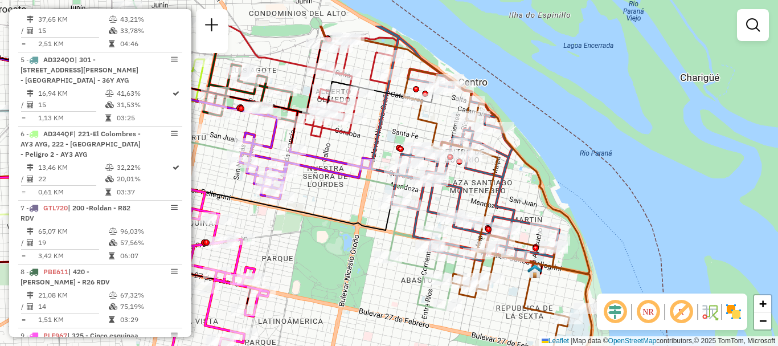
drag, startPoint x: 399, startPoint y: 256, endPoint x: 432, endPoint y: 290, distance: 47.1
click at [432, 290] on div "Rota 3 - Placa AB967EA 0000465869 - sosa juan Janela de atendimento Grade de at…" at bounding box center [389, 173] width 778 height 346
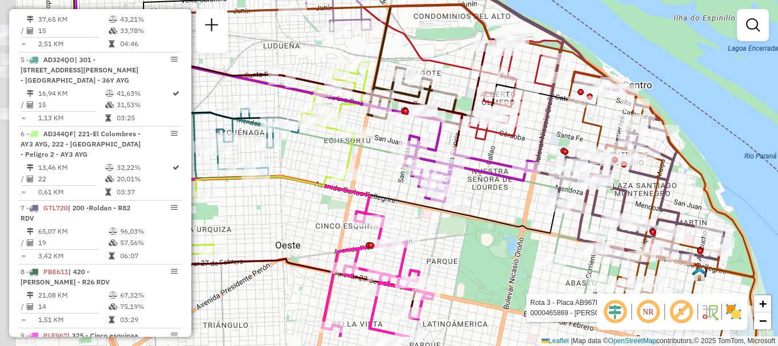
drag, startPoint x: 424, startPoint y: 188, endPoint x: 538, endPoint y: 144, distance: 121.5
click at [538, 144] on icon at bounding box center [527, 93] width 394 height 342
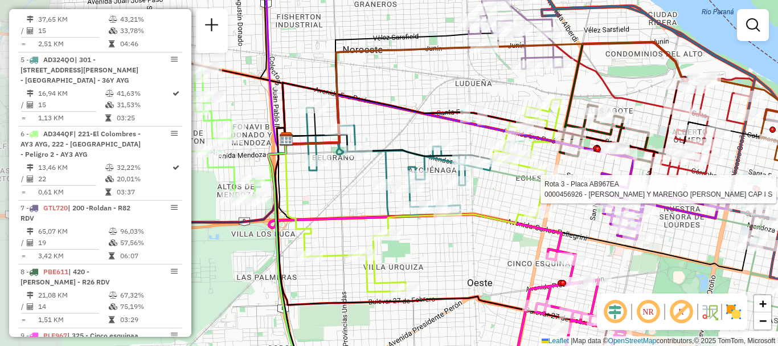
drag, startPoint x: 510, startPoint y: 236, endPoint x: 563, endPoint y: 232, distance: 53.2
click at [562, 232] on icon at bounding box center [415, 198] width 293 height 118
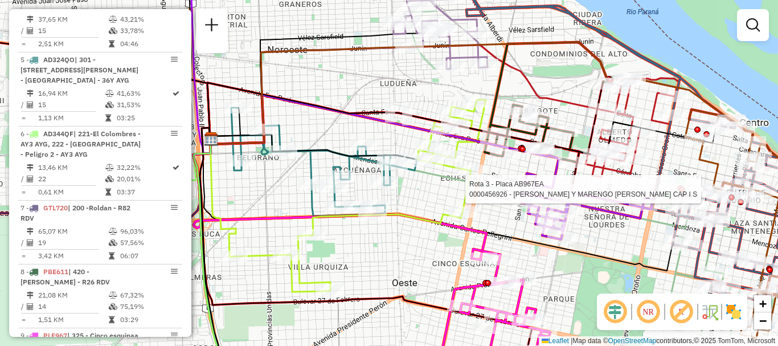
drag, startPoint x: 464, startPoint y: 223, endPoint x: 389, endPoint y: 223, distance: 75.2
click at [389, 223] on div "Rota 3 - Placa AB967EA 0000465869 - sosa juan Rota 3 - Placa AB967EA 0000456926…" at bounding box center [389, 173] width 778 height 346
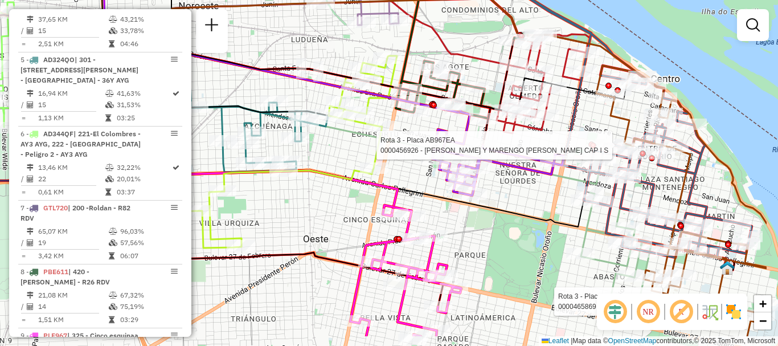
drag, startPoint x: 618, startPoint y: 268, endPoint x: 448, endPoint y: 183, distance: 190.0
click at [452, 186] on div "Rota 3 - Placa AB967EA 0000465869 - sosa juan Rota 3 - Placa AB967EA 0000456926…" at bounding box center [389, 173] width 778 height 346
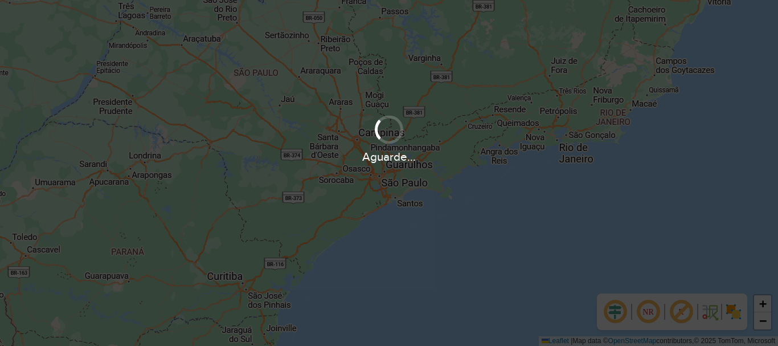
scroll to position [747, 0]
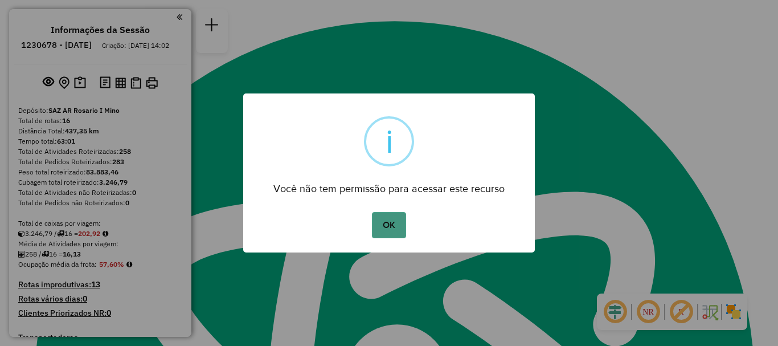
click at [392, 227] on button "OK" at bounding box center [389, 225] width 34 height 26
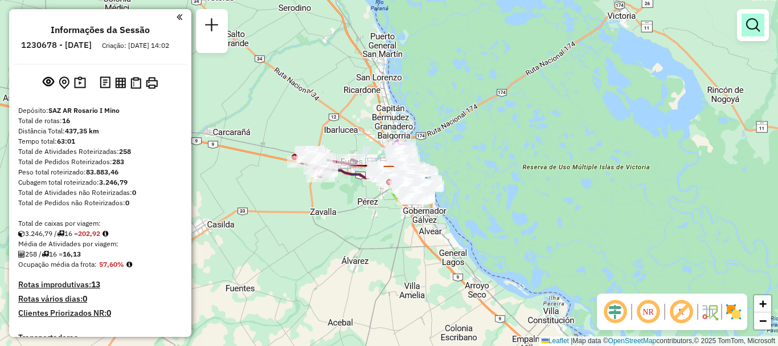
click at [751, 23] on em at bounding box center [753, 25] width 14 height 14
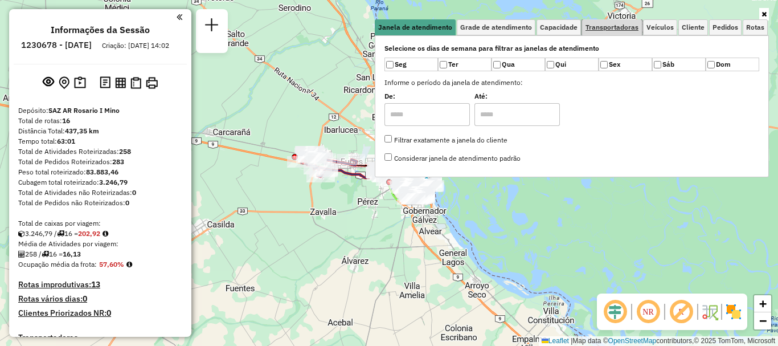
click at [615, 28] on span "Transportadoras" at bounding box center [612, 27] width 53 height 7
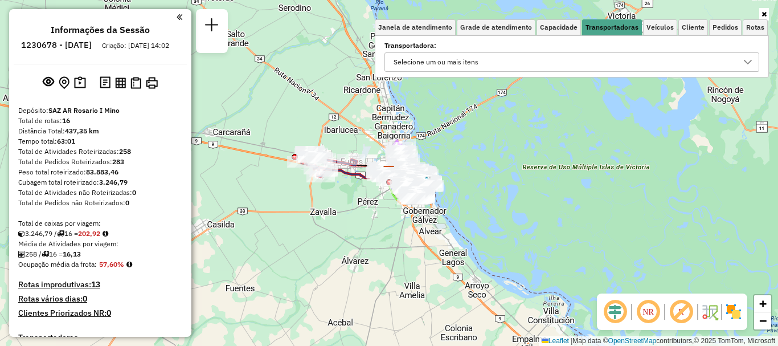
click at [751, 59] on icon at bounding box center [747, 62] width 9 height 9
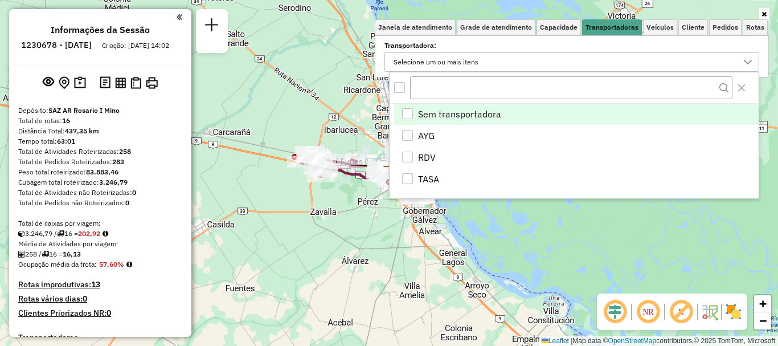
scroll to position [7, 39]
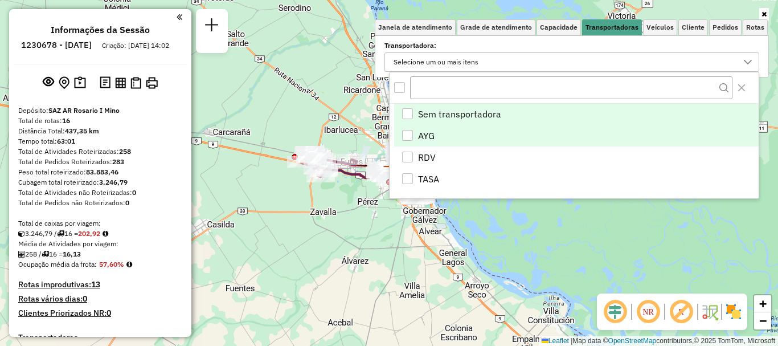
click at [406, 132] on div "AYG" at bounding box center [407, 135] width 11 height 11
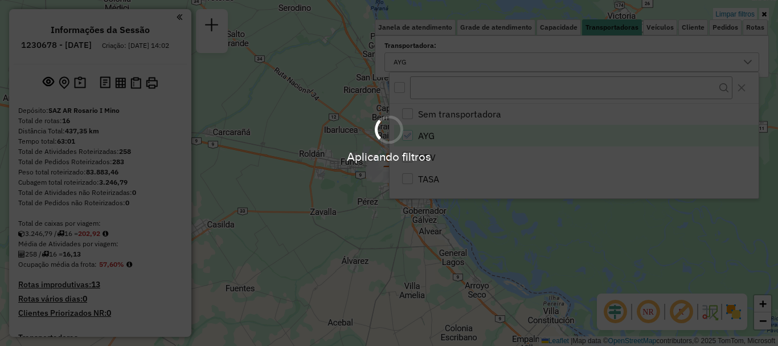
click at [488, 251] on hb-app "Aplicando filtros Pop-up bloqueado! Seu navegador bloqueou automáticamente a ab…" at bounding box center [389, 173] width 778 height 346
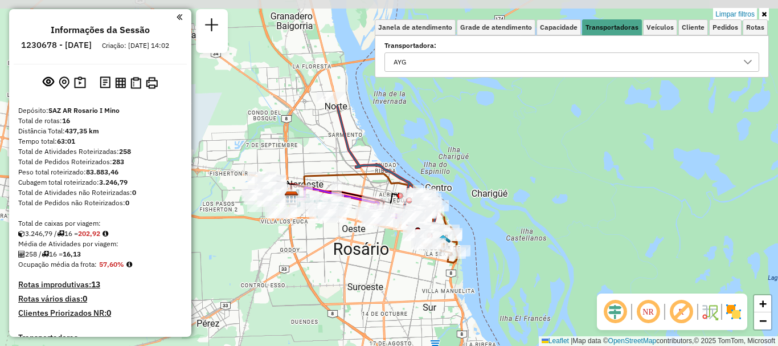
drag, startPoint x: 421, startPoint y: 168, endPoint x: 423, endPoint y: 290, distance: 121.9
click at [423, 290] on div "Limpar filtros Janela de atendimento Grade de atendimento Capacidade Transporta…" at bounding box center [389, 173] width 778 height 346
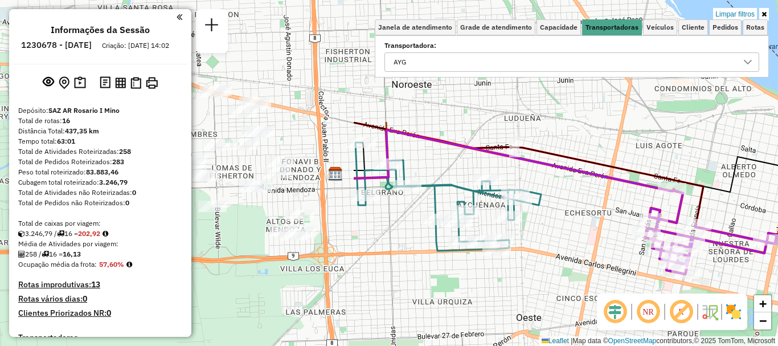
drag, startPoint x: 348, startPoint y: 216, endPoint x: 777, endPoint y: 368, distance: 455.6
click at [777, 345] on html "Aplicando filtros Pop-up bloqueado! Seu navegador bloqueou automáticamente a ab…" at bounding box center [389, 173] width 778 height 346
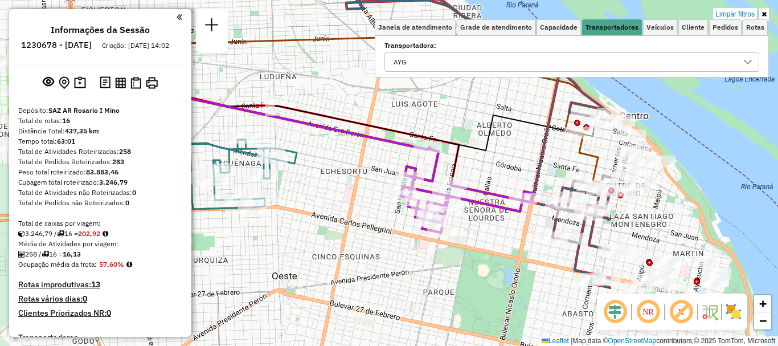
drag, startPoint x: 600, startPoint y: 271, endPoint x: 175, endPoint y: 190, distance: 433.2
click at [179, 194] on hb-router-mapa "Informações da Sessão 1230678 - [DATE] Criação: [DATE] 14:02 Depósito: SAZ AR R…" at bounding box center [389, 173] width 778 height 346
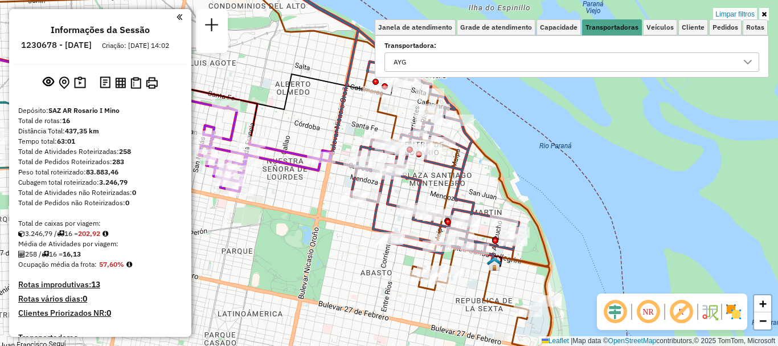
click at [745, 56] on div at bounding box center [748, 62] width 22 height 18
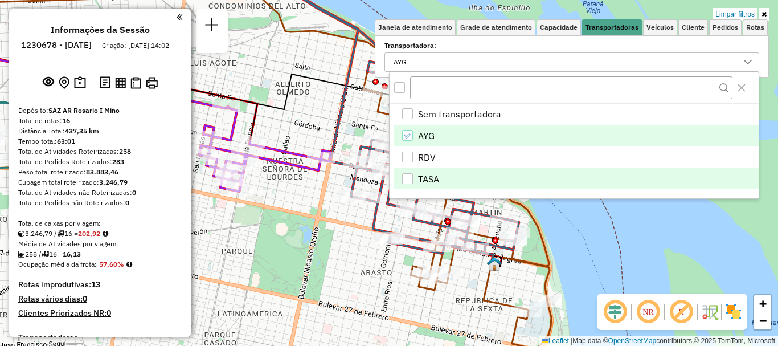
click at [407, 177] on div "TASA" at bounding box center [407, 178] width 11 height 11
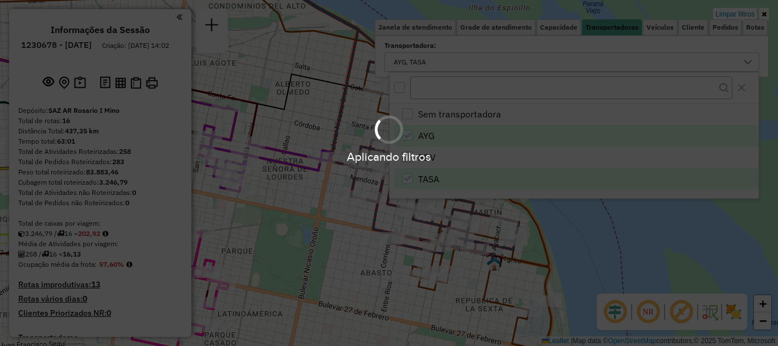
click at [406, 134] on div "Aplicando filtros" at bounding box center [389, 138] width 778 height 54
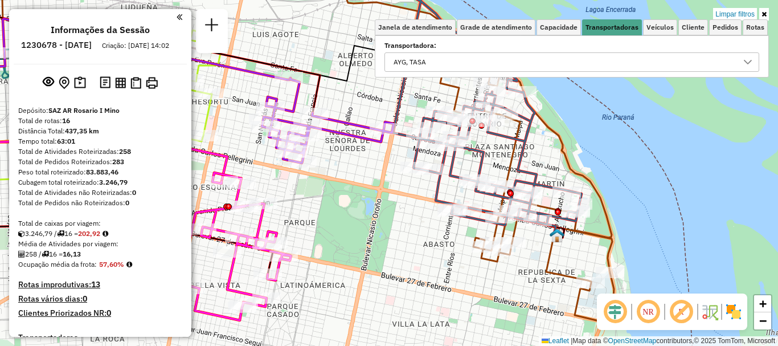
drag, startPoint x: 341, startPoint y: 232, endPoint x: 403, endPoint y: 203, distance: 68.8
click at [403, 203] on div "Limpar filtros Janela de atendimento Grade de atendimento Capacidade Transporta…" at bounding box center [389, 173] width 778 height 346
click at [746, 62] on icon at bounding box center [748, 62] width 8 height 5
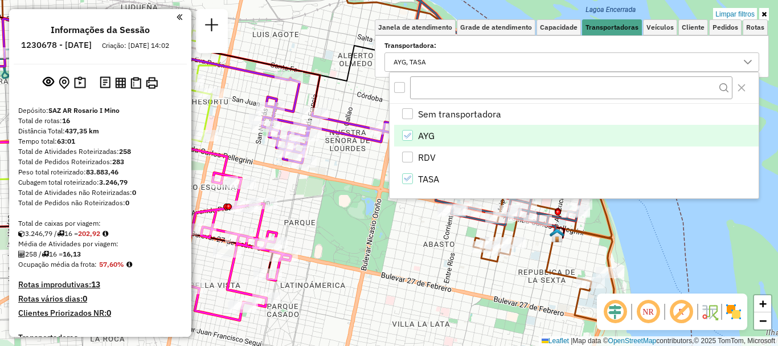
click at [408, 133] on icon "AYG" at bounding box center [407, 136] width 8 height 8
click at [390, 220] on div "Limpar filtros Janela de atendimento Grade de atendimento Capacidade Transporta…" at bounding box center [389, 173] width 778 height 346
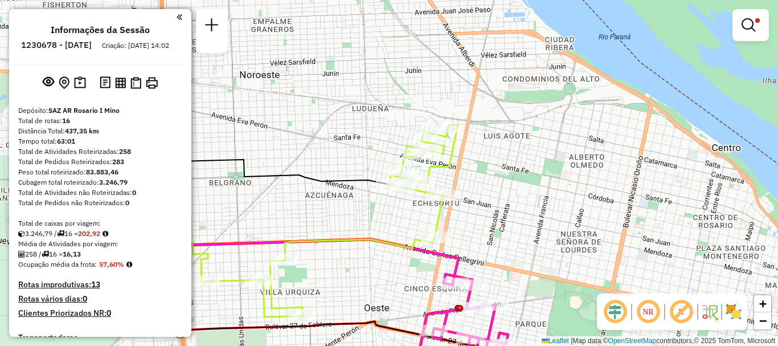
drag, startPoint x: 405, startPoint y: 267, endPoint x: 641, endPoint y: 366, distance: 256.0
click at [641, 345] on html "Aplicando filtros Pop-up bloqueado! Seu navegador bloqueou automáticamente a ab…" at bounding box center [389, 173] width 778 height 346
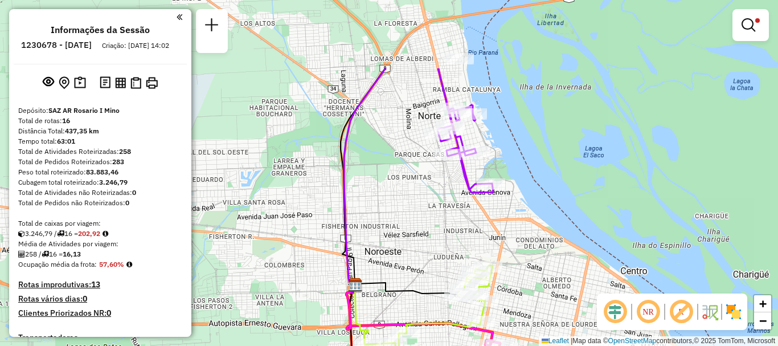
drag, startPoint x: 545, startPoint y: 173, endPoint x: 532, endPoint y: 317, distance: 144.1
click at [532, 317] on div "Limpar filtros Janela de atendimento Grade de atendimento Capacidade Transporta…" at bounding box center [389, 173] width 778 height 346
click at [744, 28] on em at bounding box center [749, 25] width 14 height 14
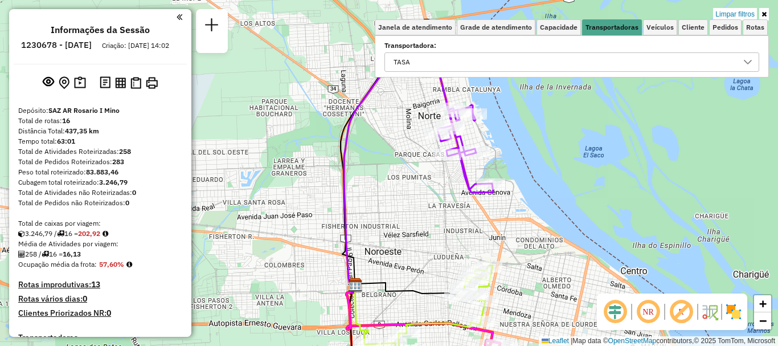
click at [745, 56] on div at bounding box center [748, 62] width 22 height 18
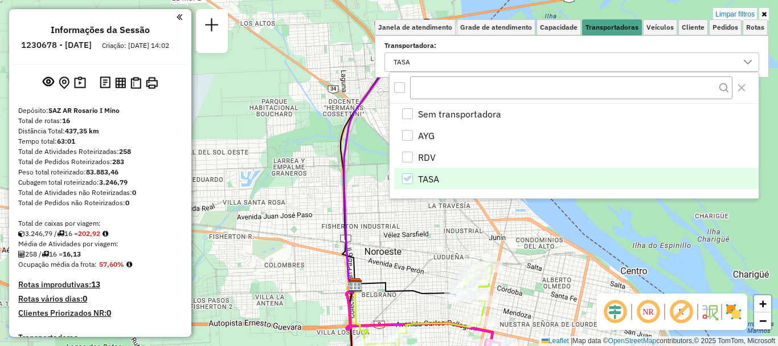
click at [410, 175] on icon "TASA" at bounding box center [407, 178] width 8 height 8
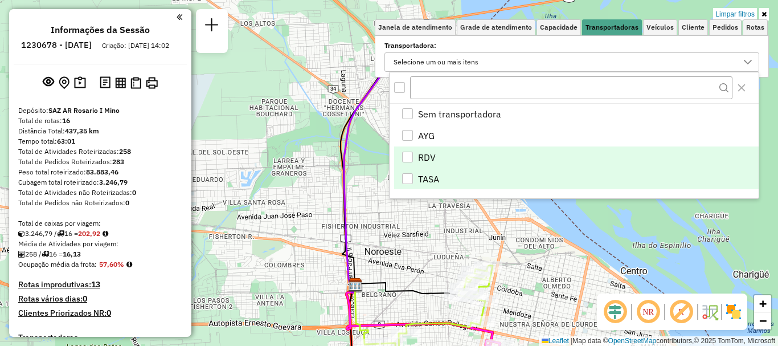
click at [408, 157] on div "RDV" at bounding box center [407, 157] width 11 height 11
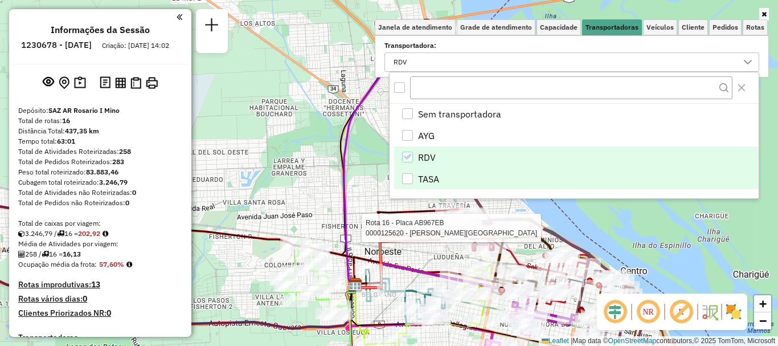
click at [452, 223] on hb-app "Aplicando filtros Pop-up bloqueado! Seu navegador bloqueou automáticamente a ab…" at bounding box center [389, 173] width 778 height 346
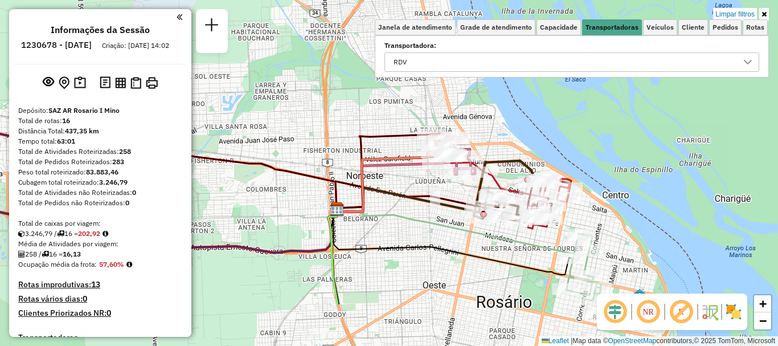
drag, startPoint x: 538, startPoint y: 219, endPoint x: 497, endPoint y: 79, distance: 146.0
click at [498, 81] on div "Limpar filtros Janela de atendimento Grade de atendimento Capacidade Transporta…" at bounding box center [389, 173] width 778 height 346
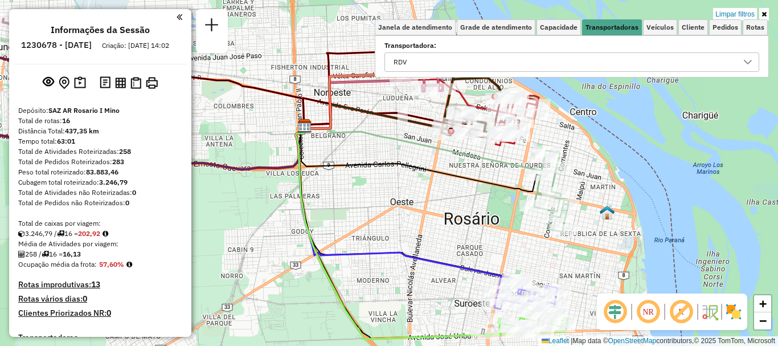
drag, startPoint x: 545, startPoint y: 245, endPoint x: 505, endPoint y: 154, distance: 100.0
click at [506, 155] on div "Limpar filtros Janela de atendimento Grade de atendimento Capacidade Transporta…" at bounding box center [389, 173] width 778 height 346
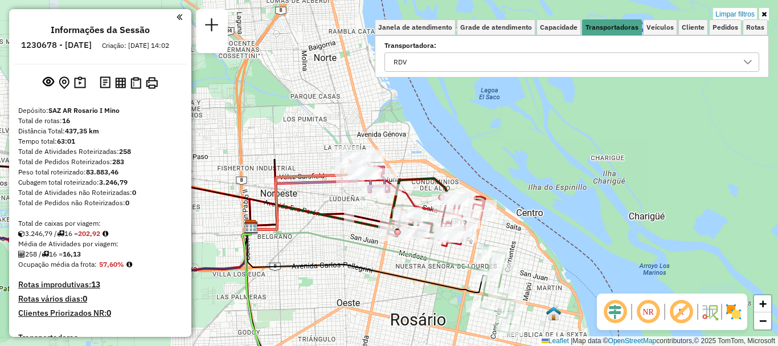
drag, startPoint x: 489, startPoint y: 174, endPoint x: 475, endPoint y: 368, distance: 194.2
click at [475, 345] on html "Aplicando filtros Pop-up bloqueado! Seu navegador bloqueou automáticamente a ab…" at bounding box center [389, 173] width 778 height 346
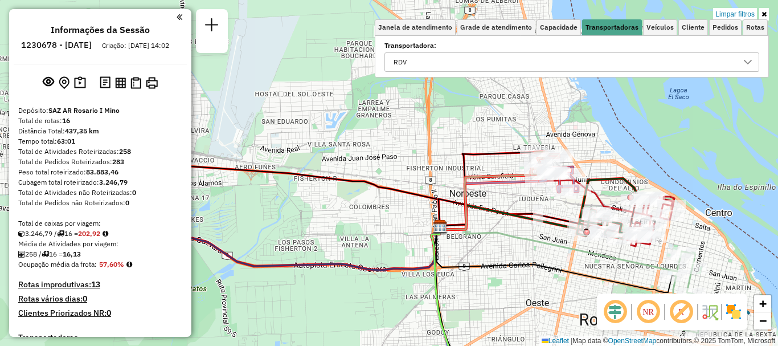
drag, startPoint x: 440, startPoint y: 321, endPoint x: 629, endPoint y: 321, distance: 189.1
click at [629, 321] on hb-router-mapa "Informações da Sessão 1230678 - [DATE] Criação: [DATE] 14:02 Depósito: SAZ AR R…" at bounding box center [389, 173] width 778 height 346
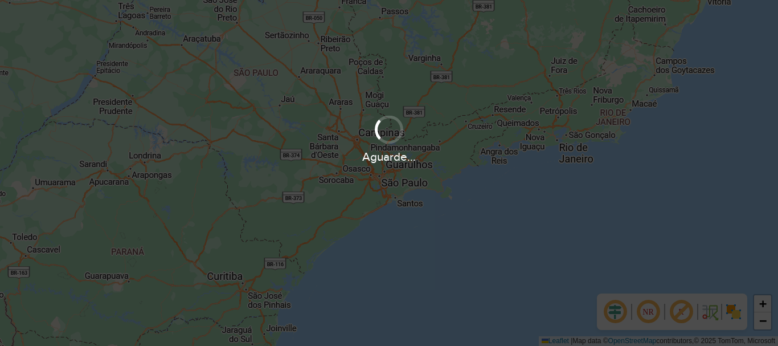
scroll to position [747, 0]
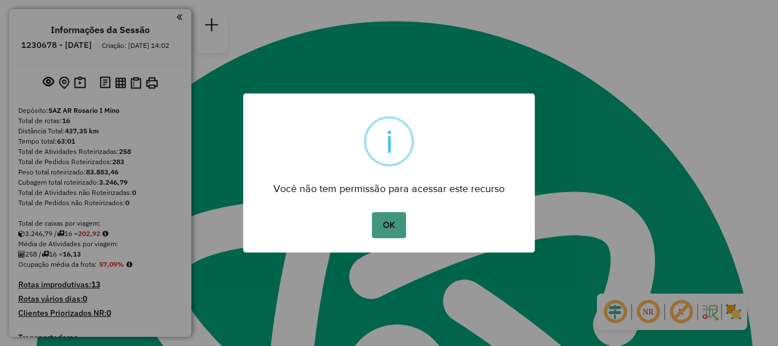
click at [399, 224] on button "OK" at bounding box center [389, 225] width 34 height 26
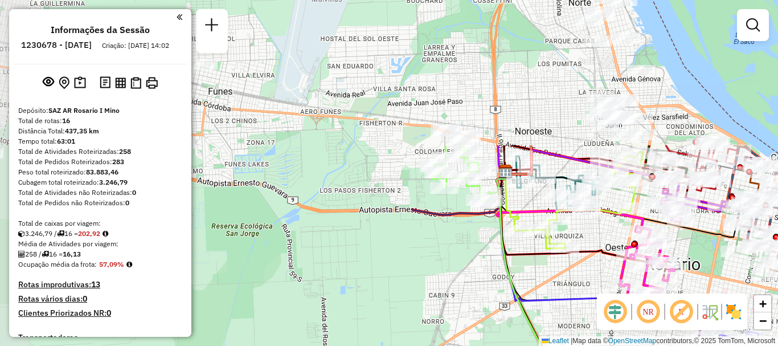
drag, startPoint x: 288, startPoint y: 122, endPoint x: 777, endPoint y: 302, distance: 521.9
click at [777, 302] on html "Aguarde... Pop-up bloqueado! Seu navegador bloqueou automáticamente a abertura …" at bounding box center [389, 173] width 778 height 346
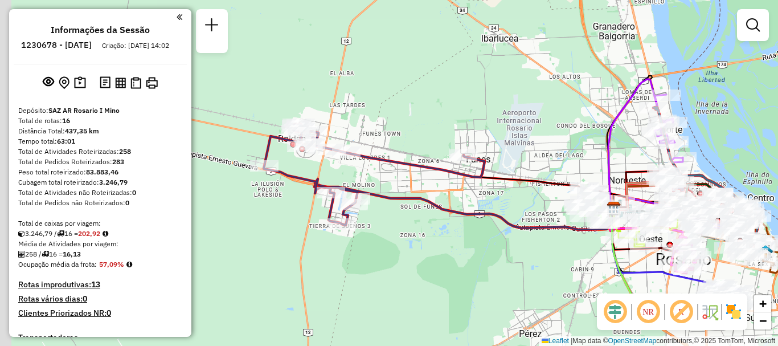
drag, startPoint x: 400, startPoint y: 260, endPoint x: 535, endPoint y: 249, distance: 135.4
click at [535, 249] on div "Janela de atendimento Grade de atendimento Capacidade Transportadoras Veículos …" at bounding box center [389, 173] width 778 height 346
